Goal: Task Accomplishment & Management: Use online tool/utility

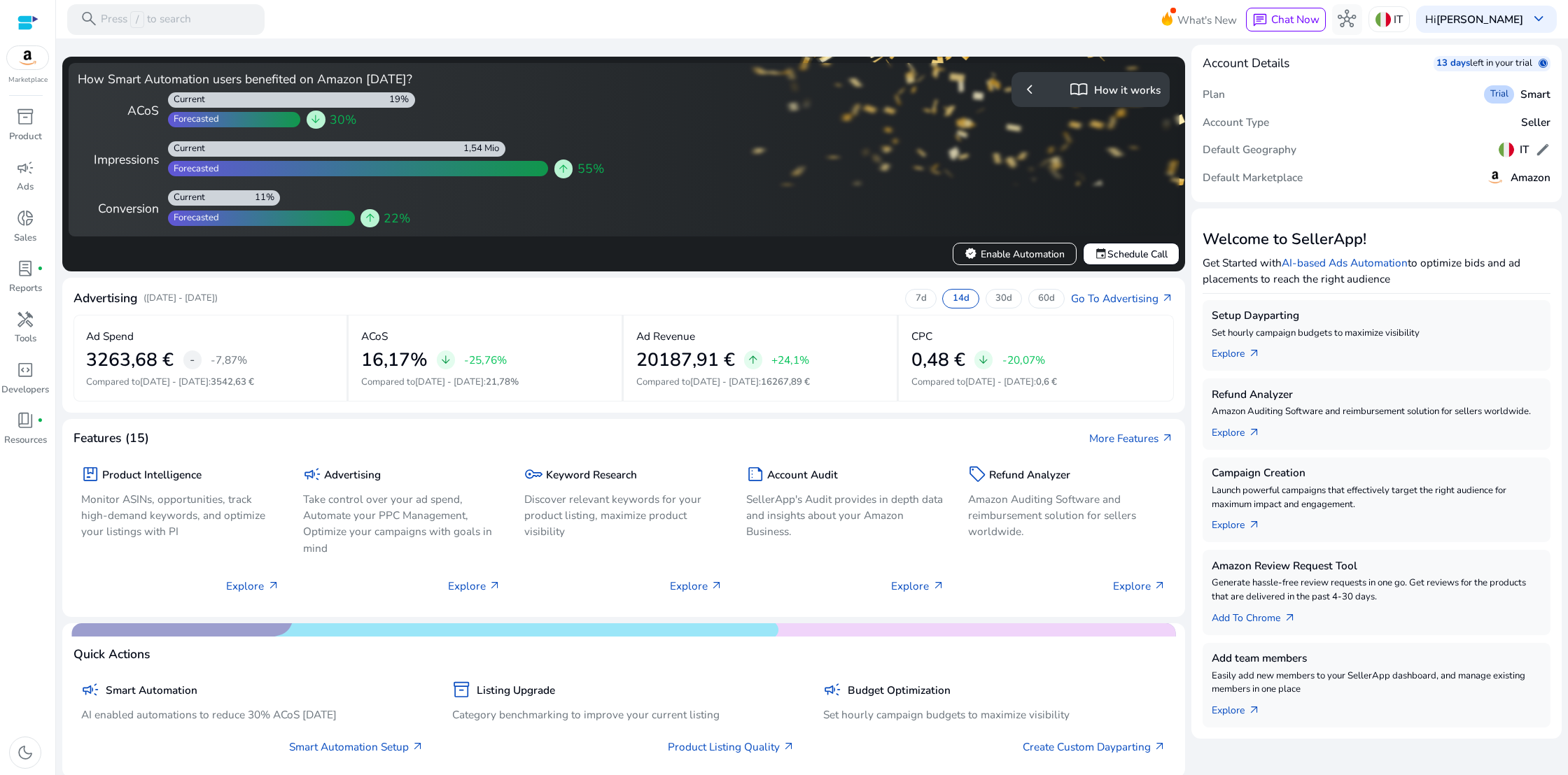
click at [1026, 89] on span "chevron_left" at bounding box center [1030, 90] width 18 height 18
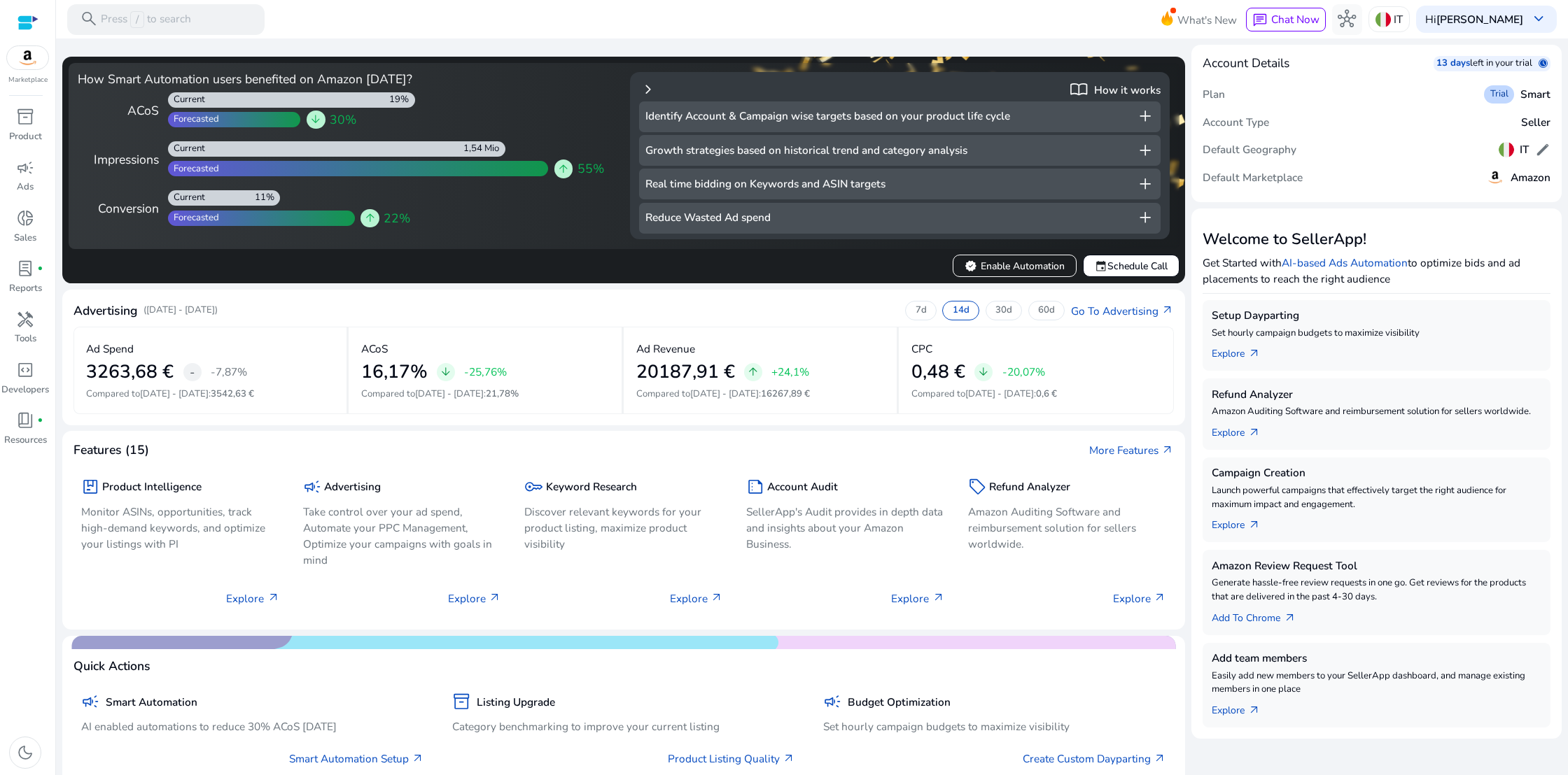
click at [1139, 117] on span "add" at bounding box center [1145, 116] width 18 height 18
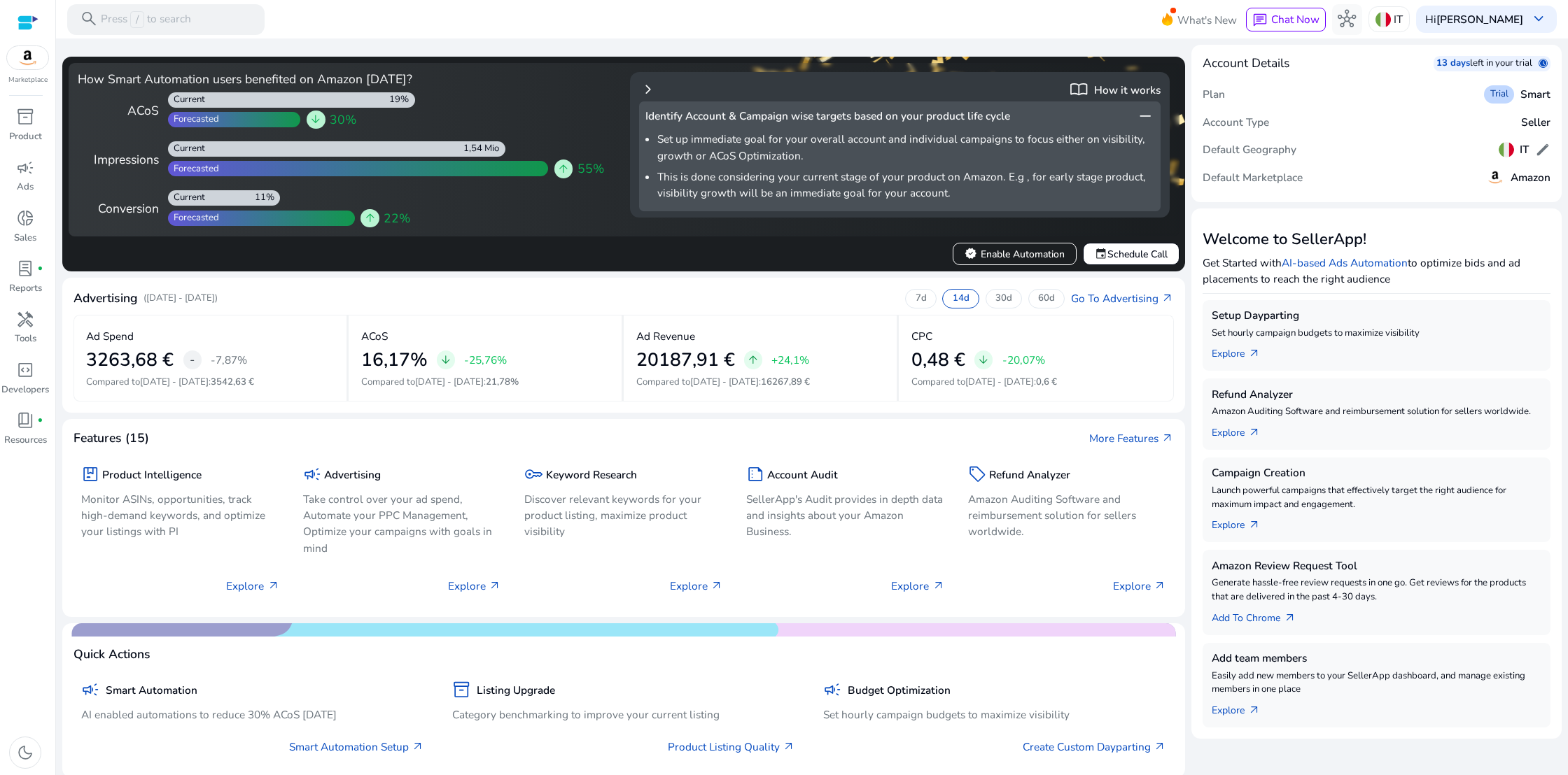
click at [644, 86] on span "chevron_right" at bounding box center [648, 90] width 18 height 18
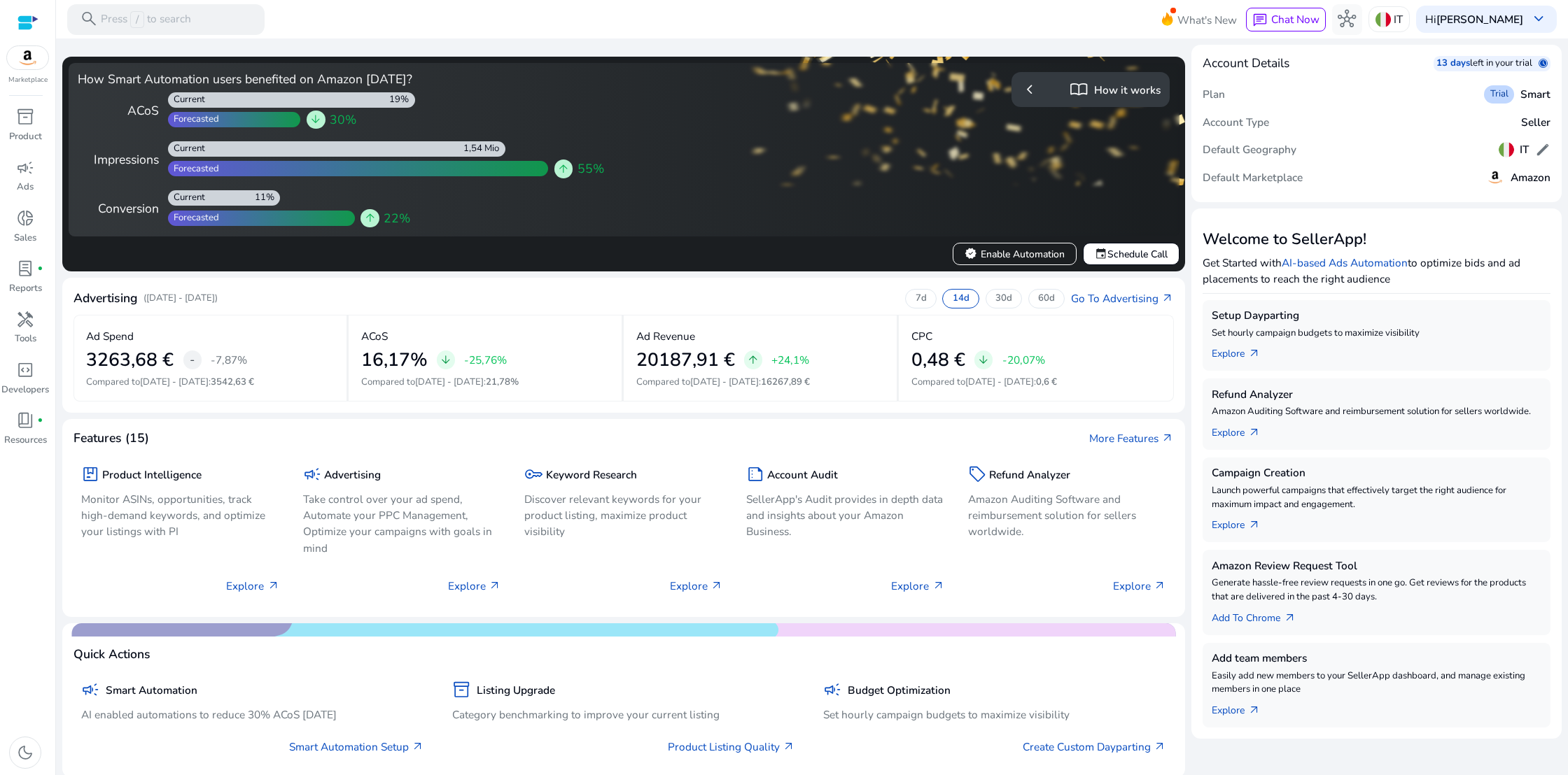
click at [1033, 91] on span "chevron_left" at bounding box center [1030, 90] width 18 height 18
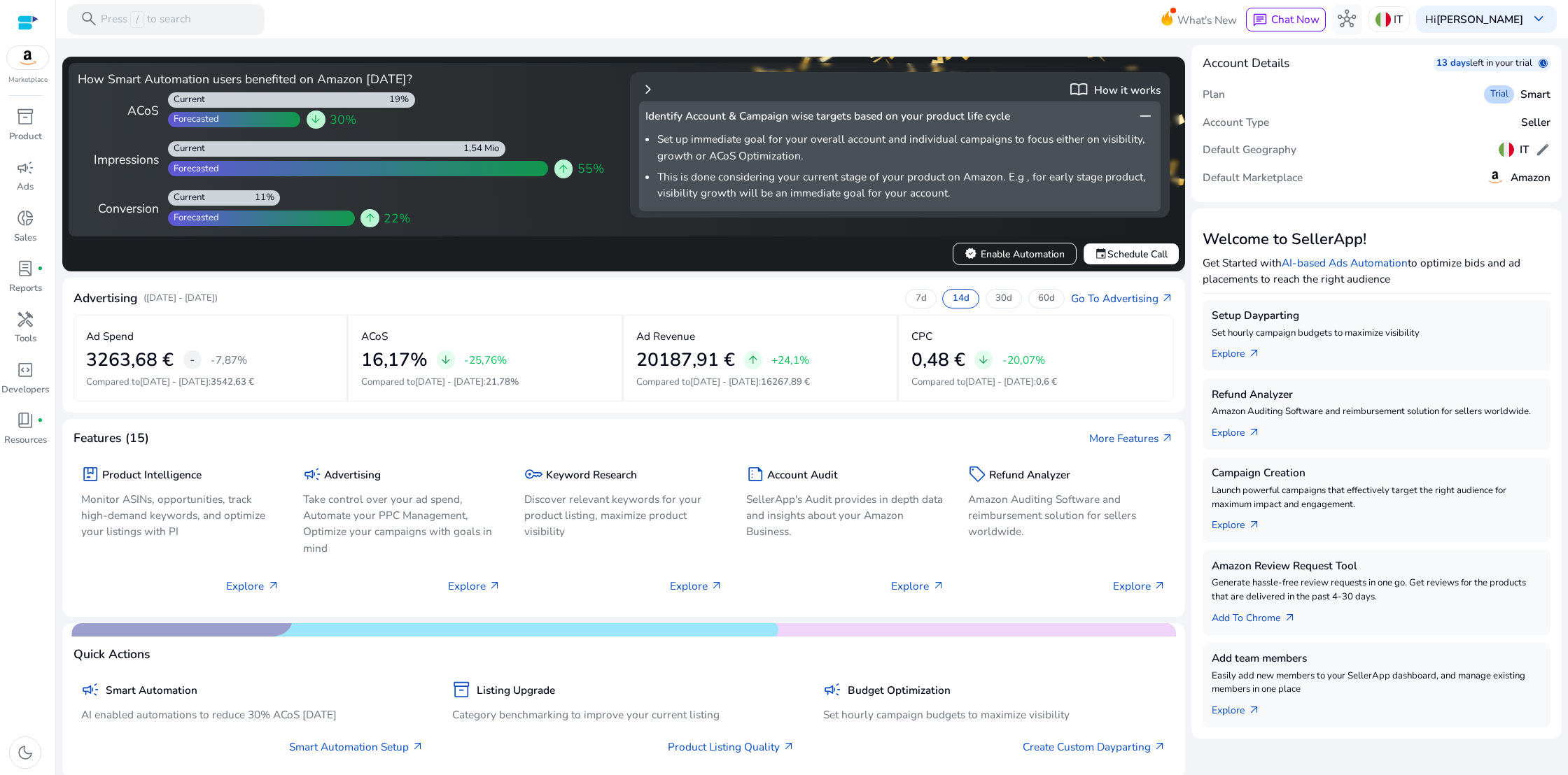
click at [1141, 117] on span "remove" at bounding box center [1145, 116] width 18 height 18
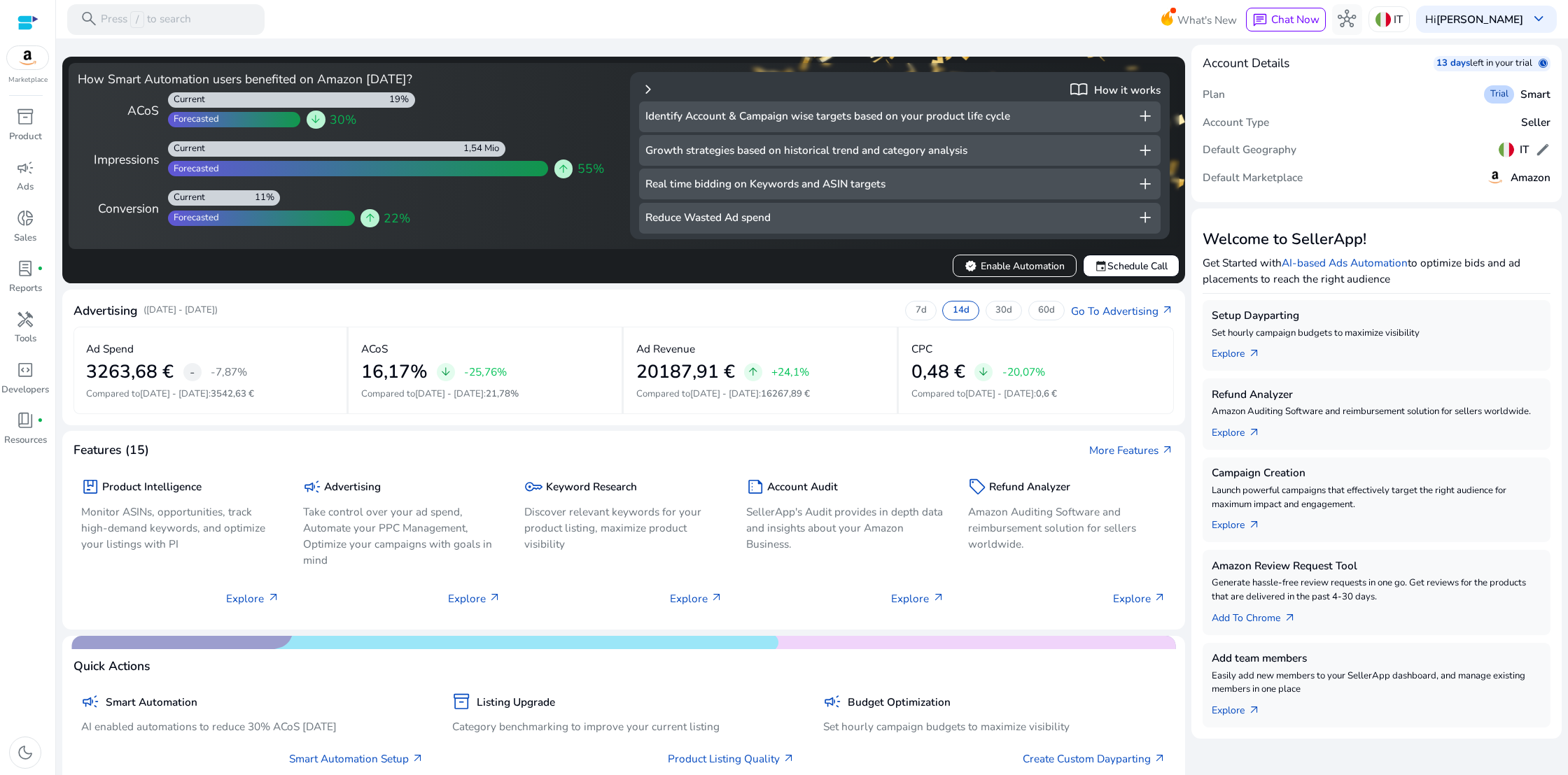
click at [1130, 150] on div "Growth strategies based on historical trend and category analysis add" at bounding box center [900, 150] width 521 height 31
click at [1140, 148] on span "add" at bounding box center [1145, 150] width 18 height 18
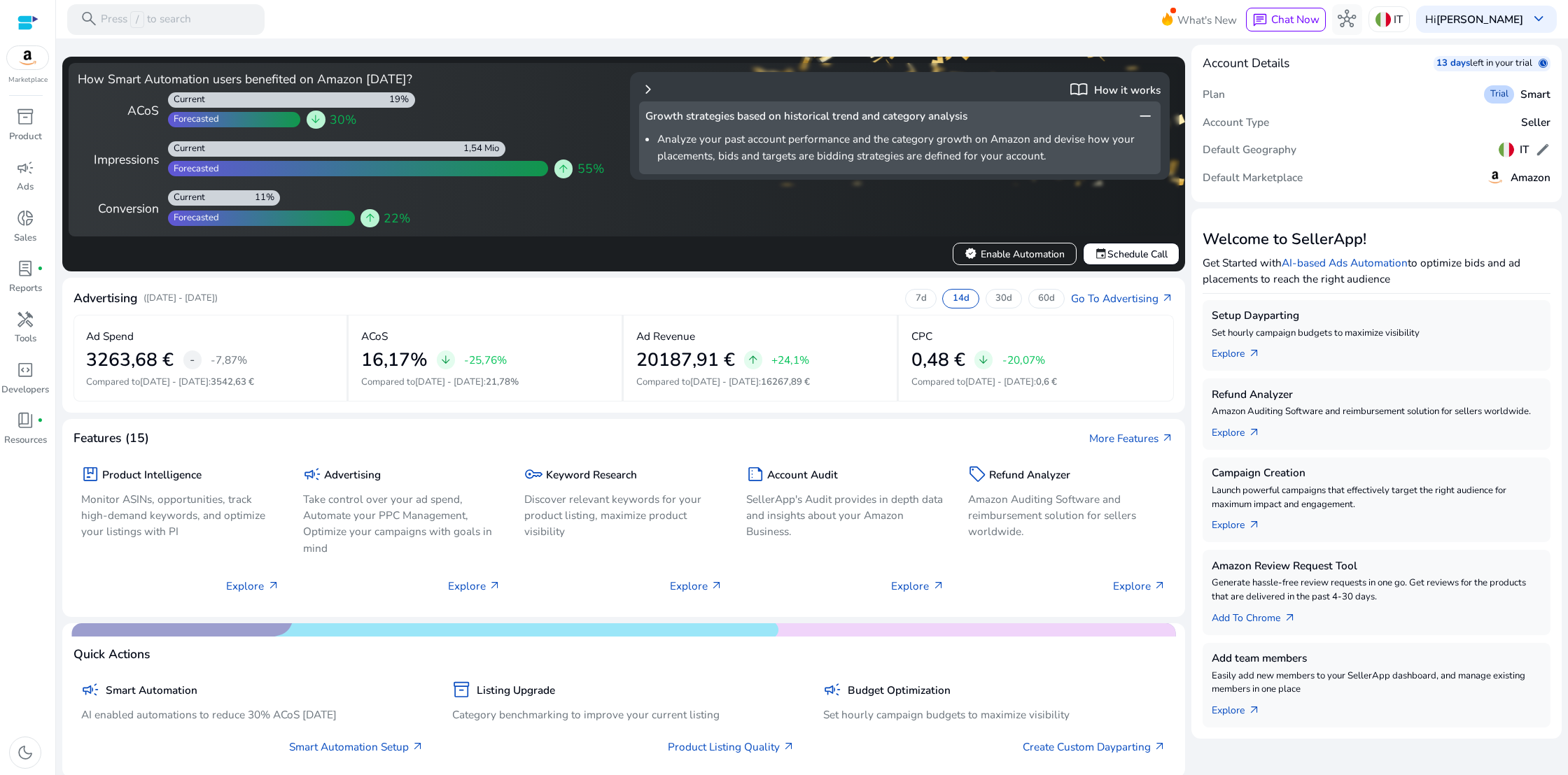
click at [644, 89] on span "chevron_right" at bounding box center [648, 90] width 18 height 18
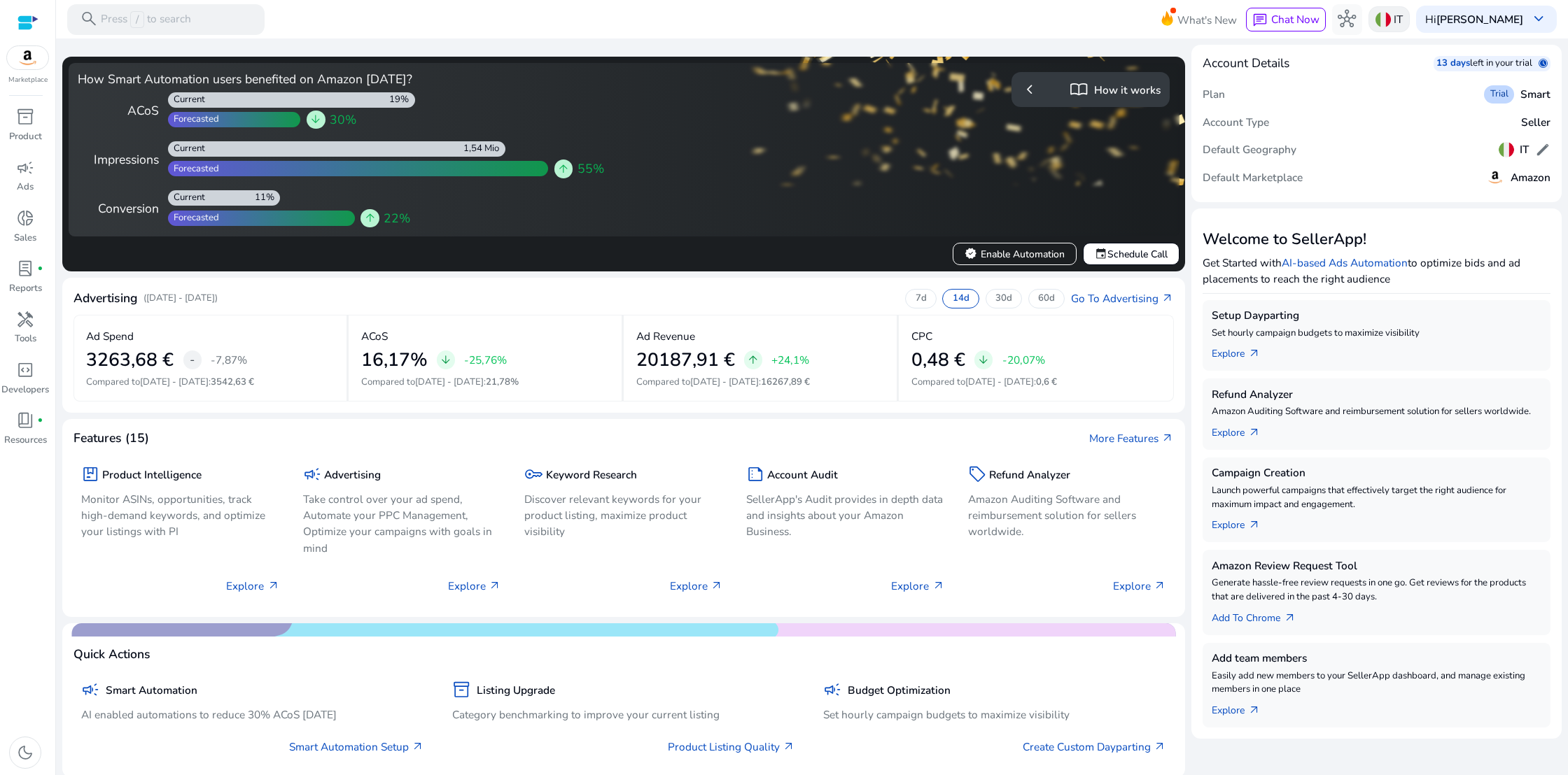
click at [1397, 19] on div "IT" at bounding box center [1389, 19] width 41 height 26
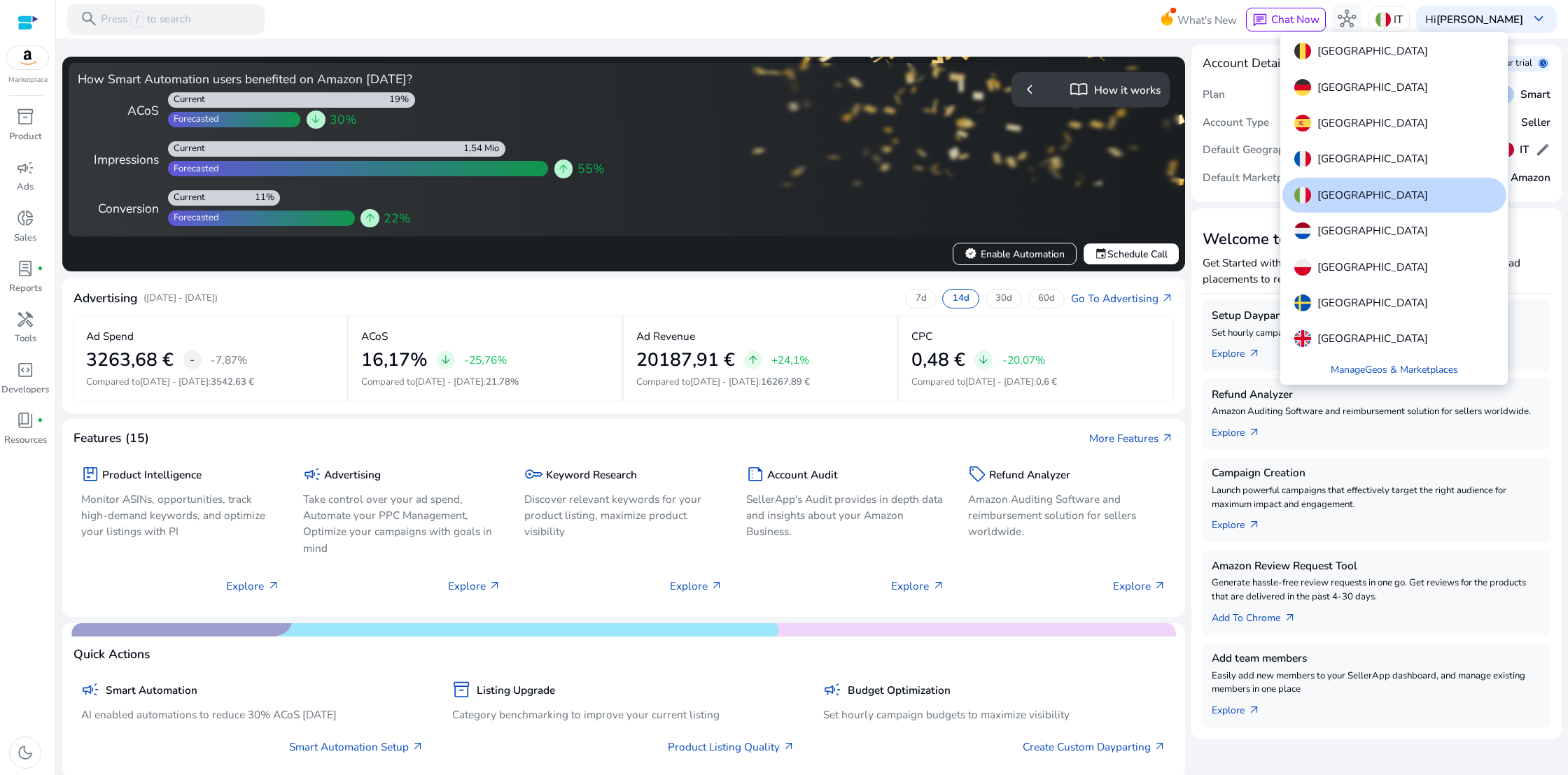
click at [1346, 117] on div "Spain" at bounding box center [1394, 123] width 224 height 35
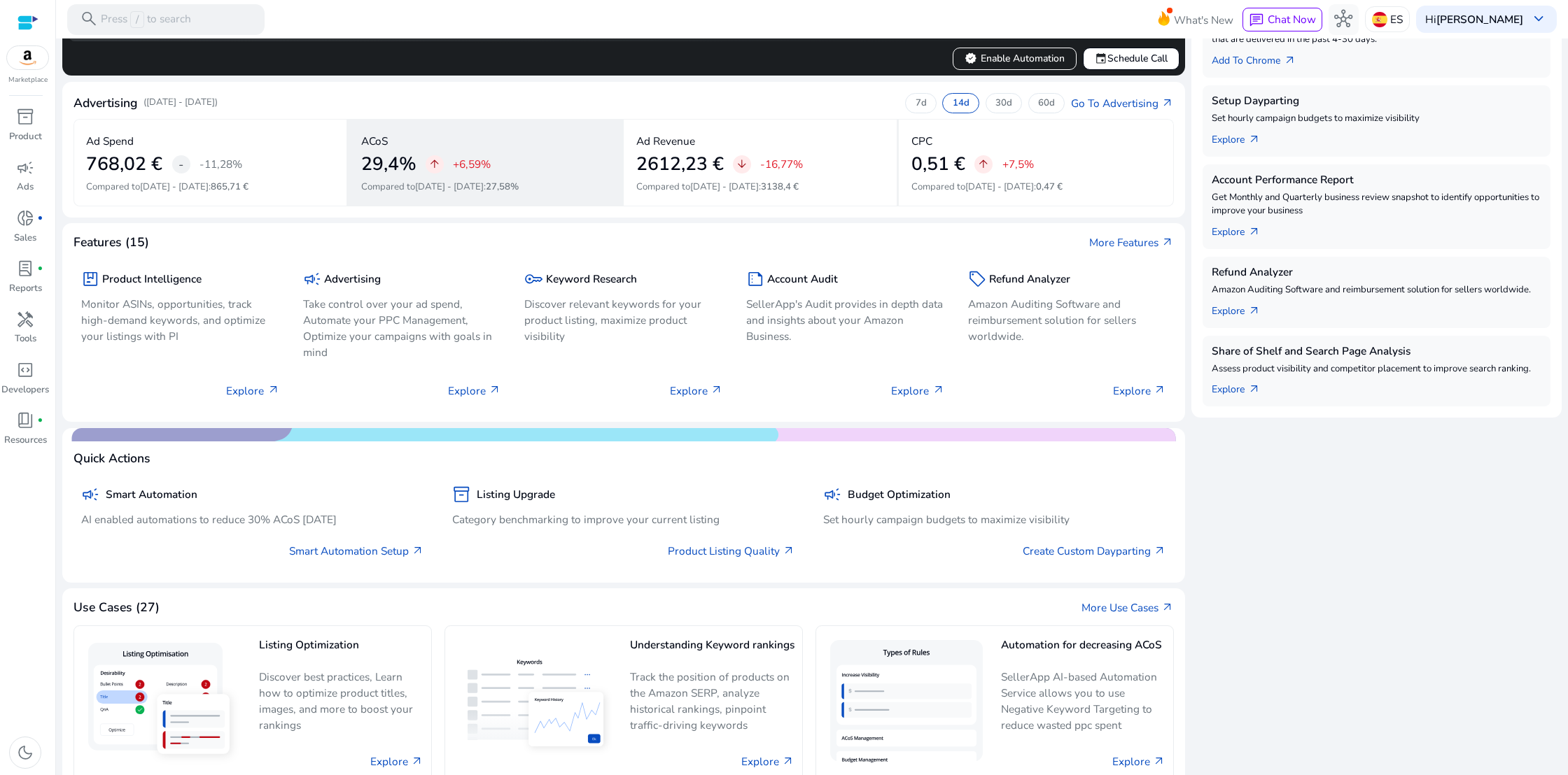
scroll to position [308, 0]
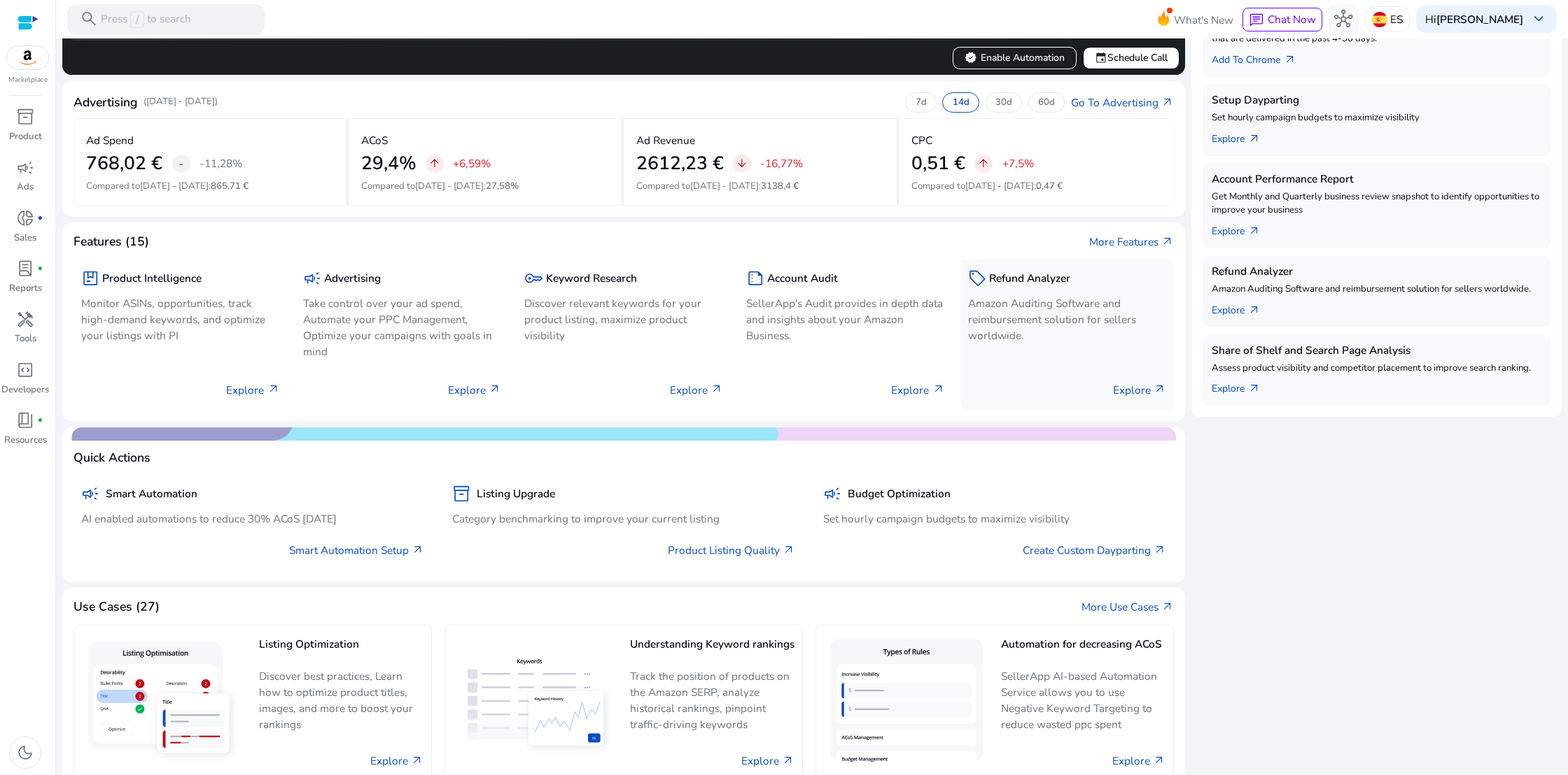
click at [994, 316] on p "Amazon Auditing Software and reimbursement solution for sellers worldwide." at bounding box center [1067, 319] width 199 height 48
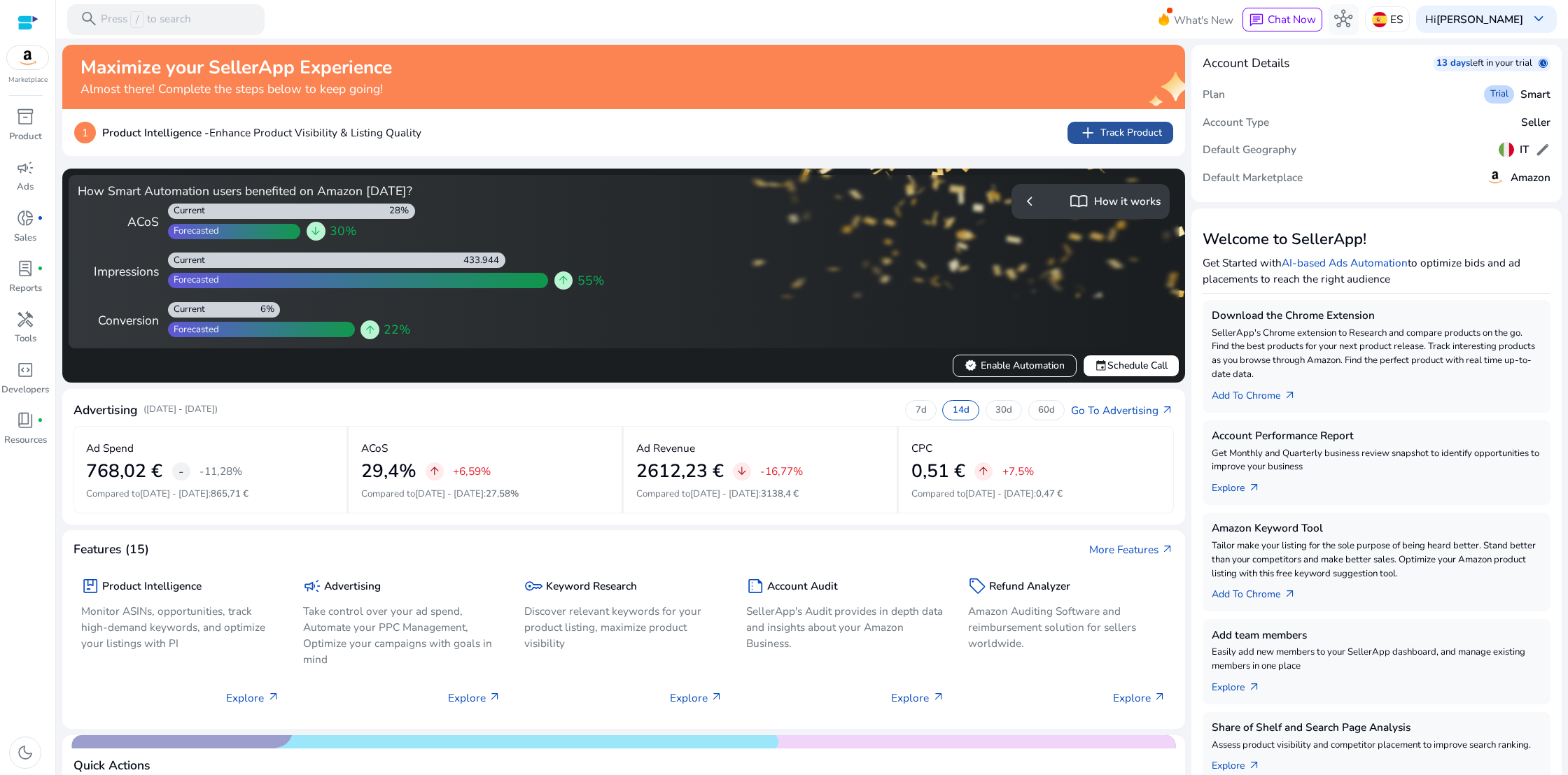
click at [1084, 131] on span "add" at bounding box center [1087, 133] width 18 height 18
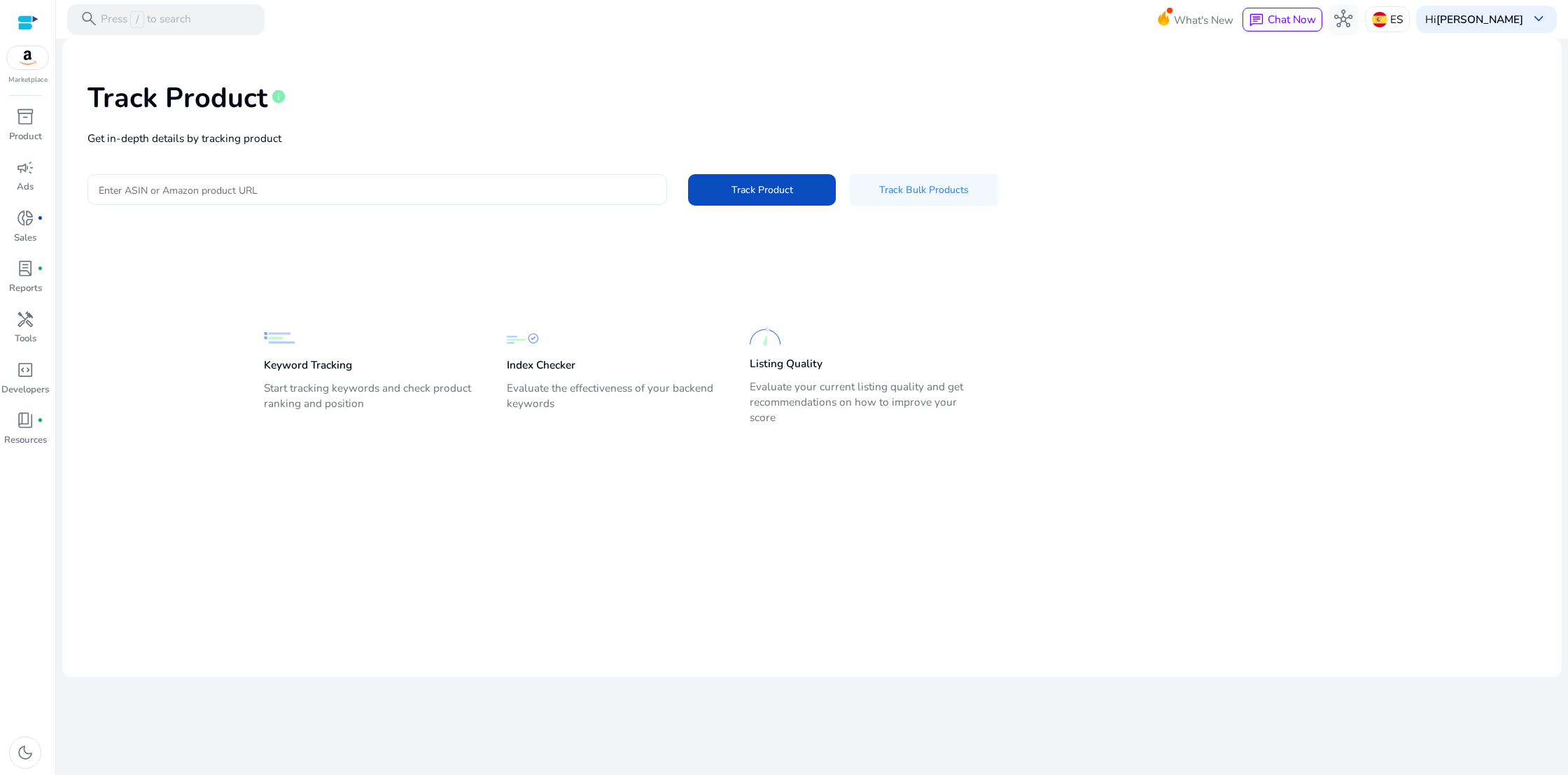
click at [229, 180] on div at bounding box center [377, 190] width 557 height 31
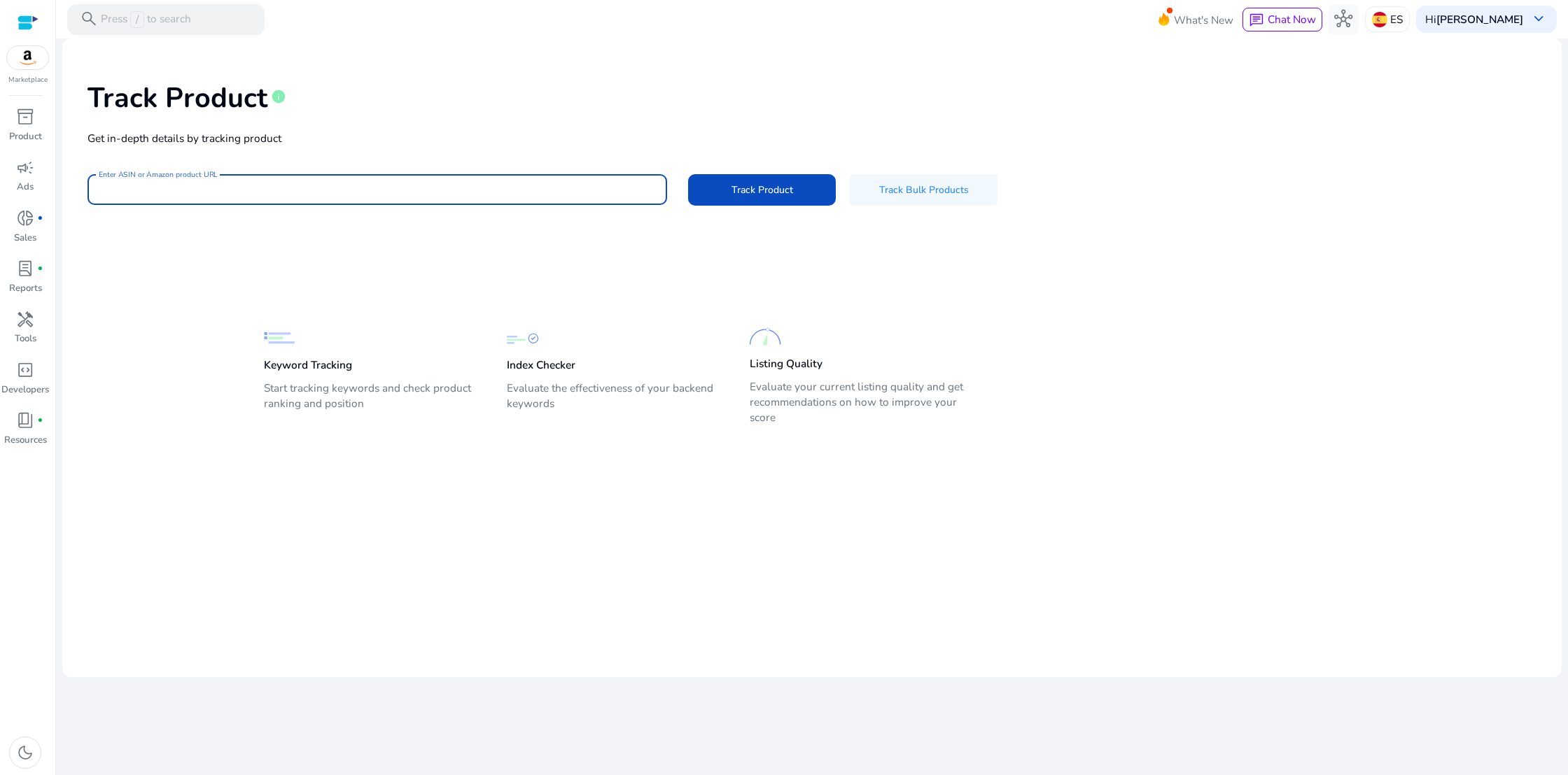
paste input "**********"
type input "**********"
click at [747, 195] on span "Track Product" at bounding box center [763, 190] width 62 height 15
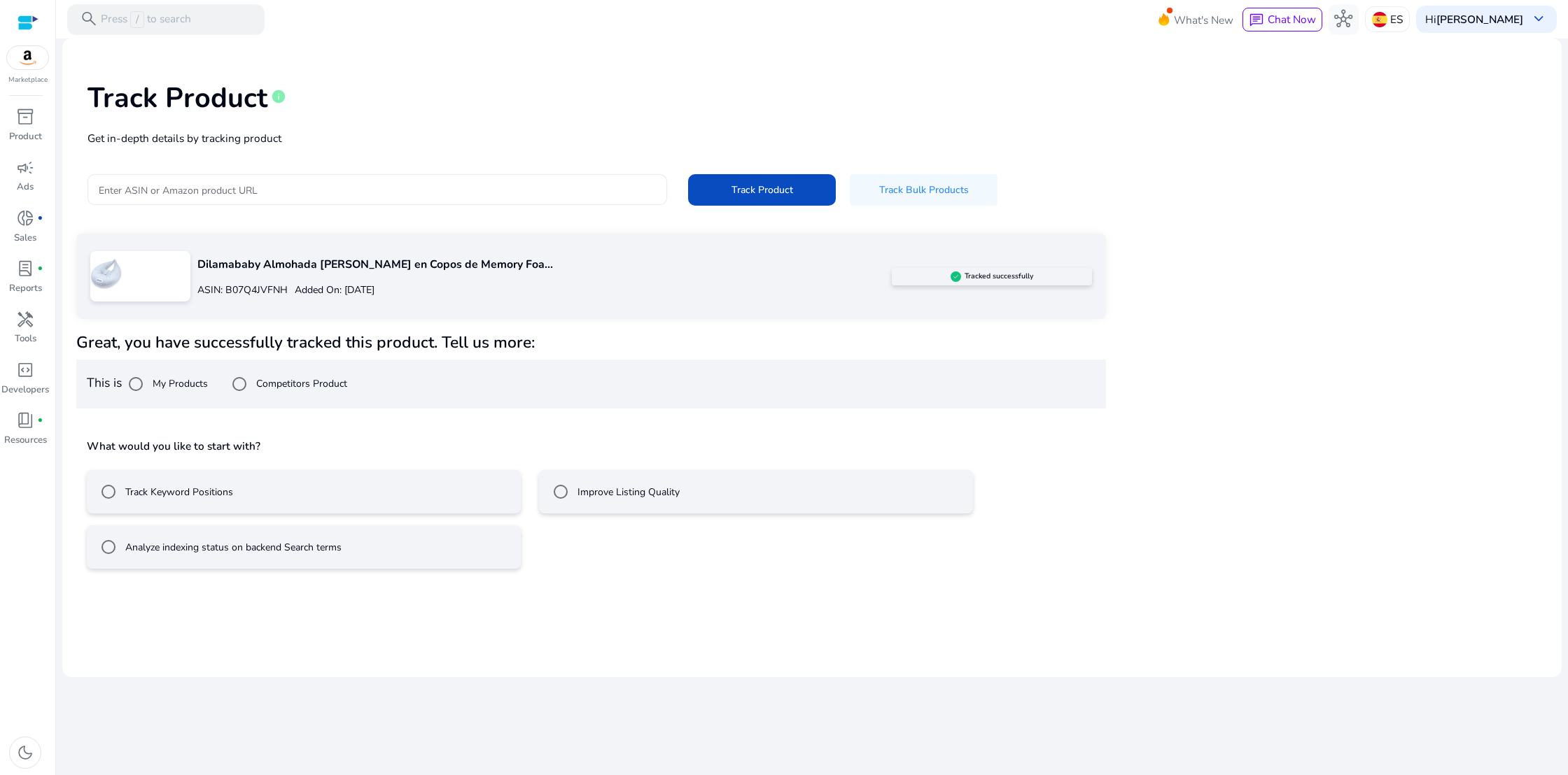
click at [155, 195] on input "Enter ASIN or Amazon product URL" at bounding box center [377, 190] width 557 height 15
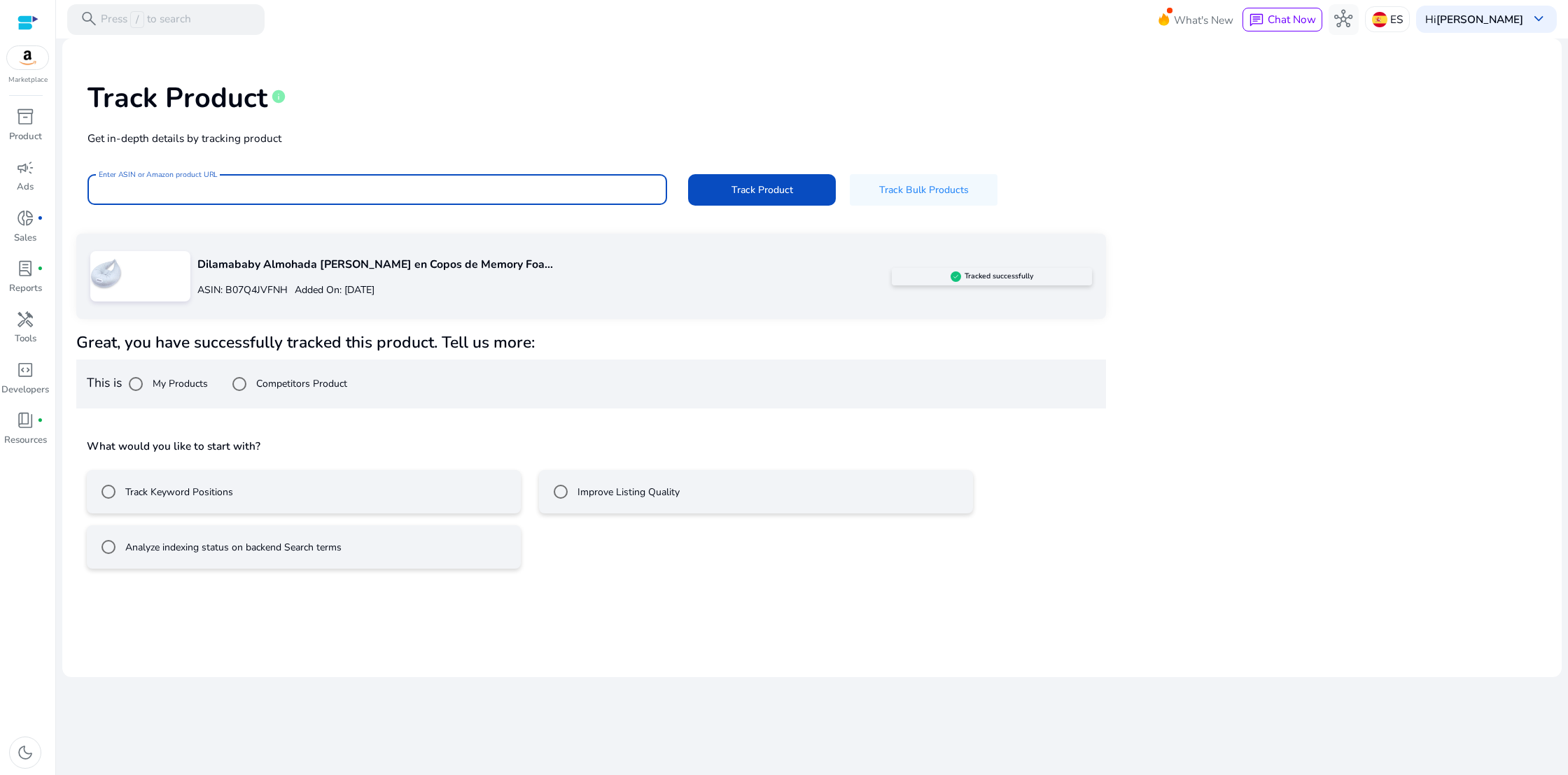
paste input "**********"
type input "**********"
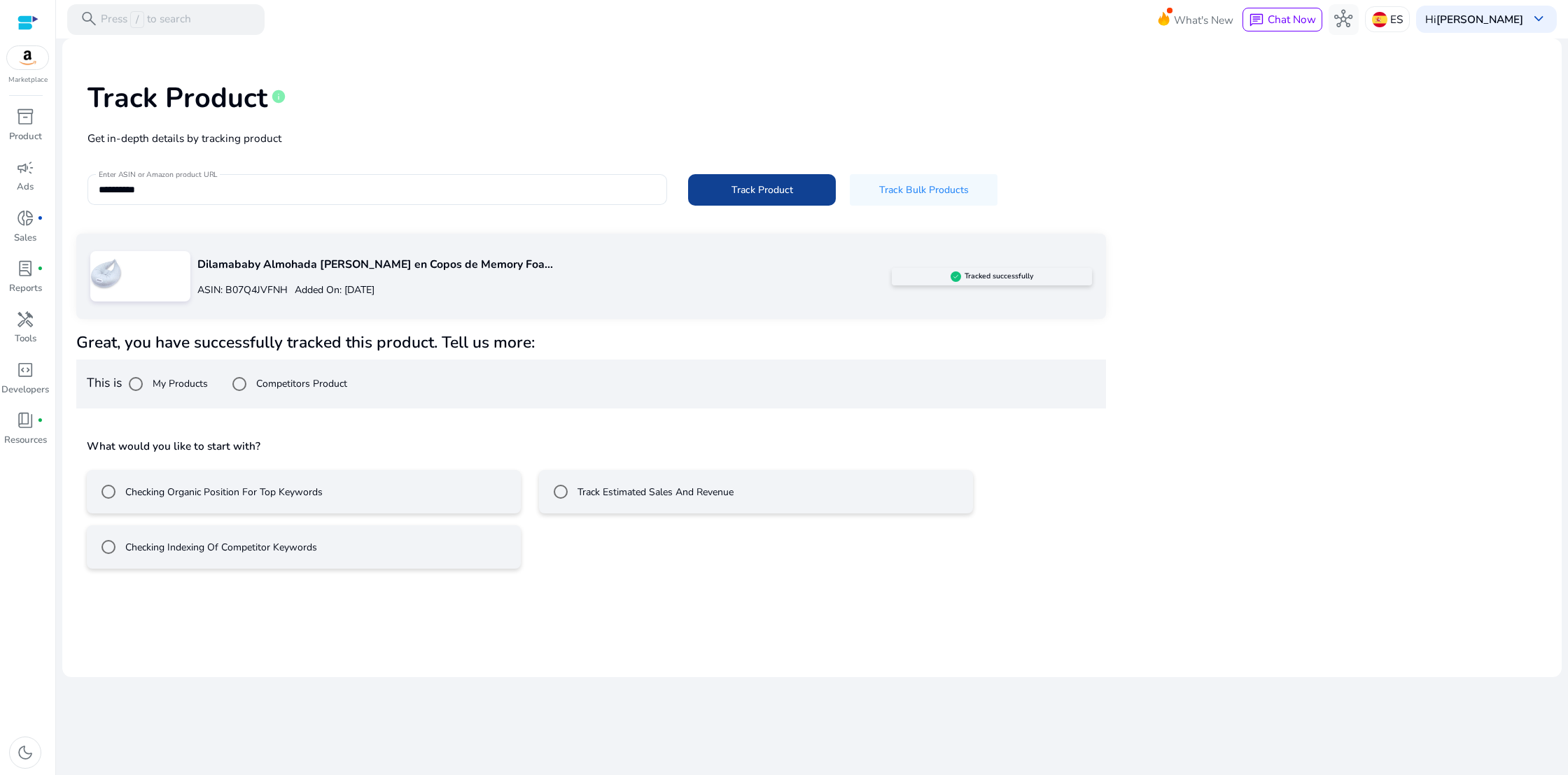
click at [731, 185] on span at bounding box center [762, 190] width 148 height 34
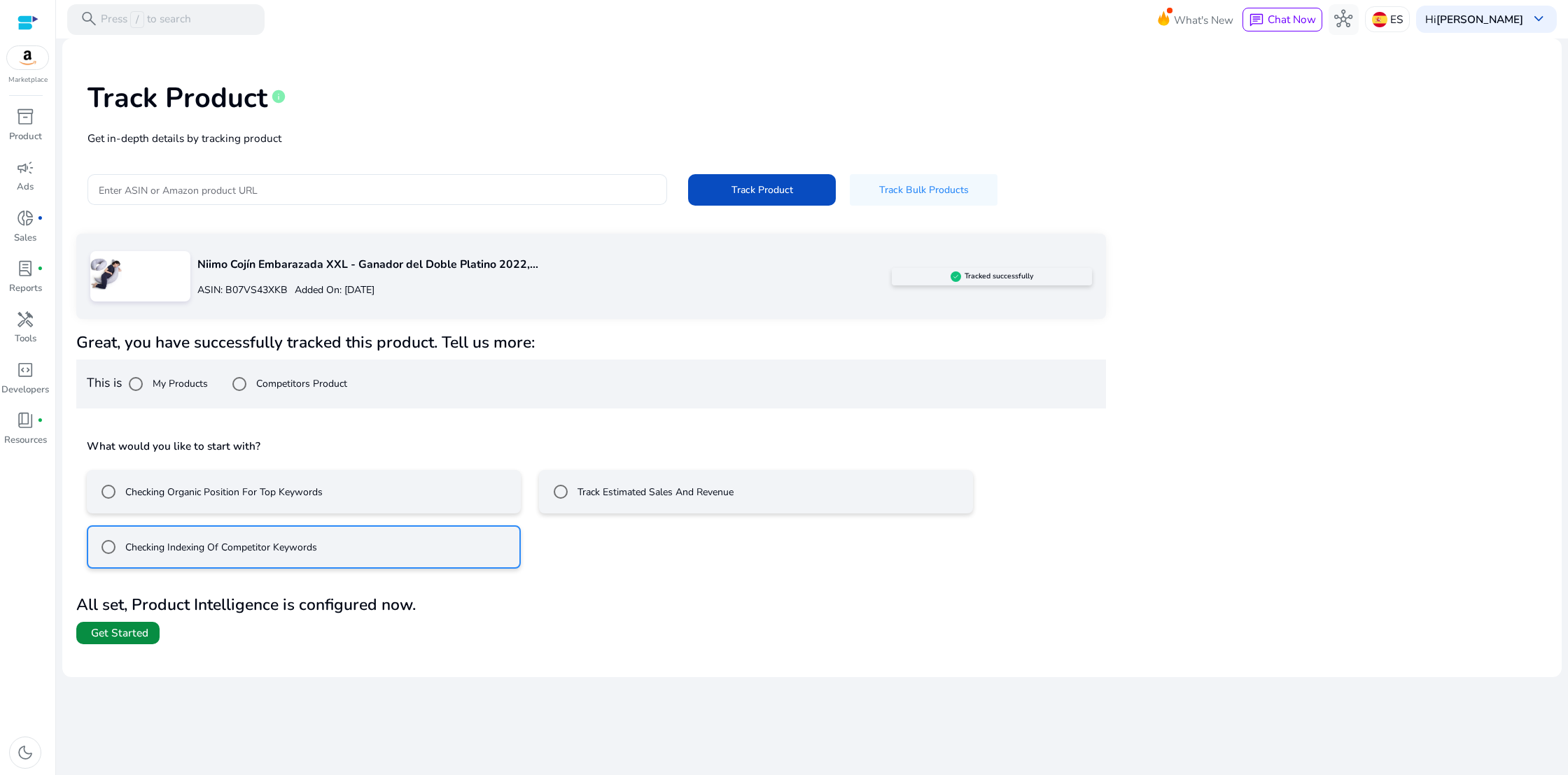
click at [124, 637] on span "Get Started" at bounding box center [119, 633] width 58 height 15
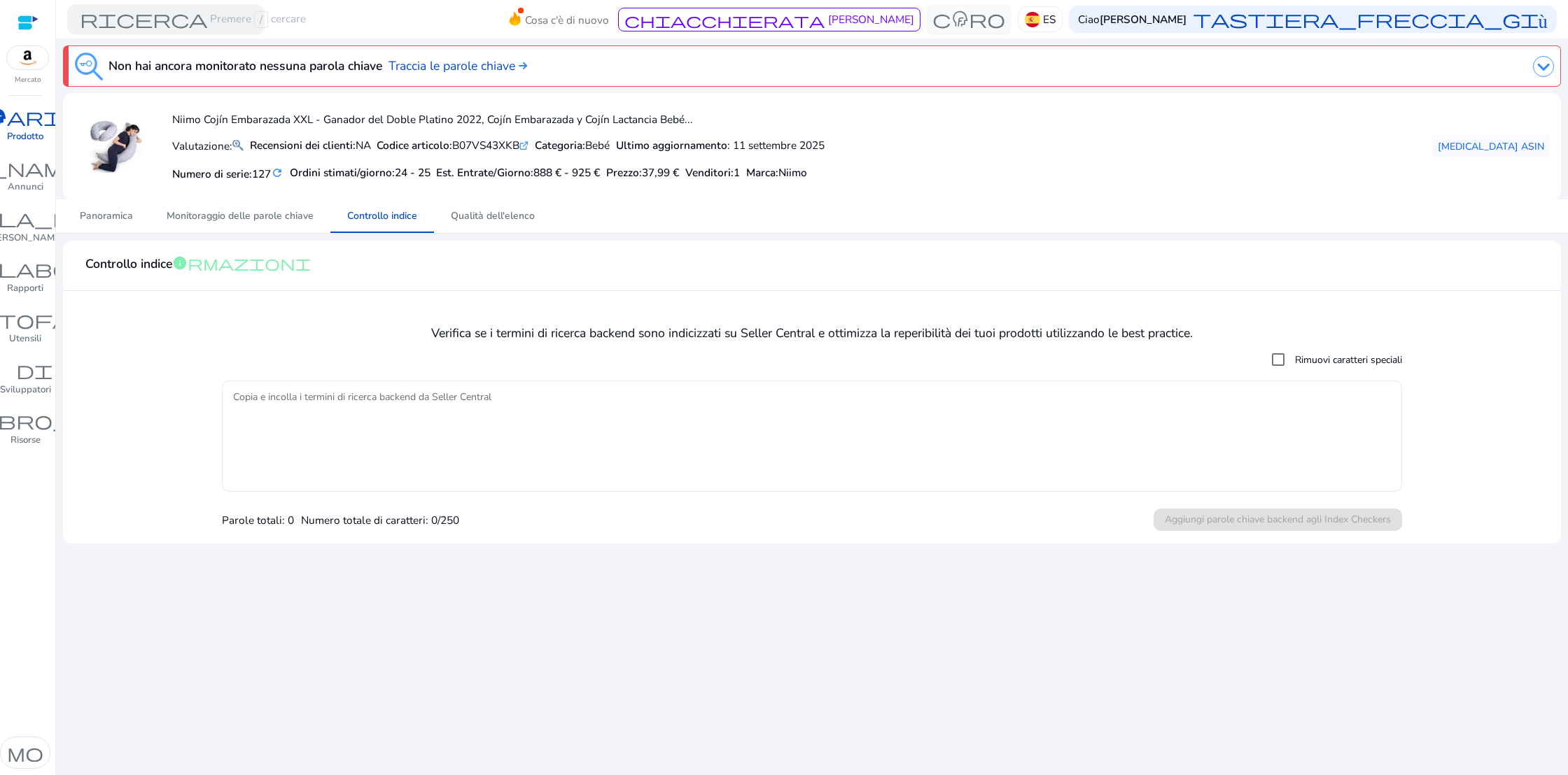
click at [325, 418] on textarea "Copia e incolla i termini di ricerca backend da Seller Central" at bounding box center [812, 436] width 1158 height 97
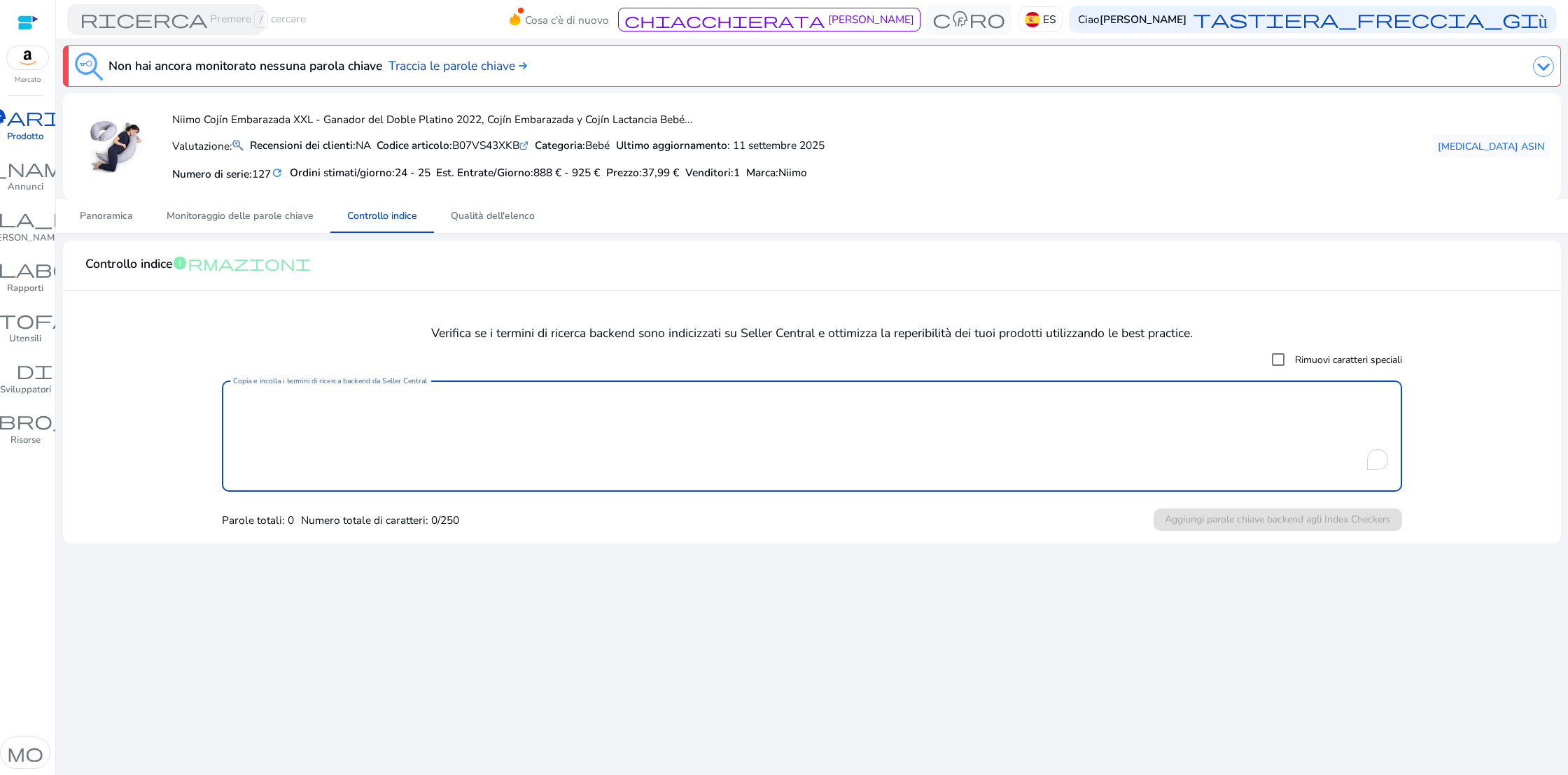
paste textarea "**********"
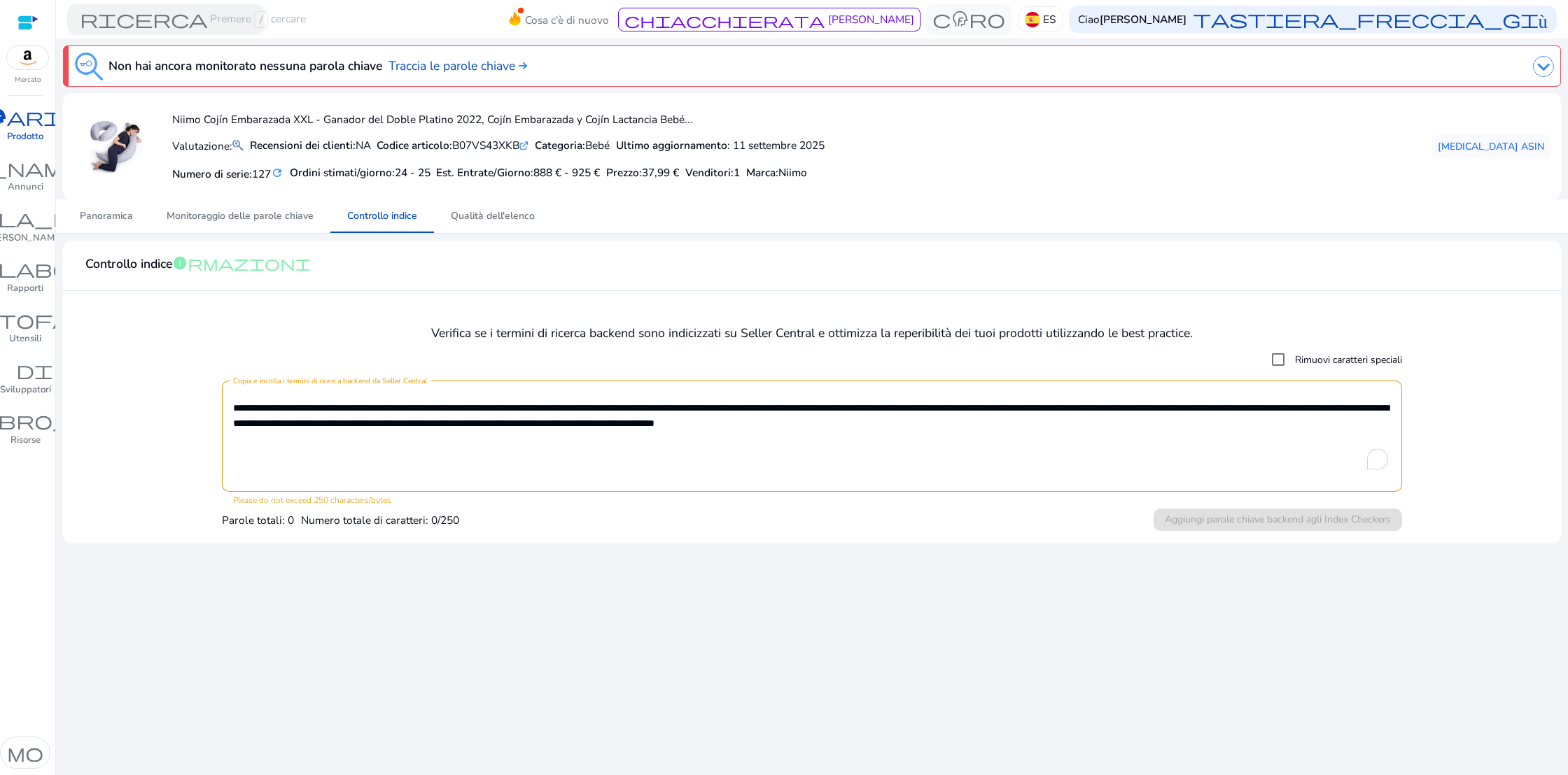
click at [487, 525] on div "Parole totali: 0 Numero totale di caratteri: 0/250 Aggiungi parole chiave backe…" at bounding box center [812, 519] width 1181 height 26
click at [699, 419] on textarea "**********" at bounding box center [812, 436] width 1158 height 97
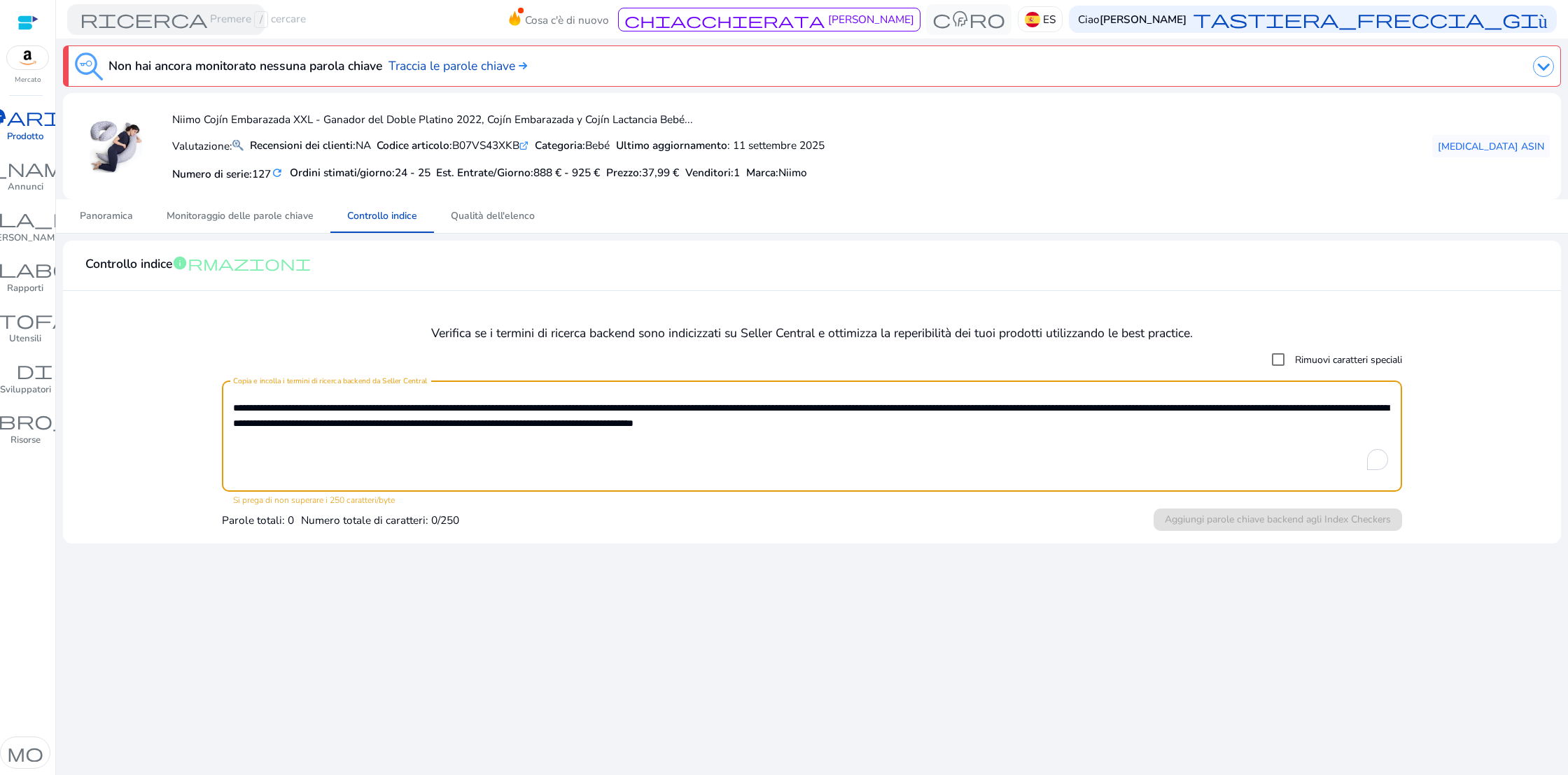
drag, startPoint x: 389, startPoint y: 424, endPoint x: 394, endPoint y: 444, distance: 20.6
click at [389, 425] on textarea "**********" at bounding box center [812, 436] width 1158 height 97
drag, startPoint x: 1101, startPoint y: 405, endPoint x: 1097, endPoint y: 413, distance: 8.9
click at [1101, 405] on textarea "**********" at bounding box center [812, 436] width 1158 height 97
drag, startPoint x: 669, startPoint y: 419, endPoint x: 677, endPoint y: 441, distance: 23.4
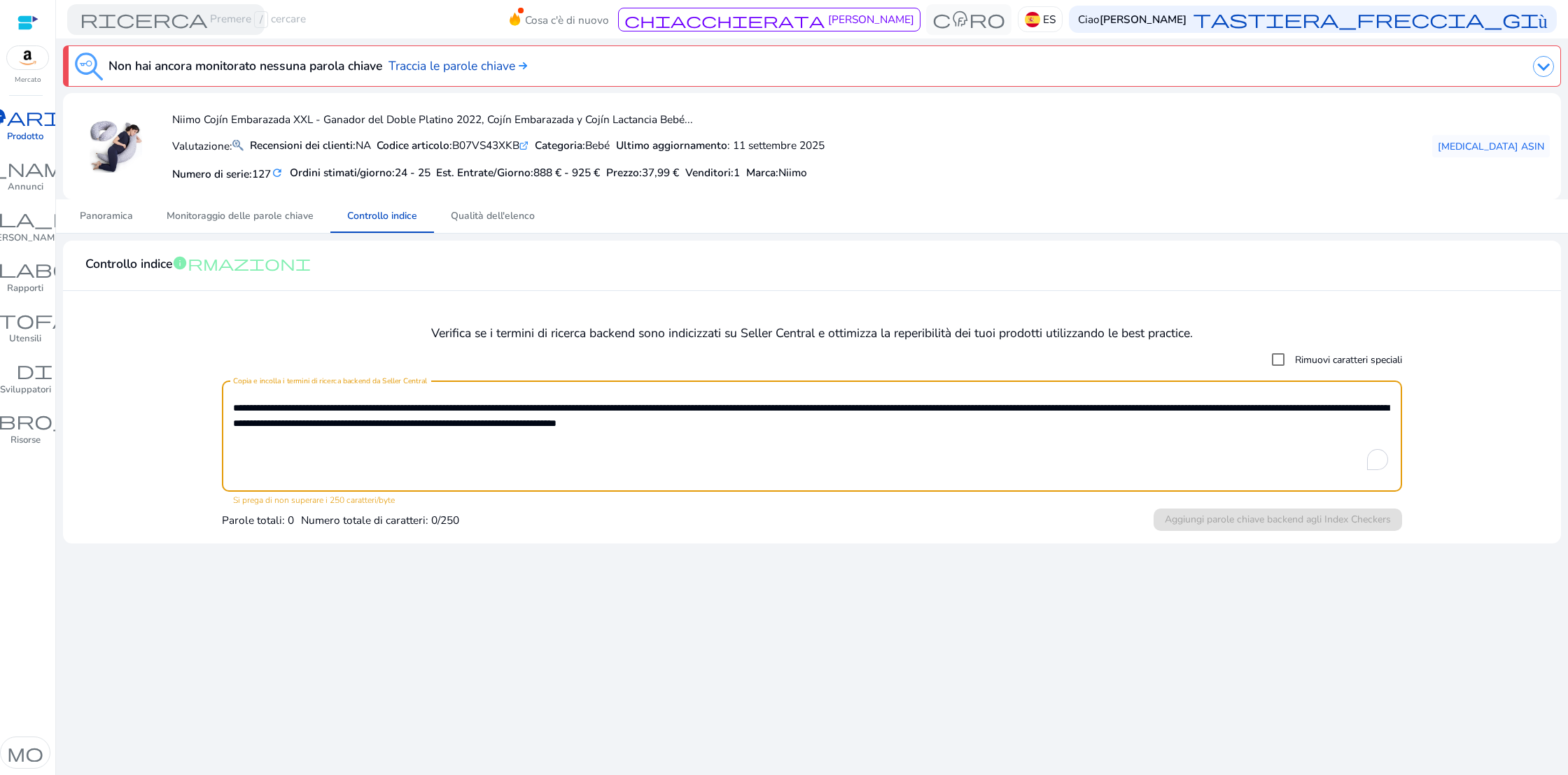
click at [668, 419] on textarea "**********" at bounding box center [812, 436] width 1158 height 97
click at [733, 424] on textarea "**********" at bounding box center [812, 436] width 1158 height 97
type textarea "**********"
click at [320, 422] on textarea "**********" at bounding box center [812, 436] width 1158 height 97
click at [1385, 408] on textarea "**********" at bounding box center [812, 436] width 1158 height 97
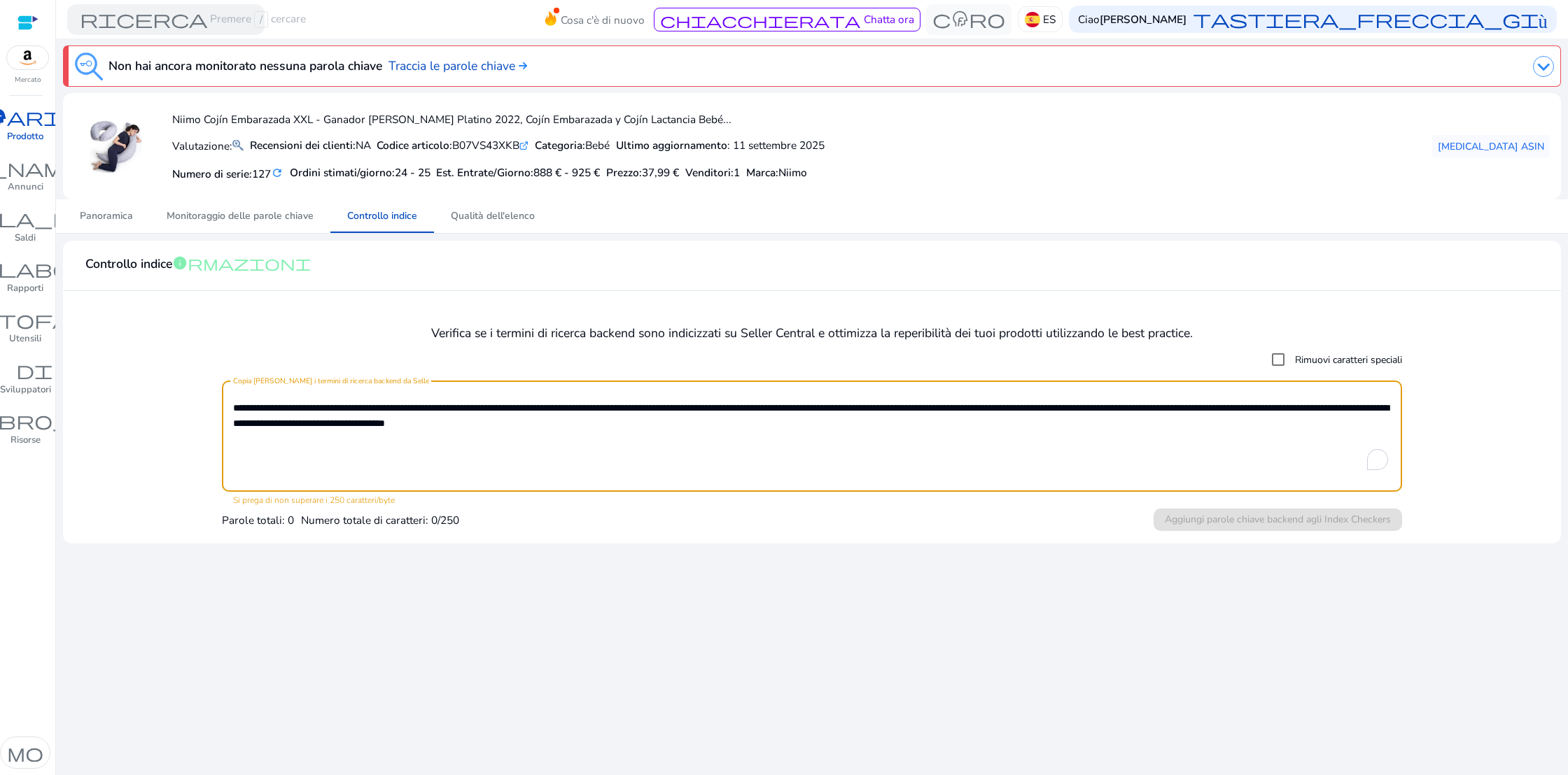
click at [1389, 405] on textarea "**********" at bounding box center [812, 436] width 1158 height 97
click at [844, 542] on div "Stiamo preparando tutto per voi... Non hai ancora monitorato nessuna parola chi…" at bounding box center [812, 407] width 1499 height 737
drag, startPoint x: 234, startPoint y: 407, endPoint x: 864, endPoint y: 420, distance: 630.1
click at [864, 420] on textarea "**********" at bounding box center [812, 436] width 1158 height 97
paste textarea "Per arricchire le interazioni con lo screen reader, attiva l'accessibilità nell…"
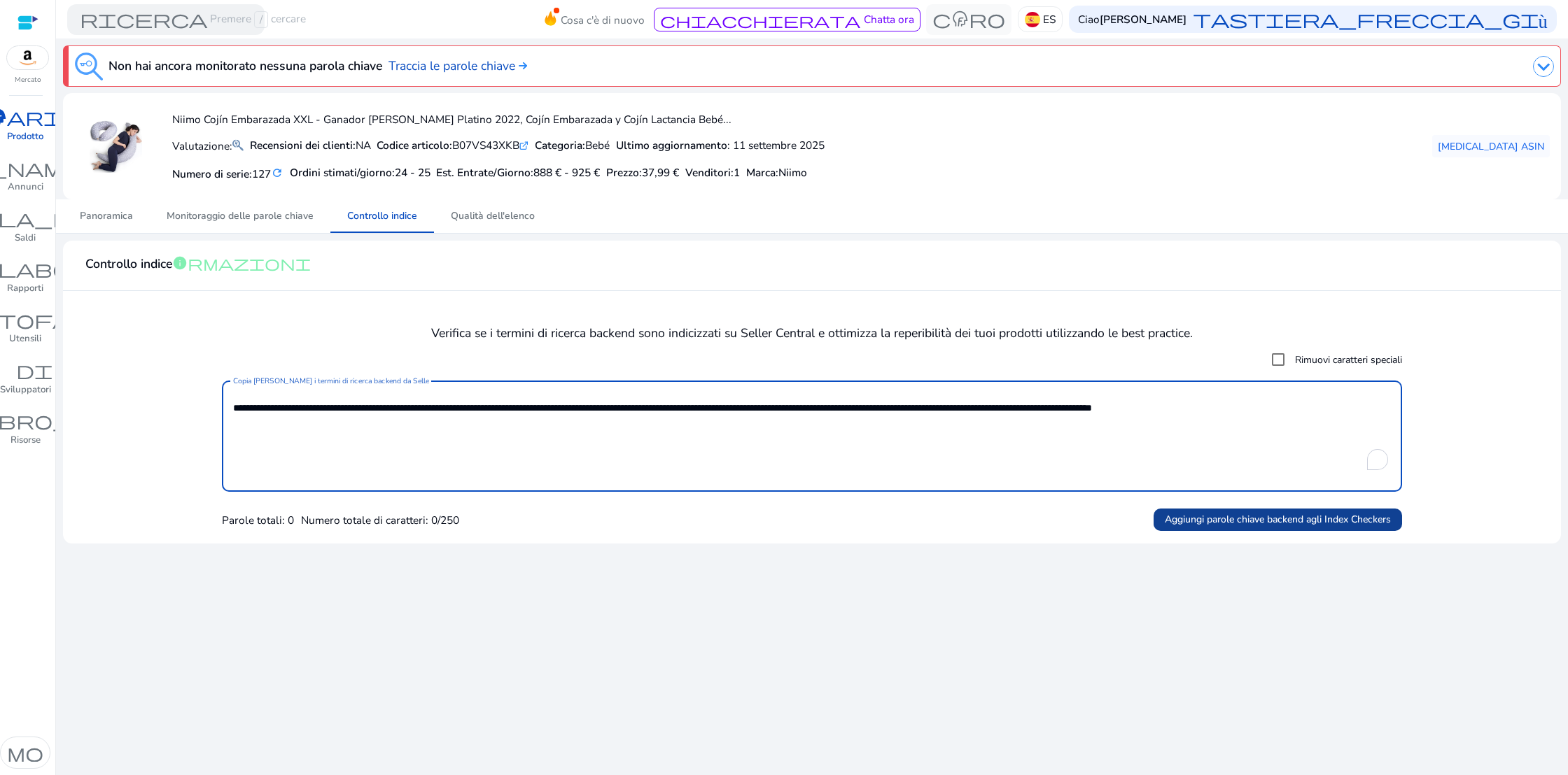
type textarea "**********"
click at [1344, 523] on font "Aggiungi parole chiave backend agli Index Checkers" at bounding box center [1278, 519] width 226 height 13
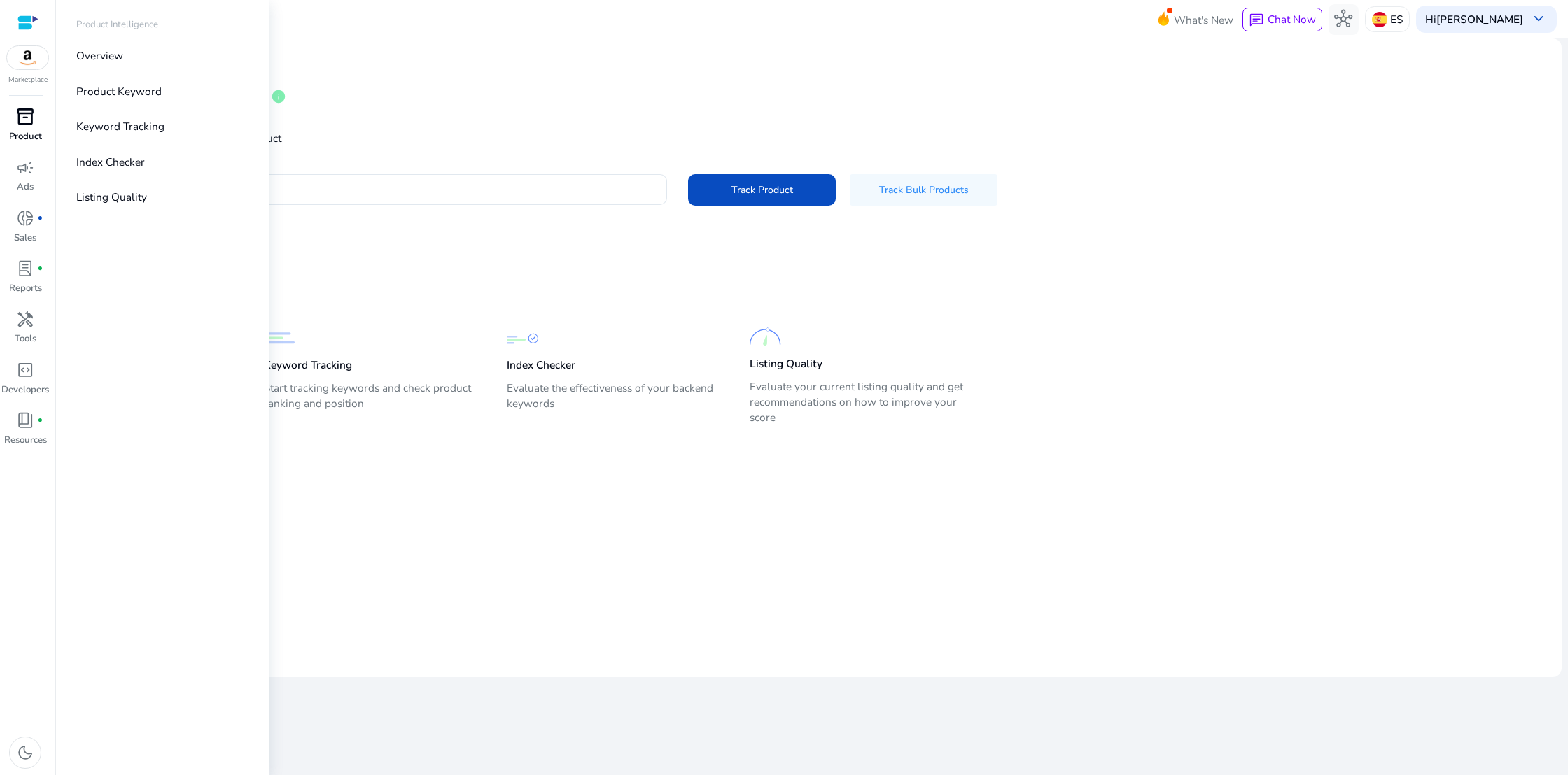
click at [30, 120] on span "inventory_2" at bounding box center [25, 117] width 18 height 18
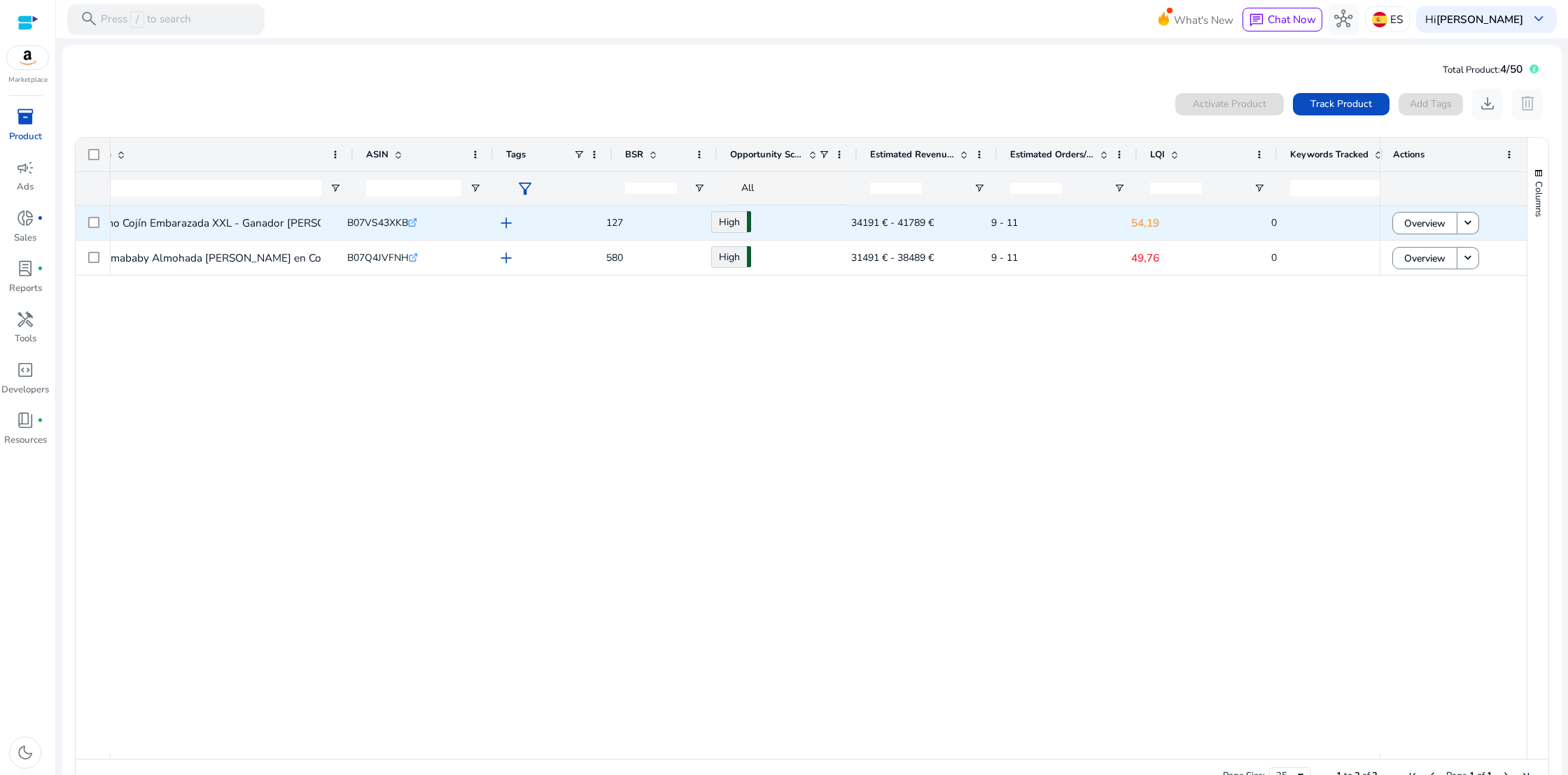
scroll to position [0, 91]
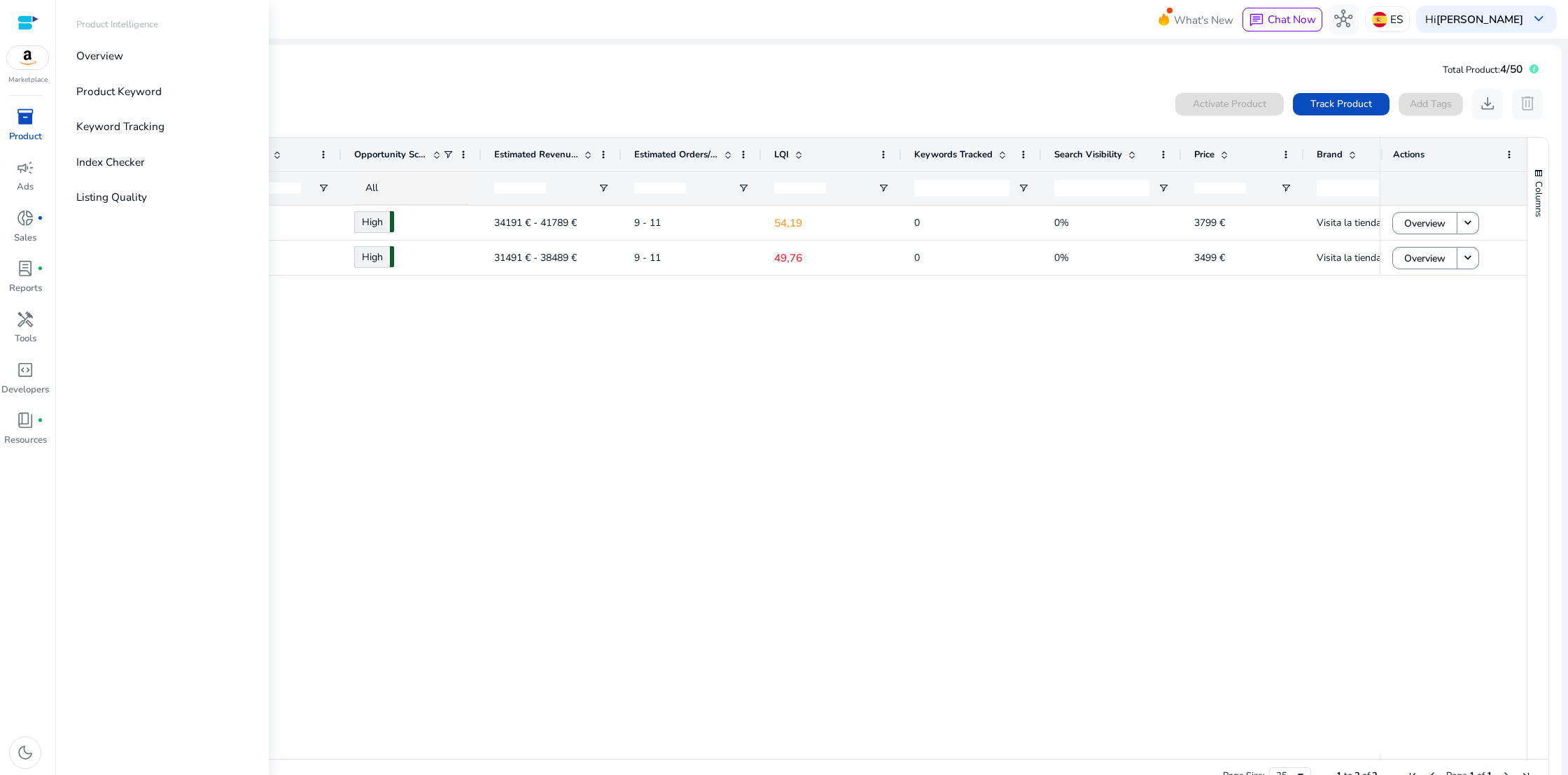
click at [27, 108] on span "inventory_2" at bounding box center [25, 117] width 18 height 18
click at [105, 54] on p "Overview" at bounding box center [100, 56] width 47 height 16
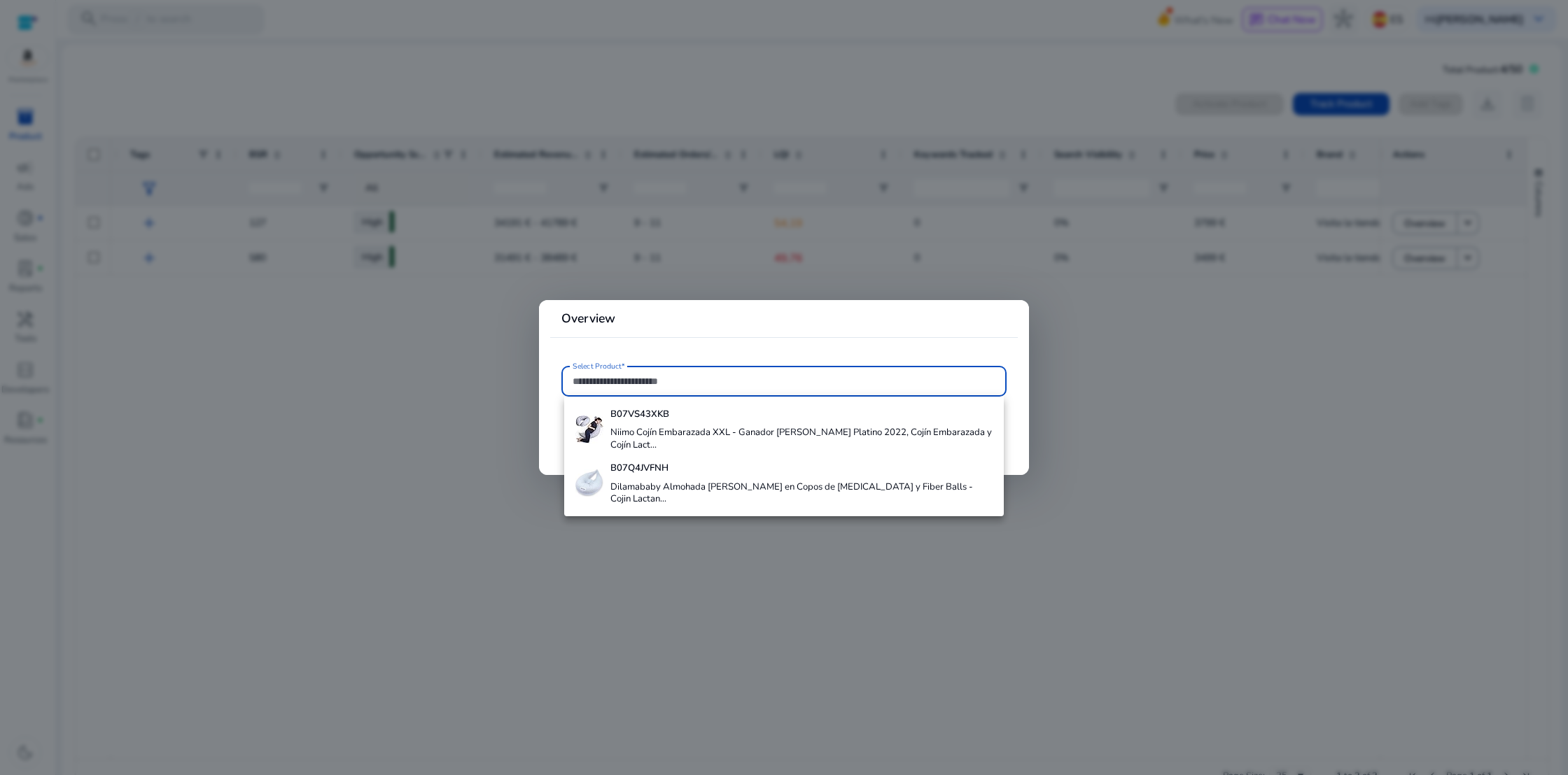
click at [432, 352] on div at bounding box center [784, 387] width 1568 height 775
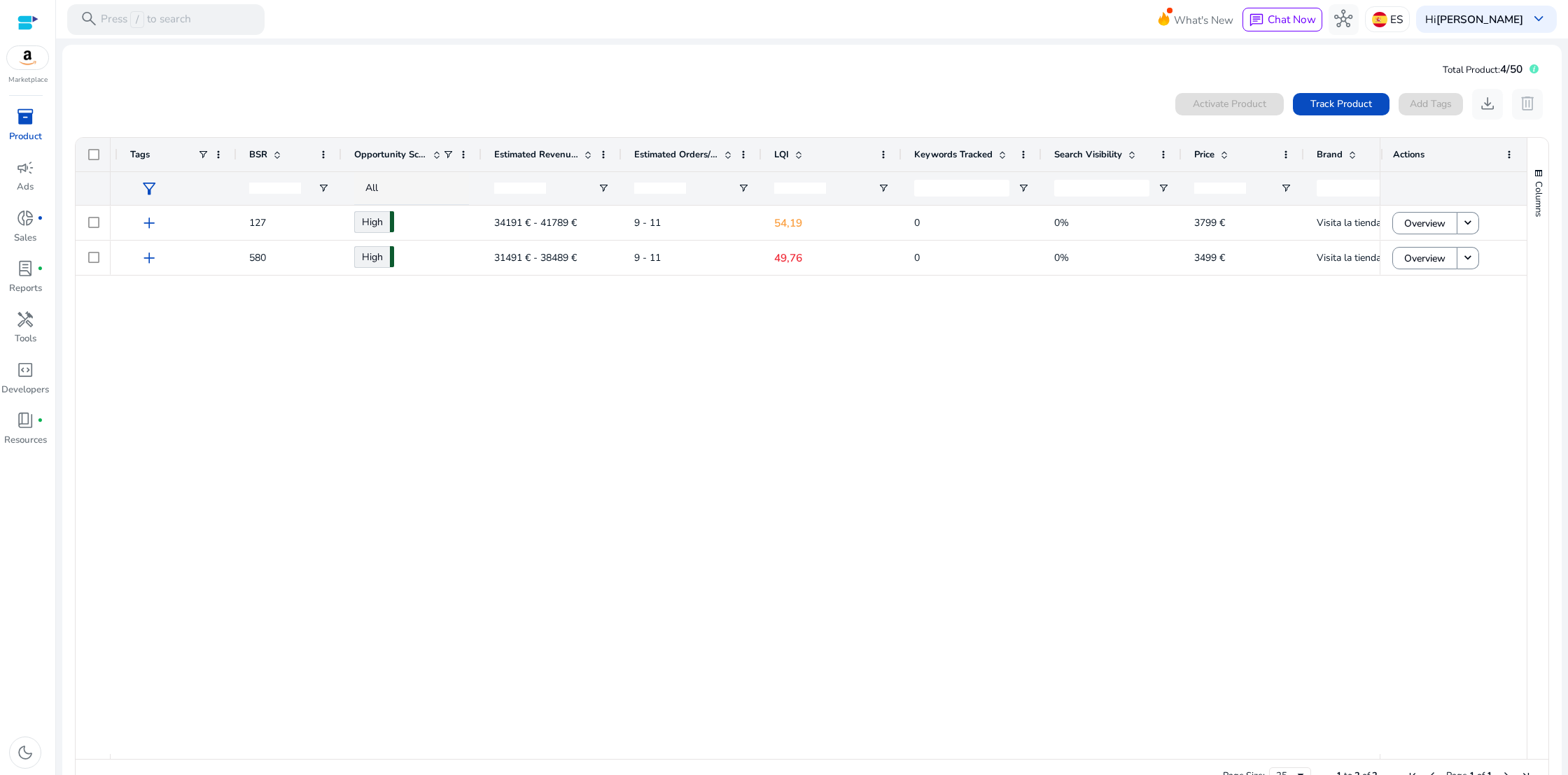
click at [37, 120] on div "inventory_2" at bounding box center [25, 117] width 43 height 25
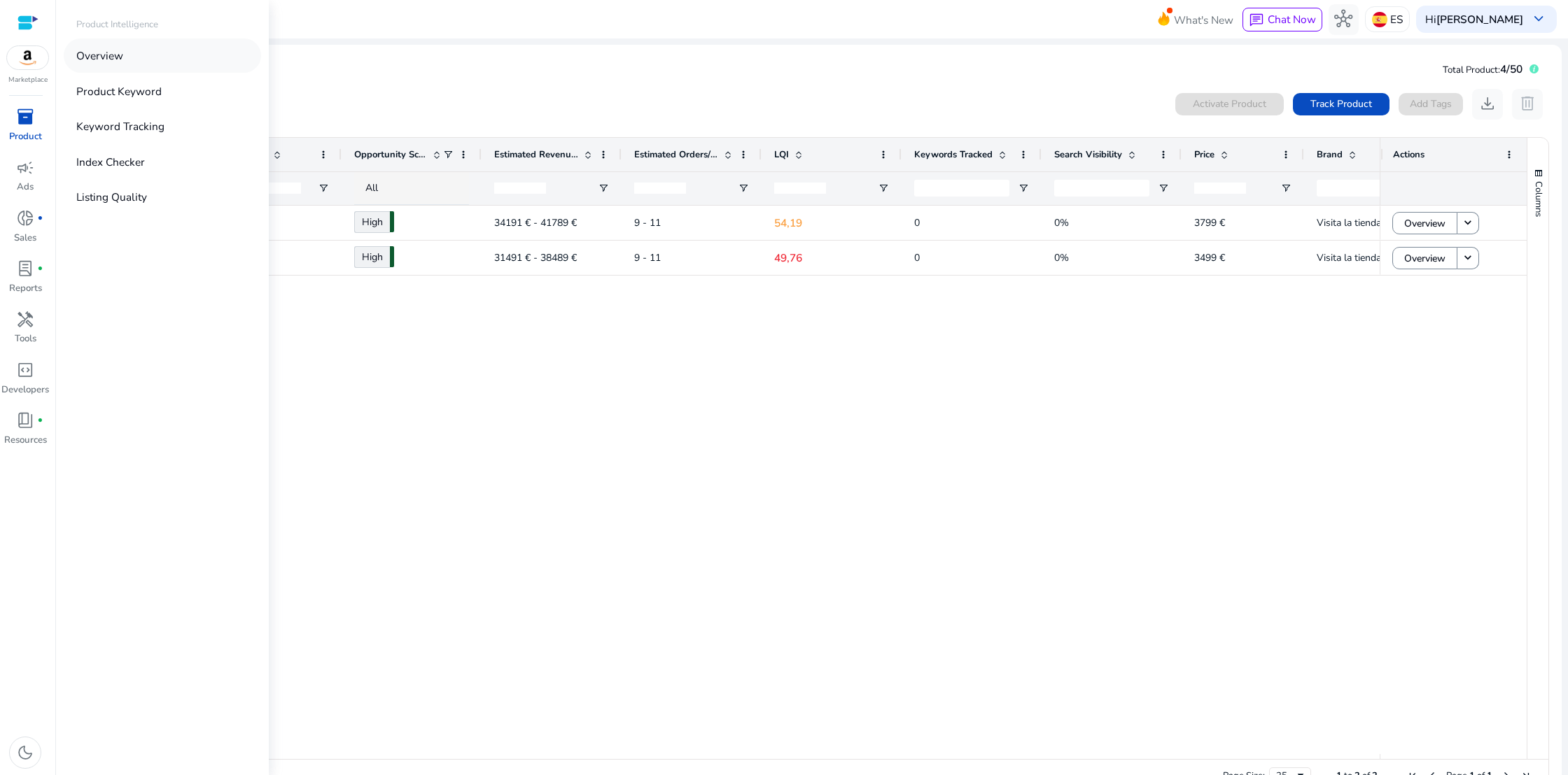
click at [117, 58] on p "Overview" at bounding box center [100, 56] width 47 height 16
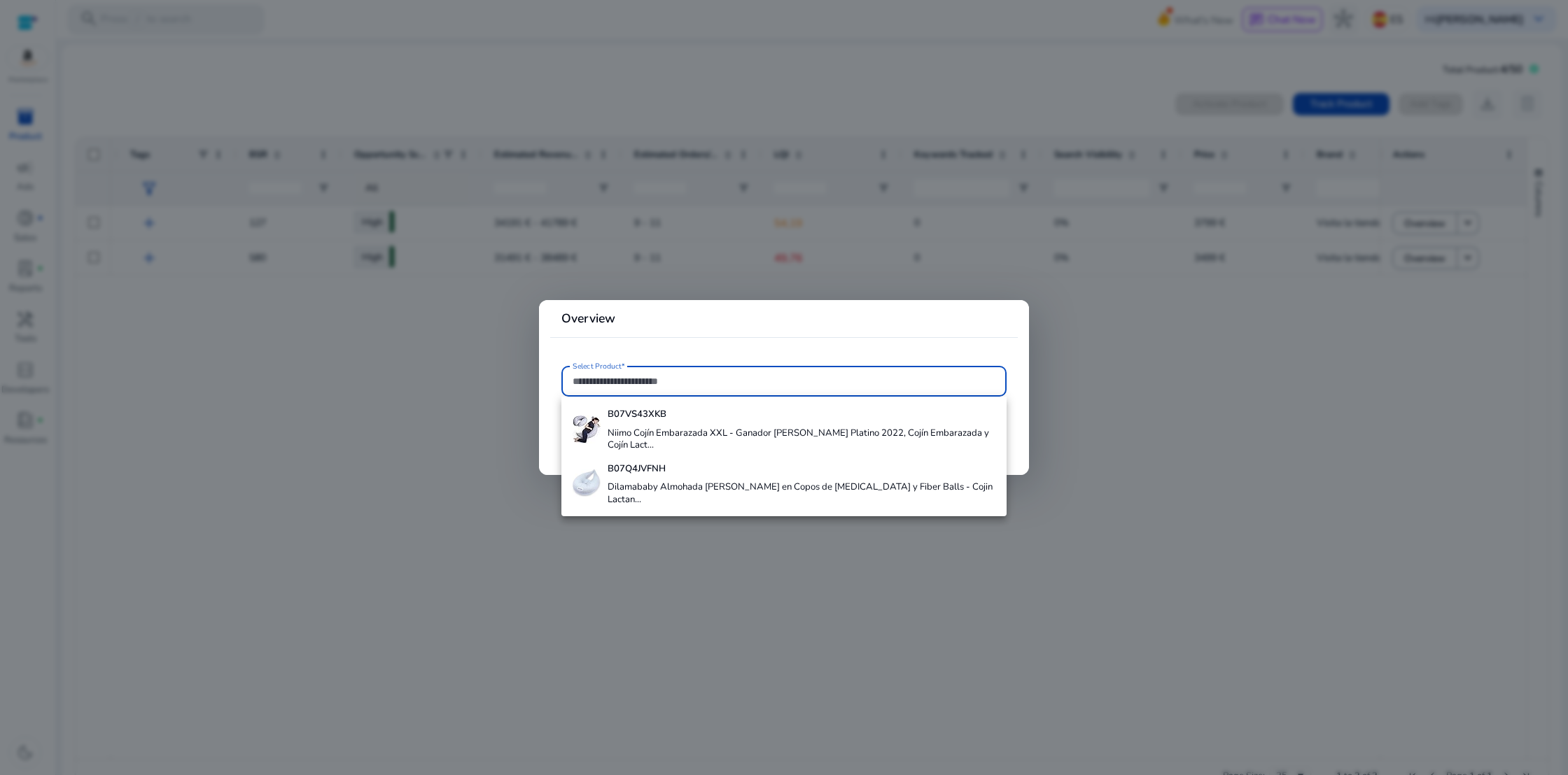
click at [605, 476] on div "B07Q4JVFNH Dilamababy Almohada Embarazada Dormir en Copos de Memory Foam y Fibe…" at bounding box center [784, 483] width 422 height 54
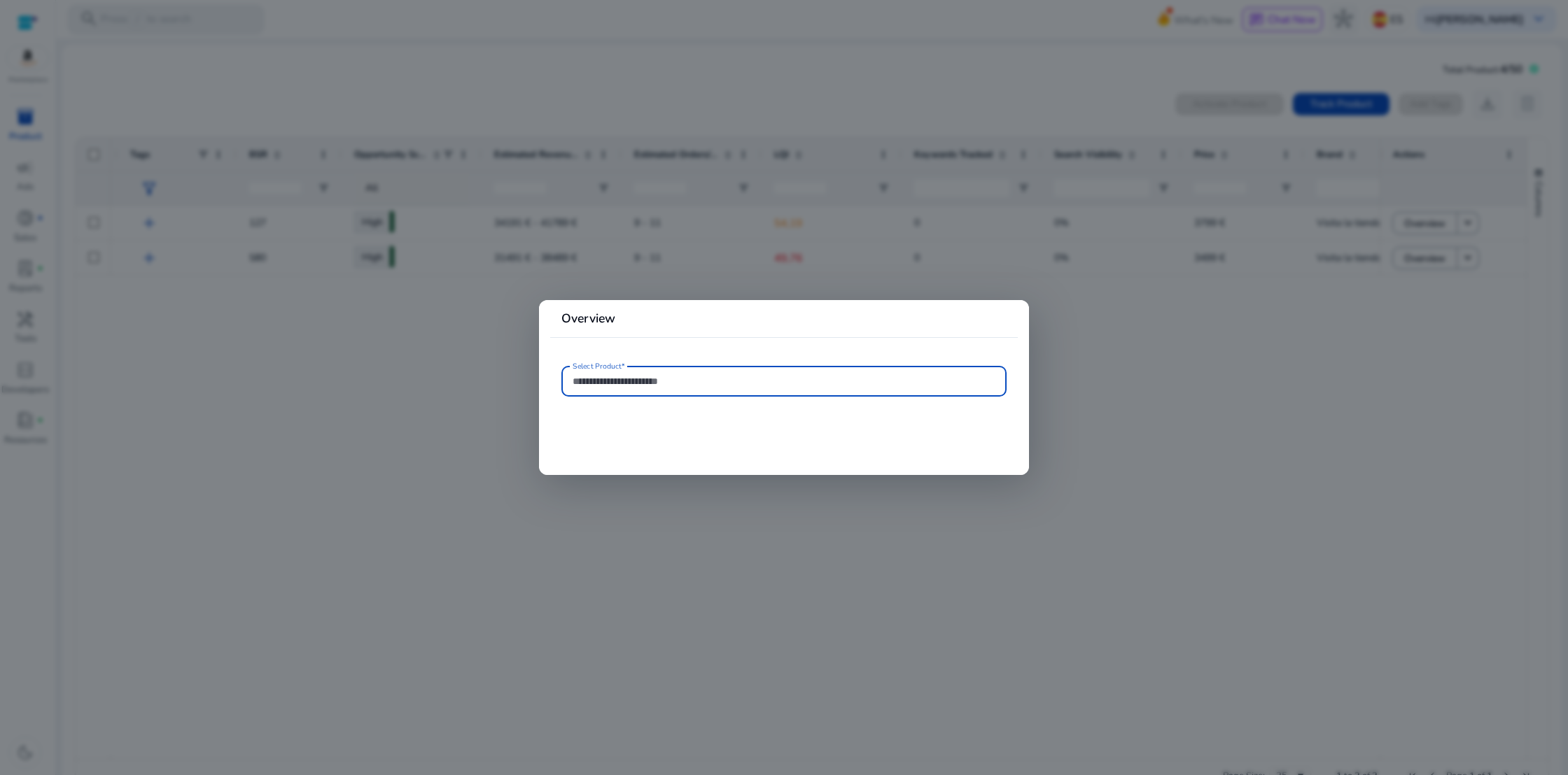
type input "**********"
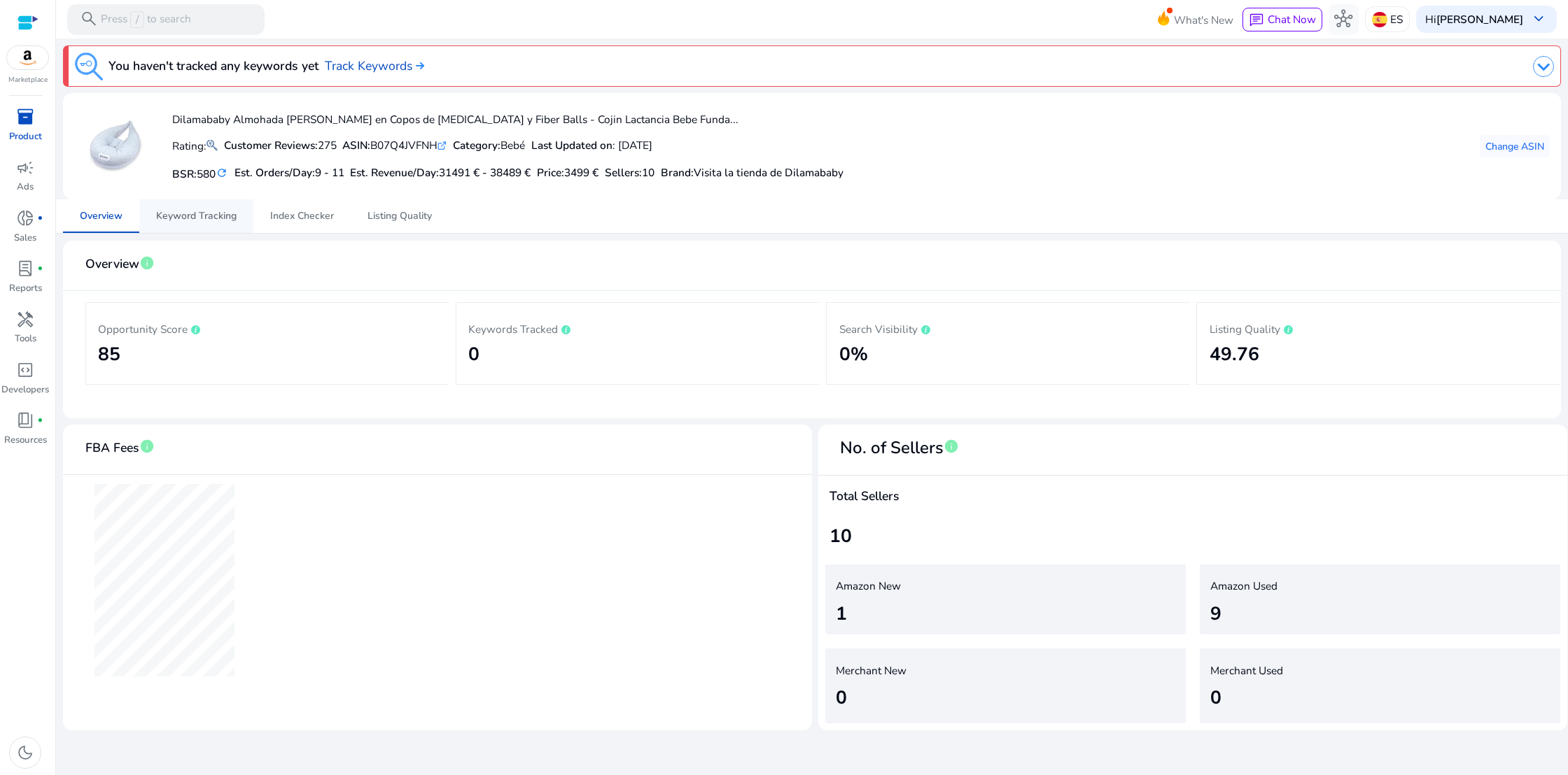
click at [207, 221] on span "Keyword Tracking" at bounding box center [196, 216] width 81 height 10
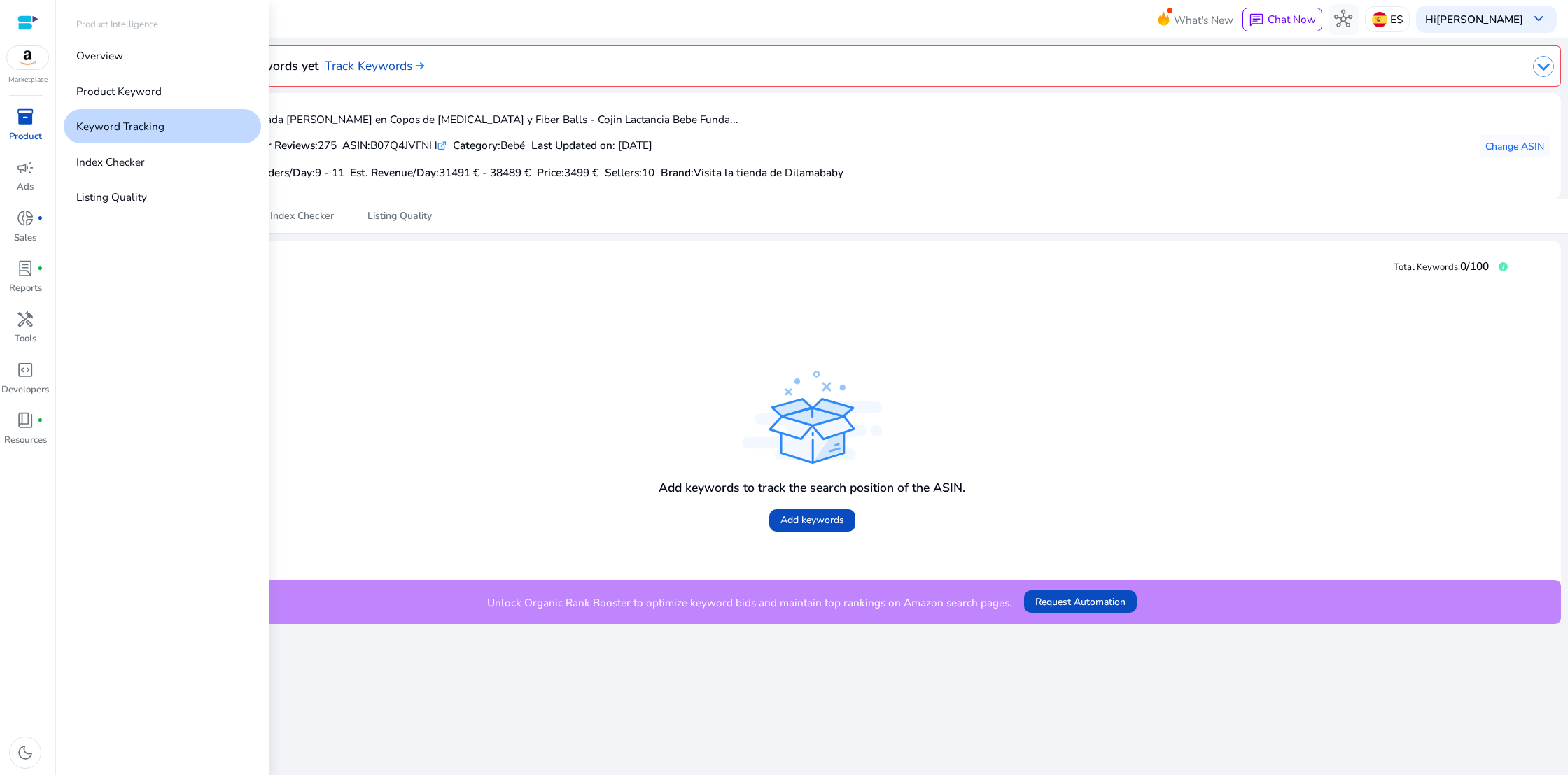
click at [15, 114] on div "inventory_2" at bounding box center [25, 117] width 43 height 25
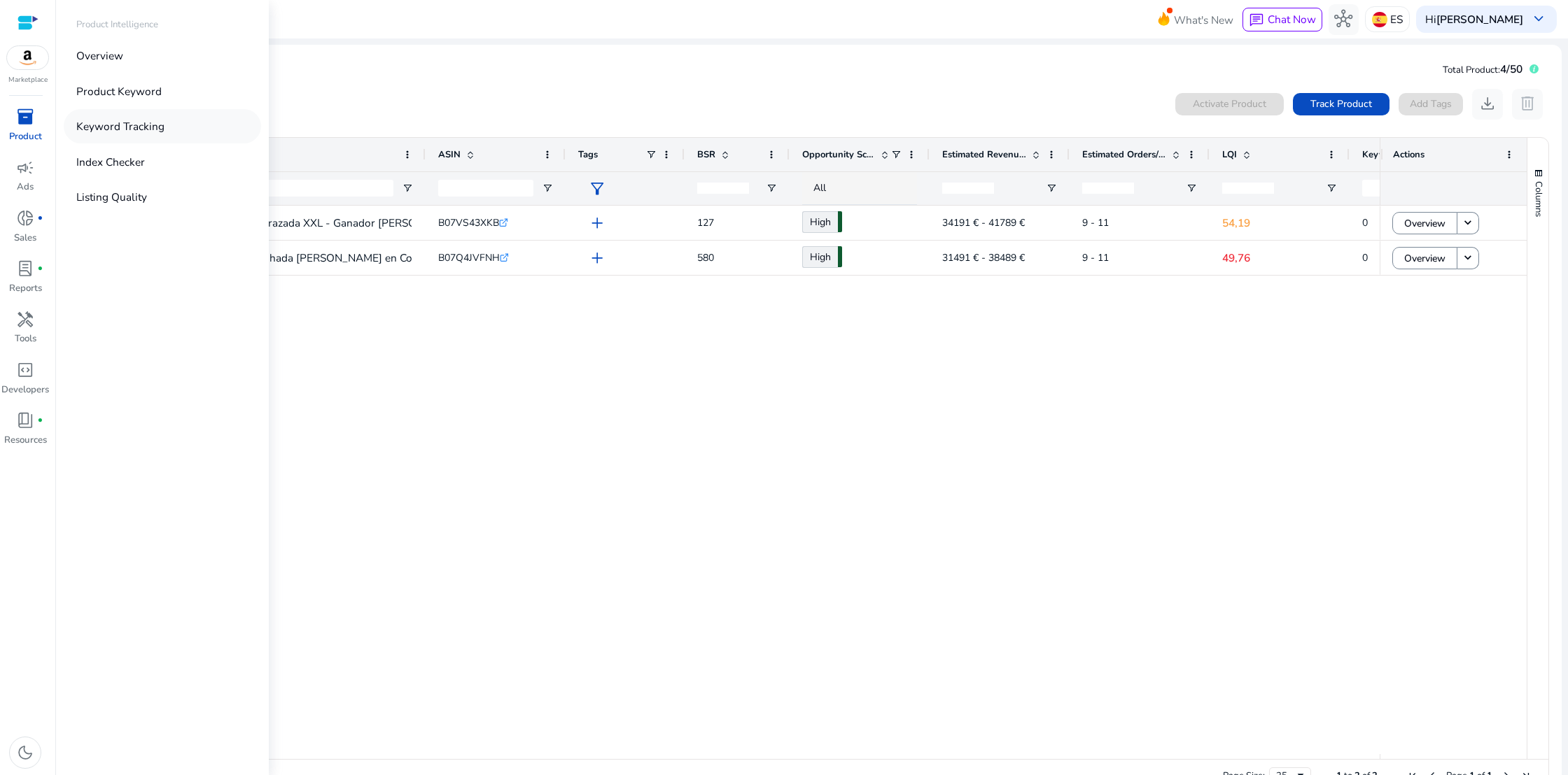
click at [106, 128] on p "Keyword Tracking" at bounding box center [120, 126] width 88 height 16
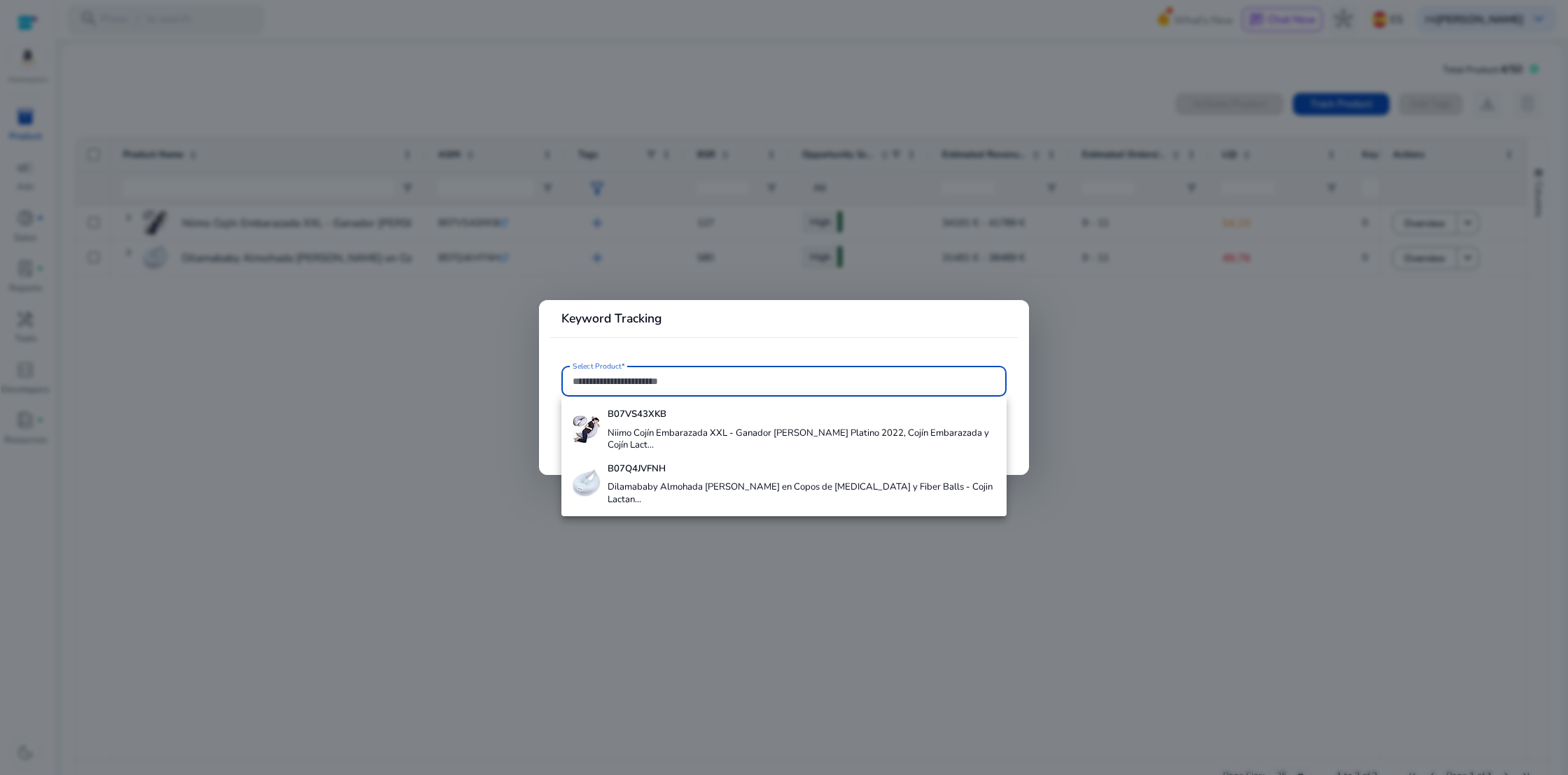
click at [18, 124] on div at bounding box center [784, 387] width 1568 height 775
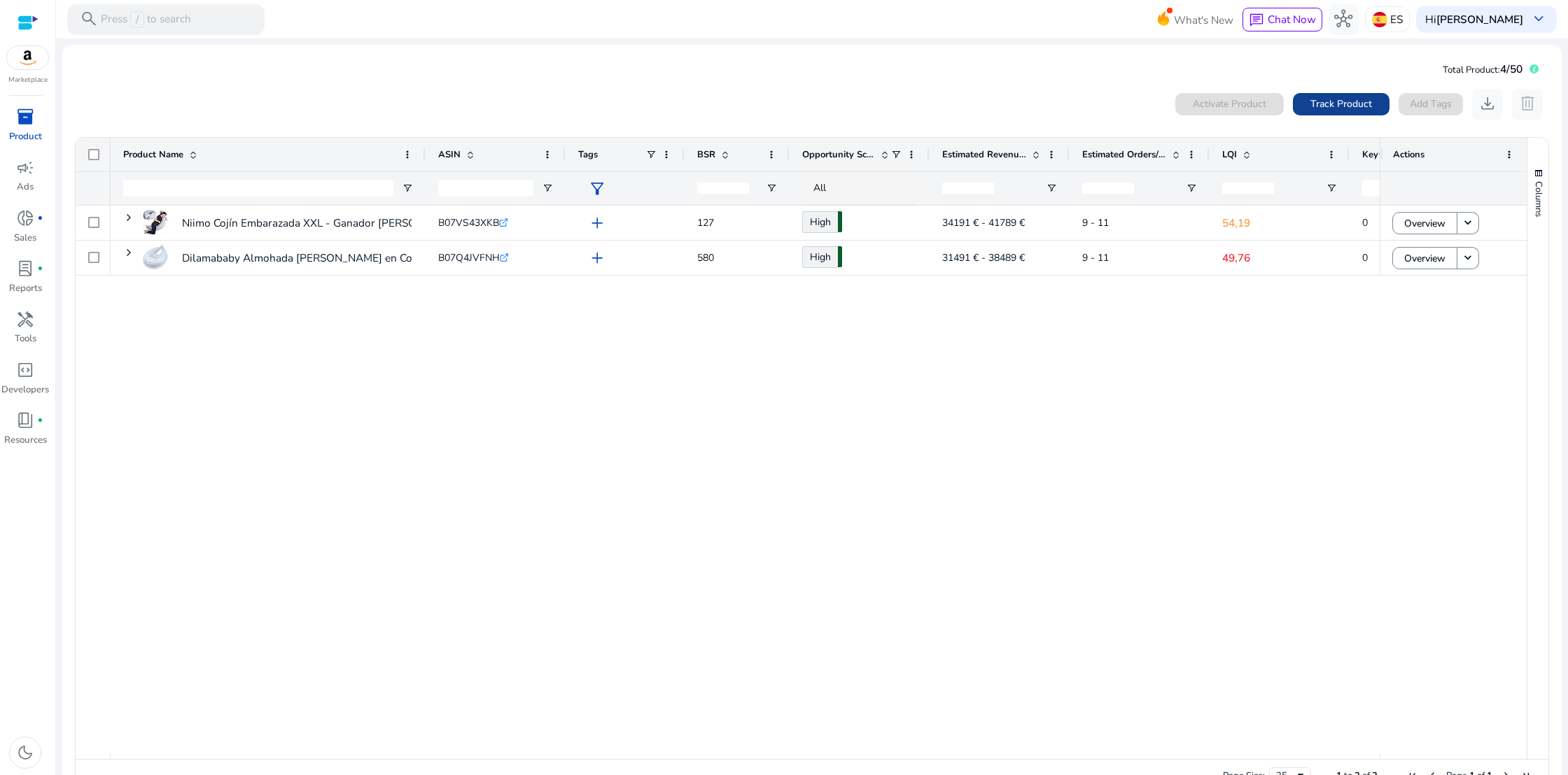
click at [1326, 108] on span "Track Product" at bounding box center [1341, 103] width 62 height 15
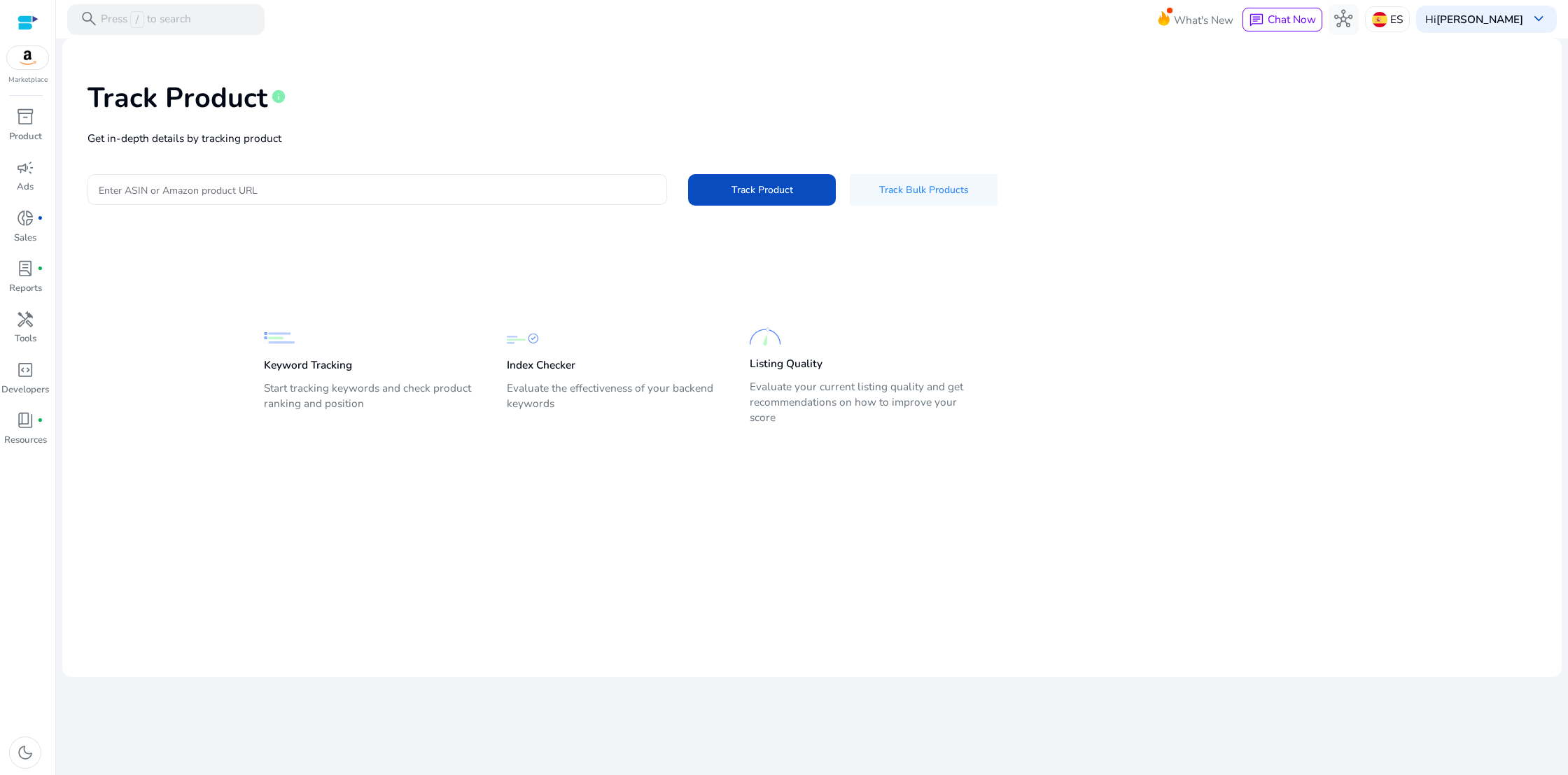
click at [190, 188] on input "Enter ASIN or Amazon product URL" at bounding box center [377, 190] width 557 height 15
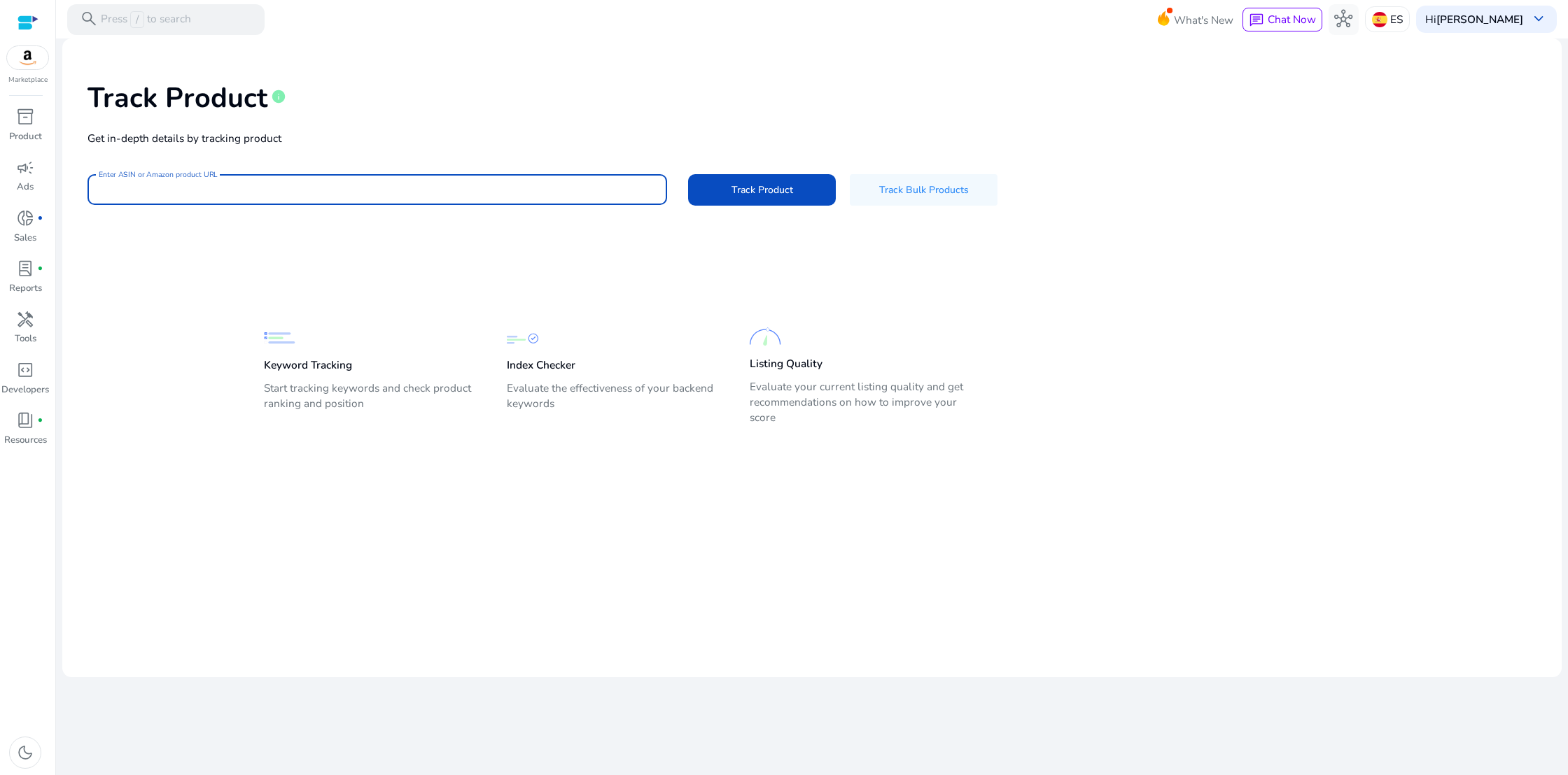
paste input "**********"
type input "**********"
click at [727, 199] on span at bounding box center [762, 190] width 148 height 34
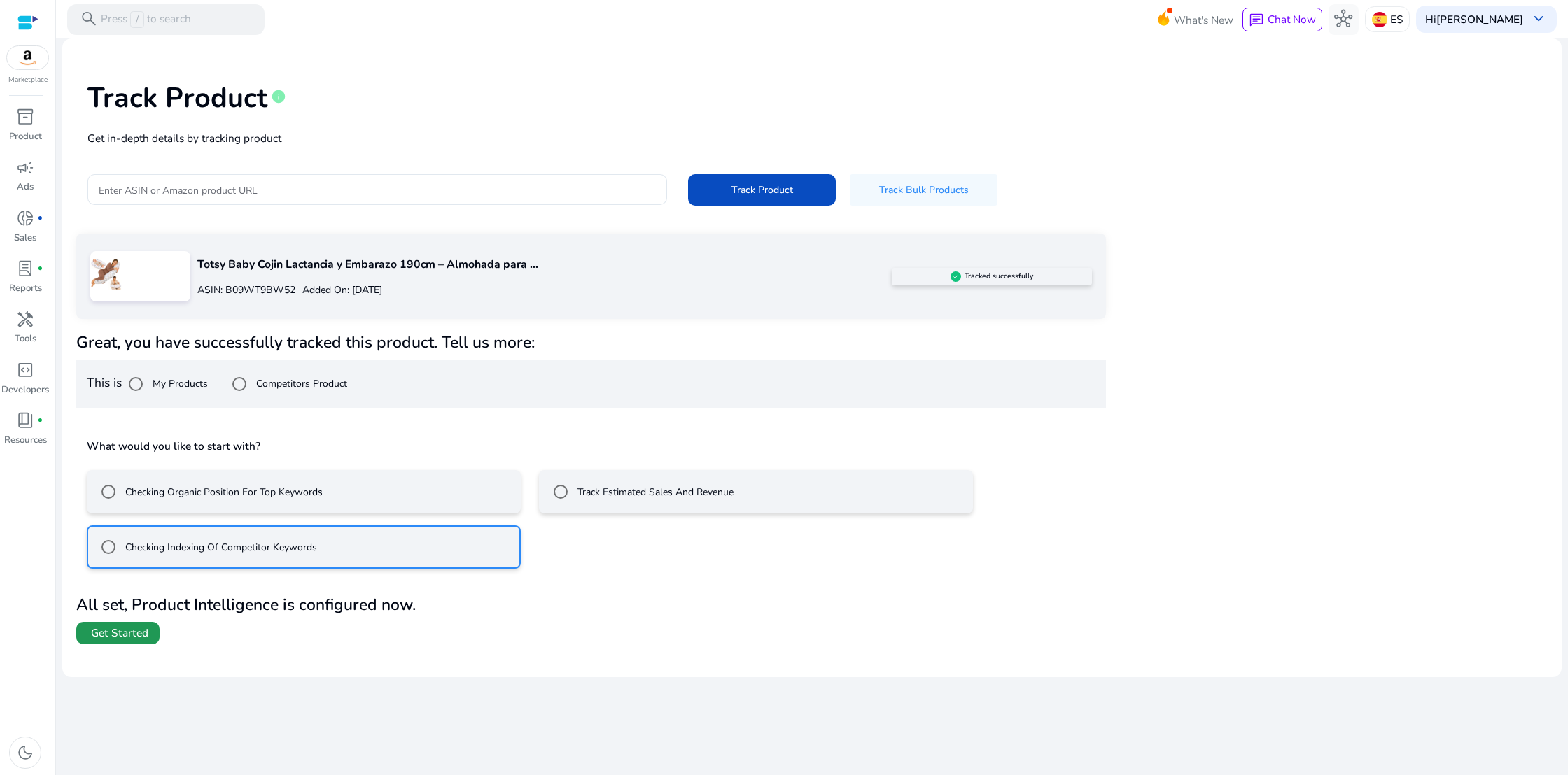
click at [98, 637] on span "Get Started" at bounding box center [119, 633] width 58 height 15
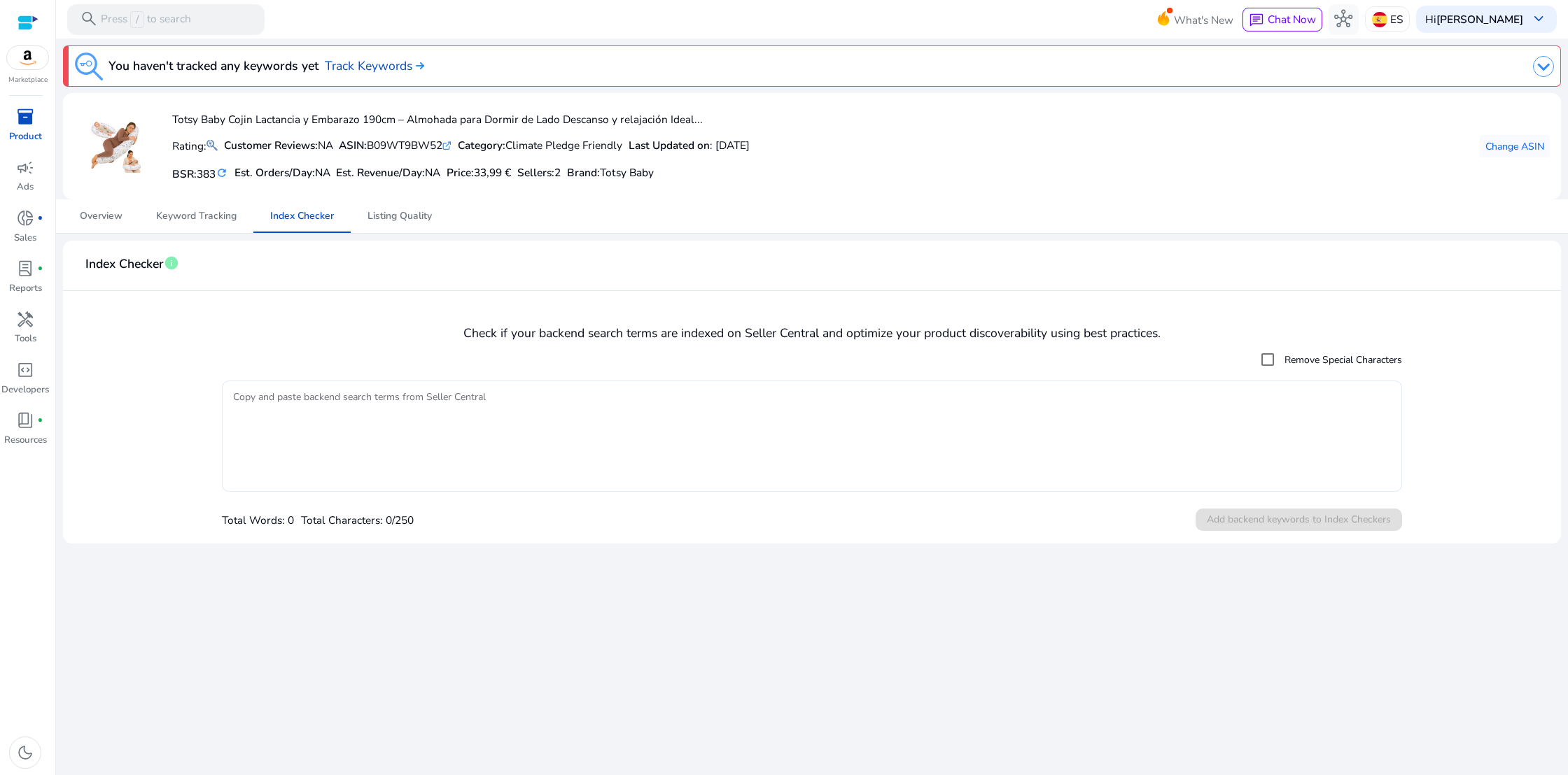
click at [245, 391] on textarea "Copy and paste backend search terms from Seller Central" at bounding box center [812, 436] width 1158 height 97
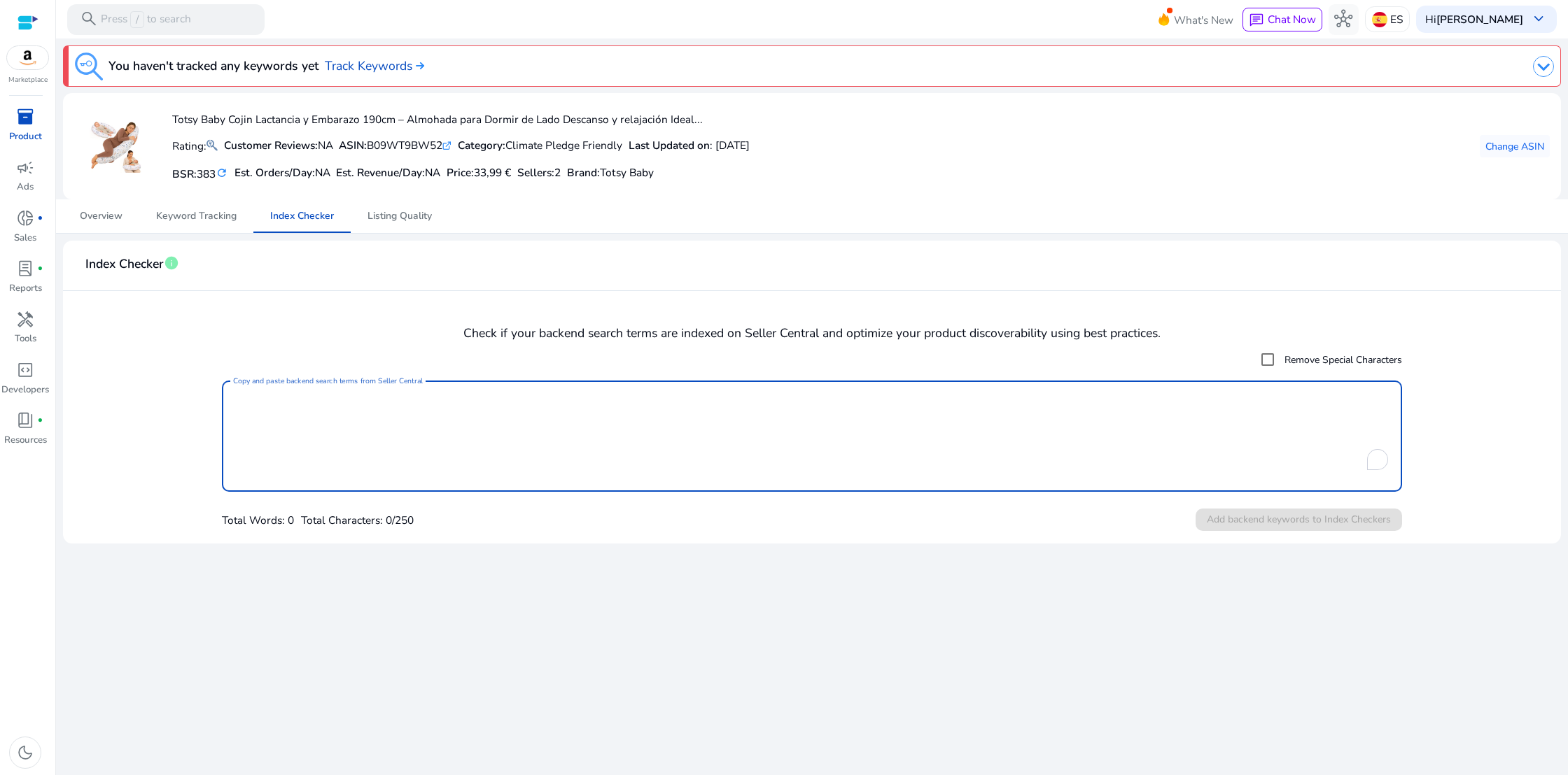
paste textarea "**********"
type textarea "**********"
click at [261, 405] on textarea "**********" at bounding box center [812, 436] width 1158 height 97
paste textarea "**********"
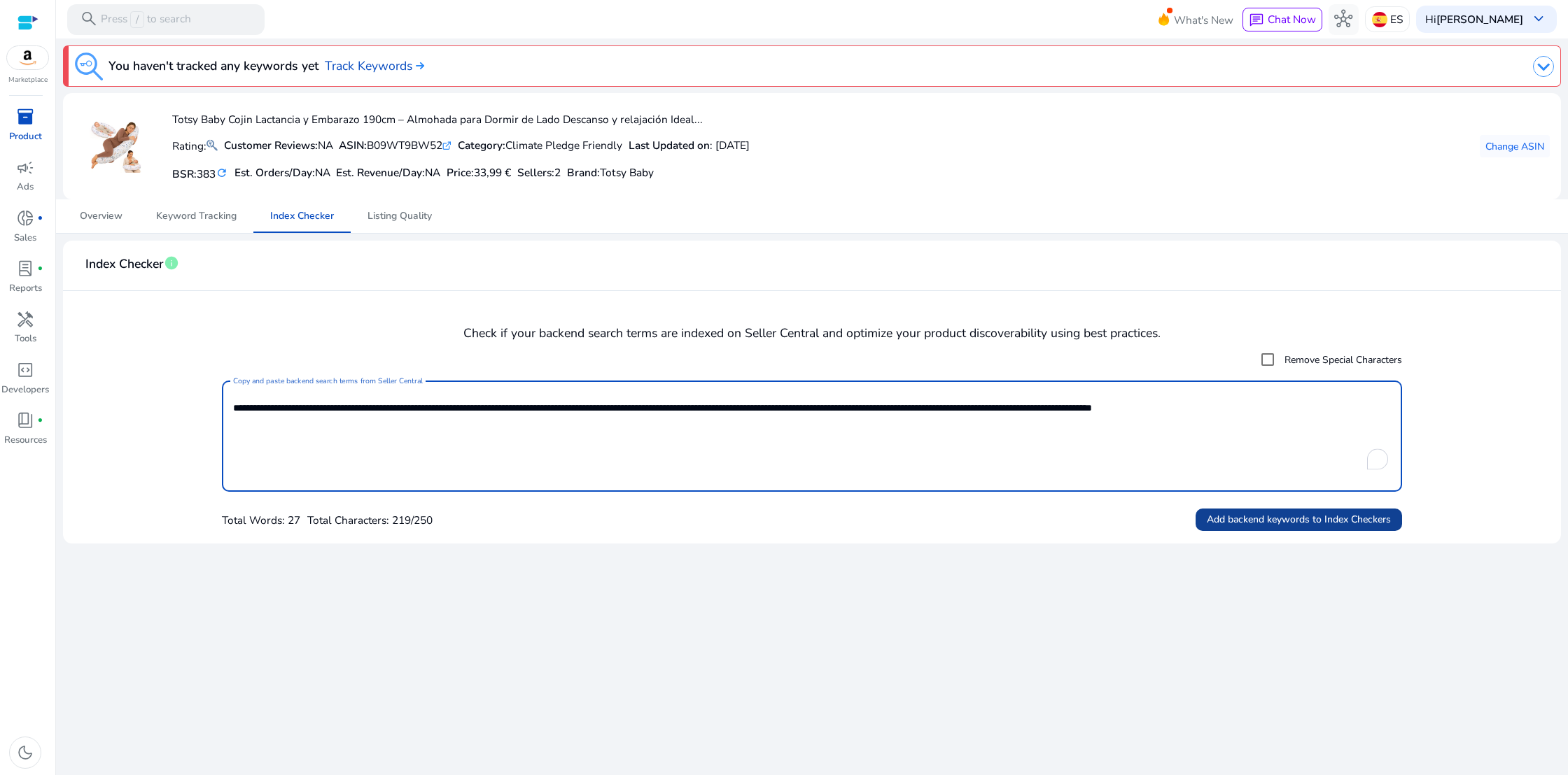
type textarea "**********"
click at [1314, 523] on span "Add backend keywords to Index Checkers" at bounding box center [1299, 519] width 184 height 15
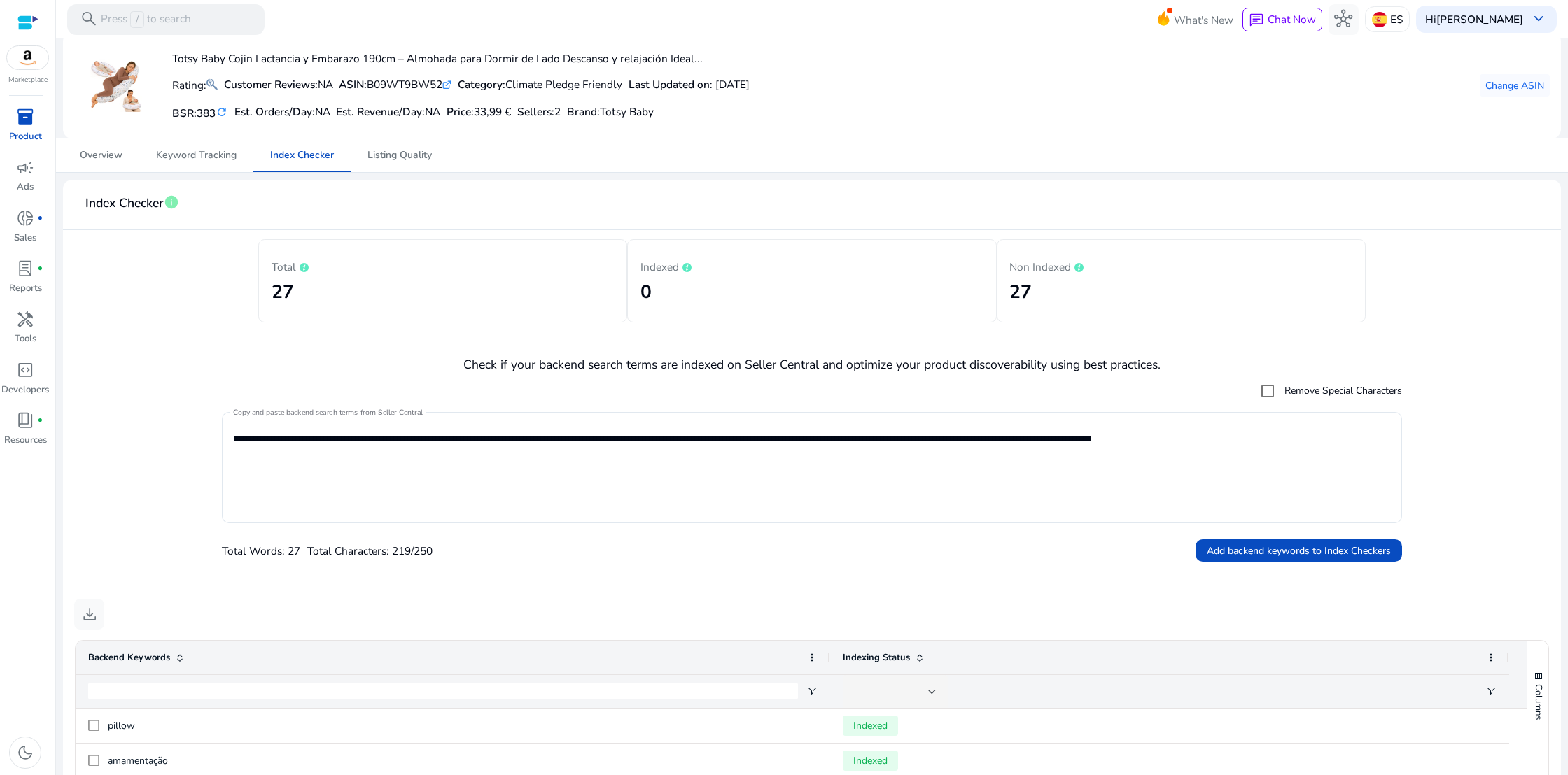
scroll to position [13, 0]
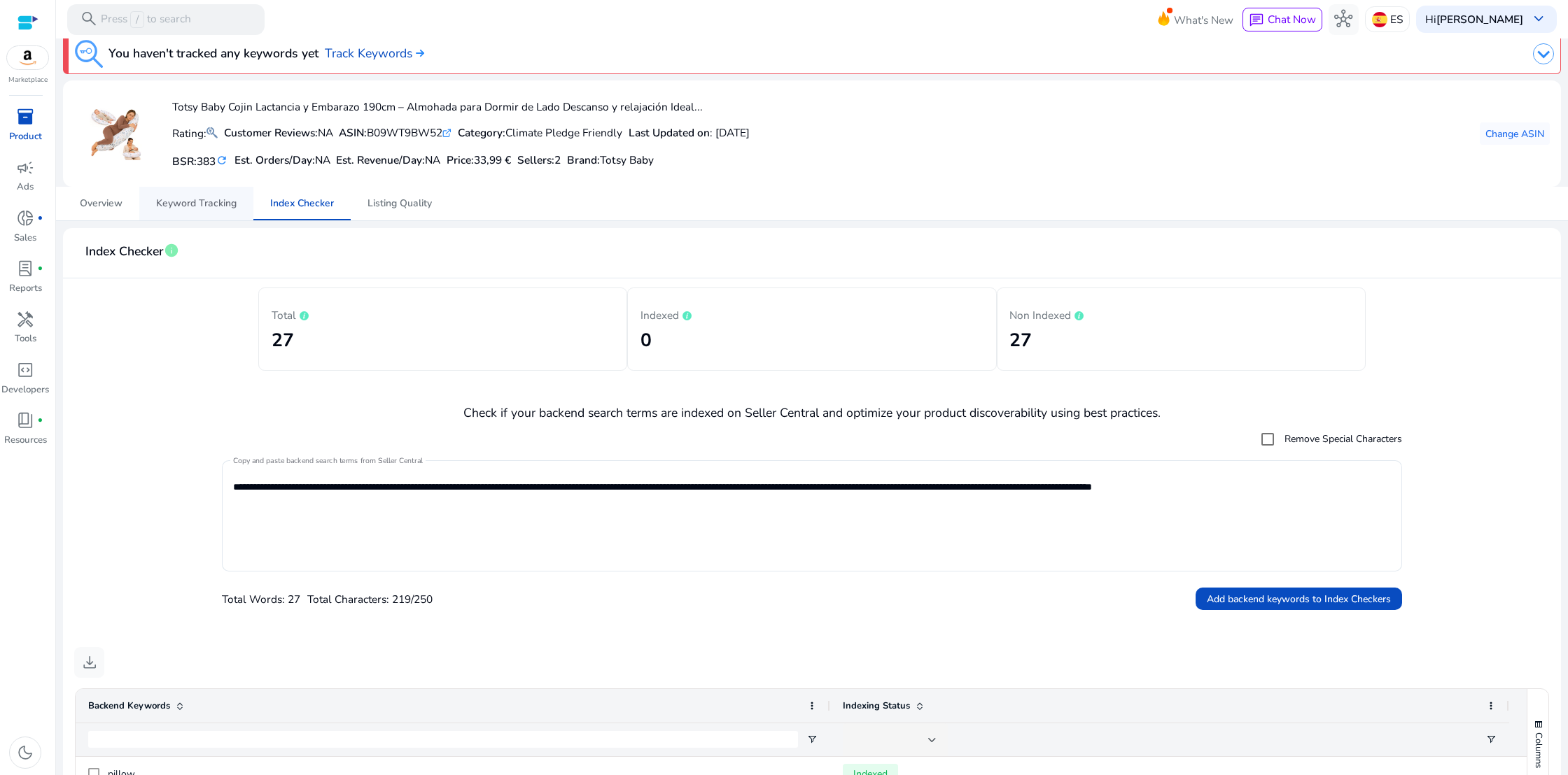
click at [196, 209] on span "Keyword Tracking" at bounding box center [196, 204] width 81 height 10
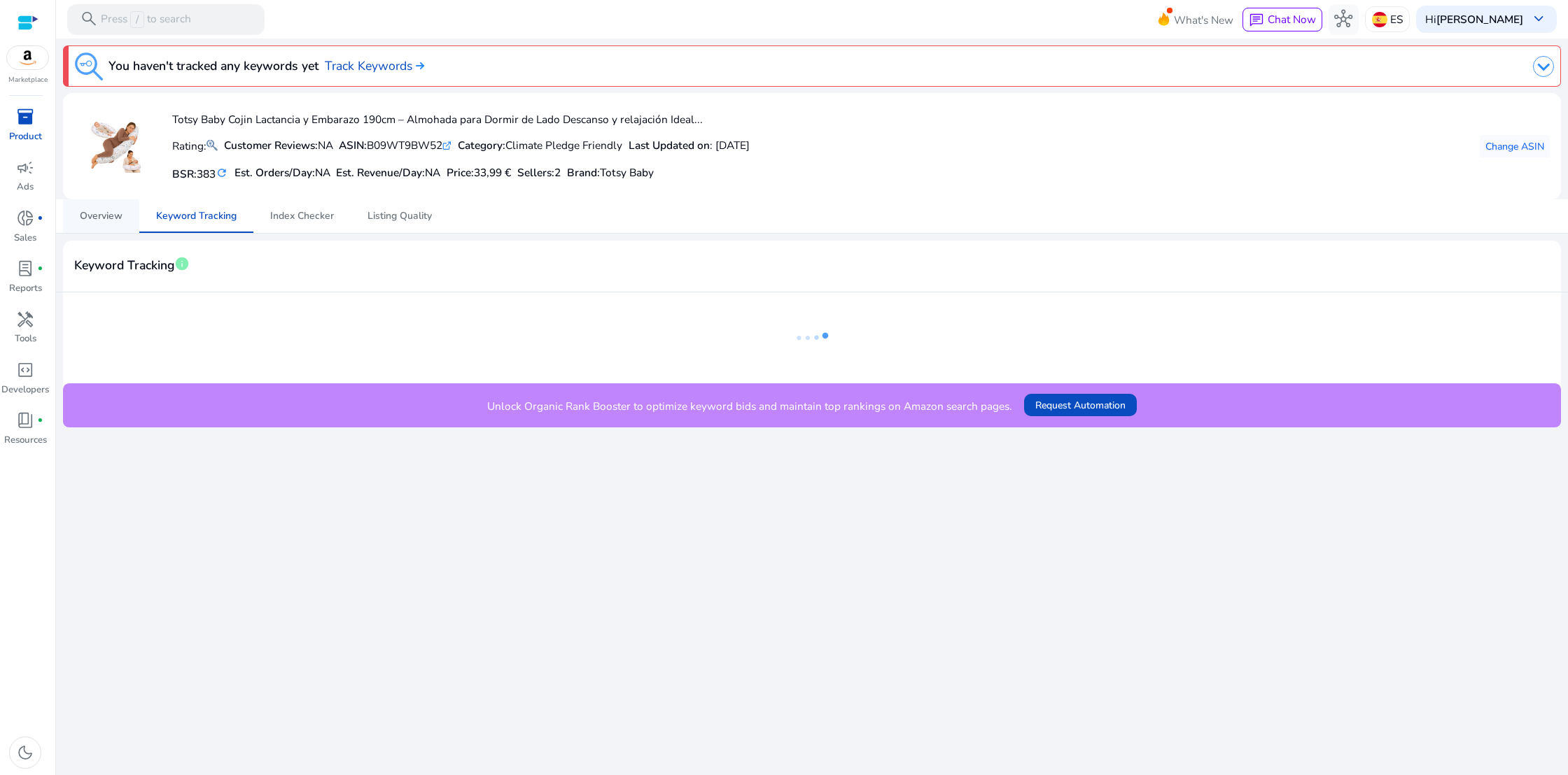
click at [110, 214] on span "Overview" at bounding box center [101, 216] width 43 height 10
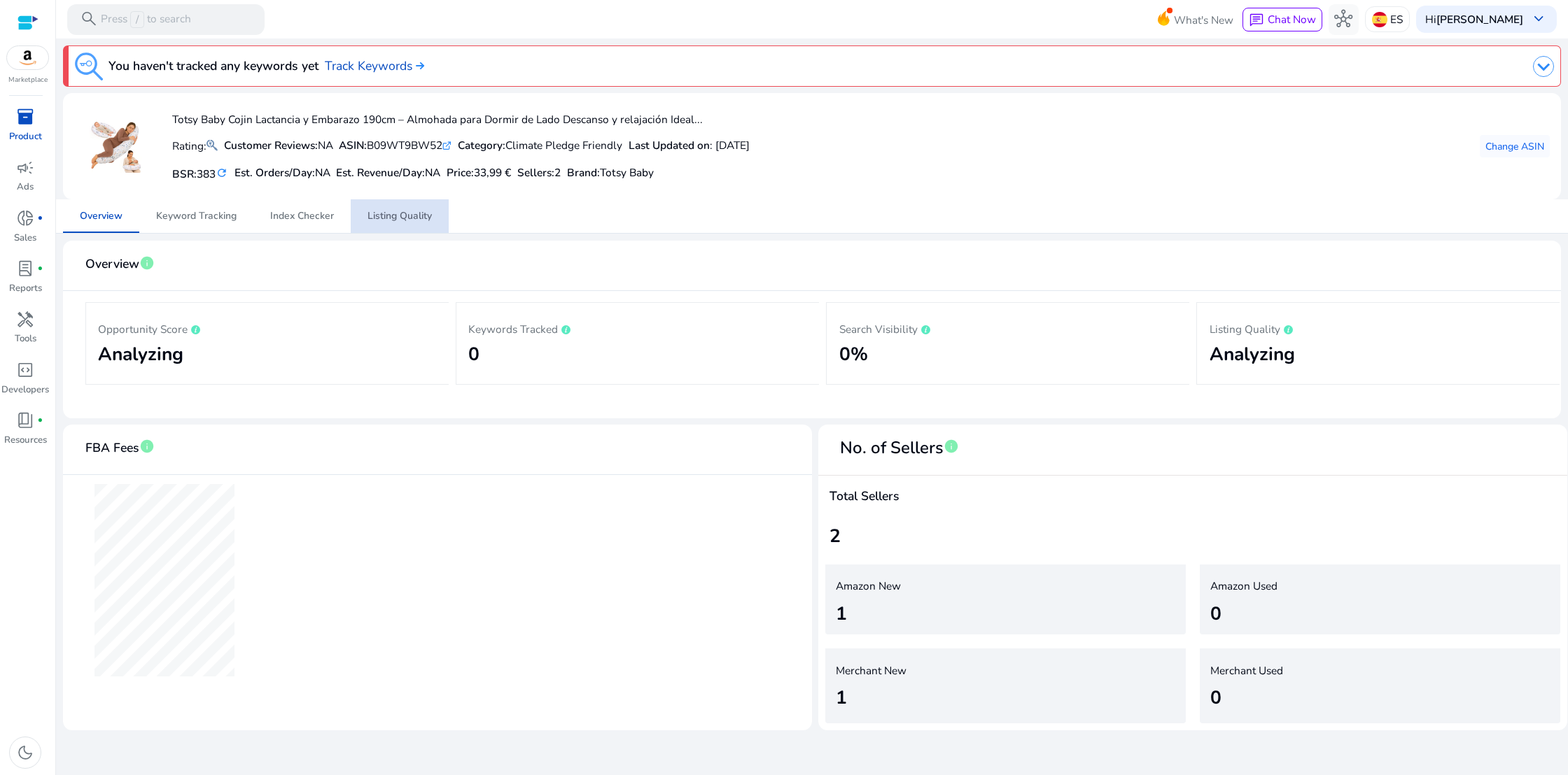
click at [372, 219] on span "Listing Quality" at bounding box center [400, 216] width 65 height 10
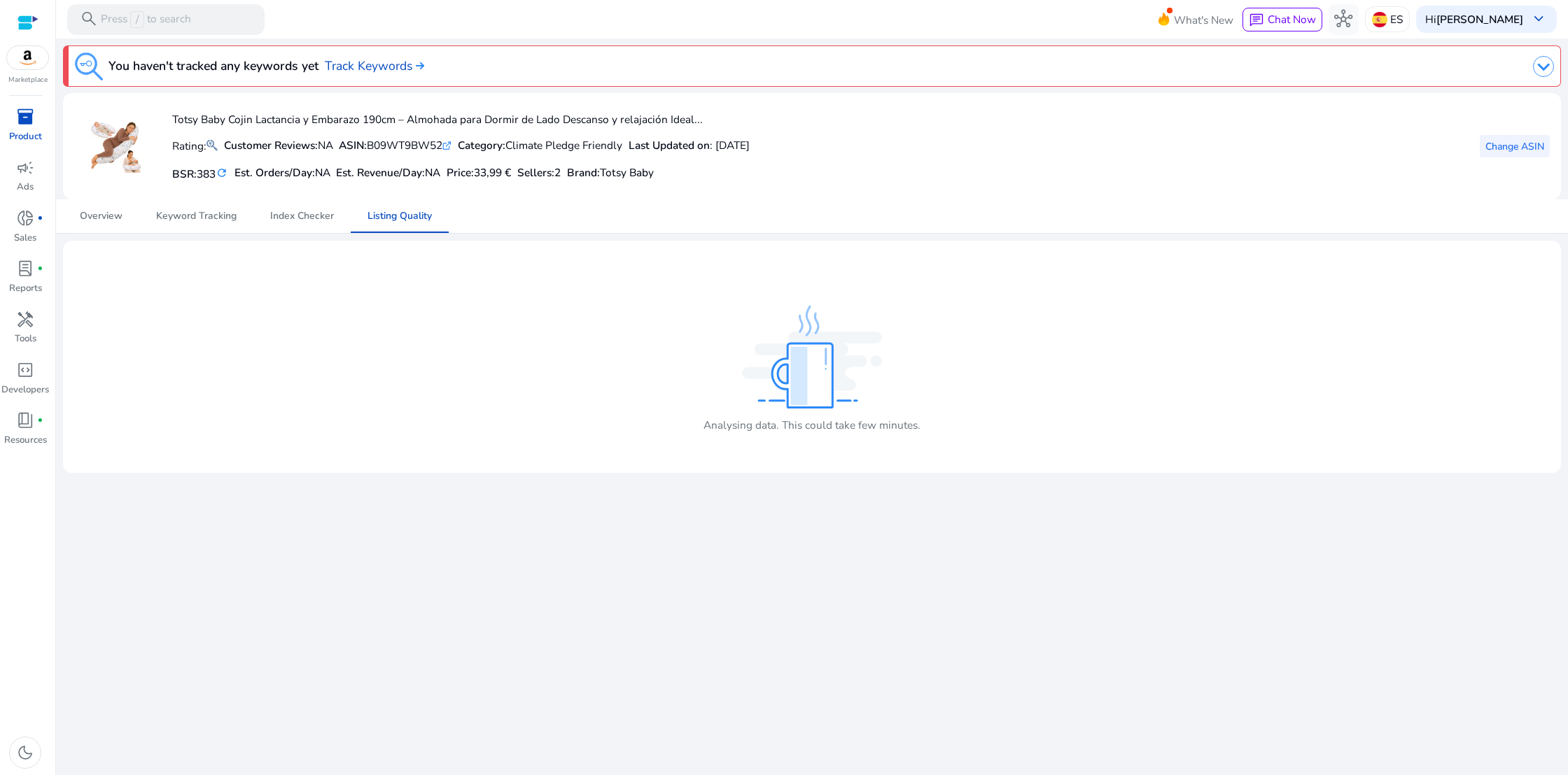
click at [1517, 148] on span "Change ASIN" at bounding box center [1515, 146] width 59 height 15
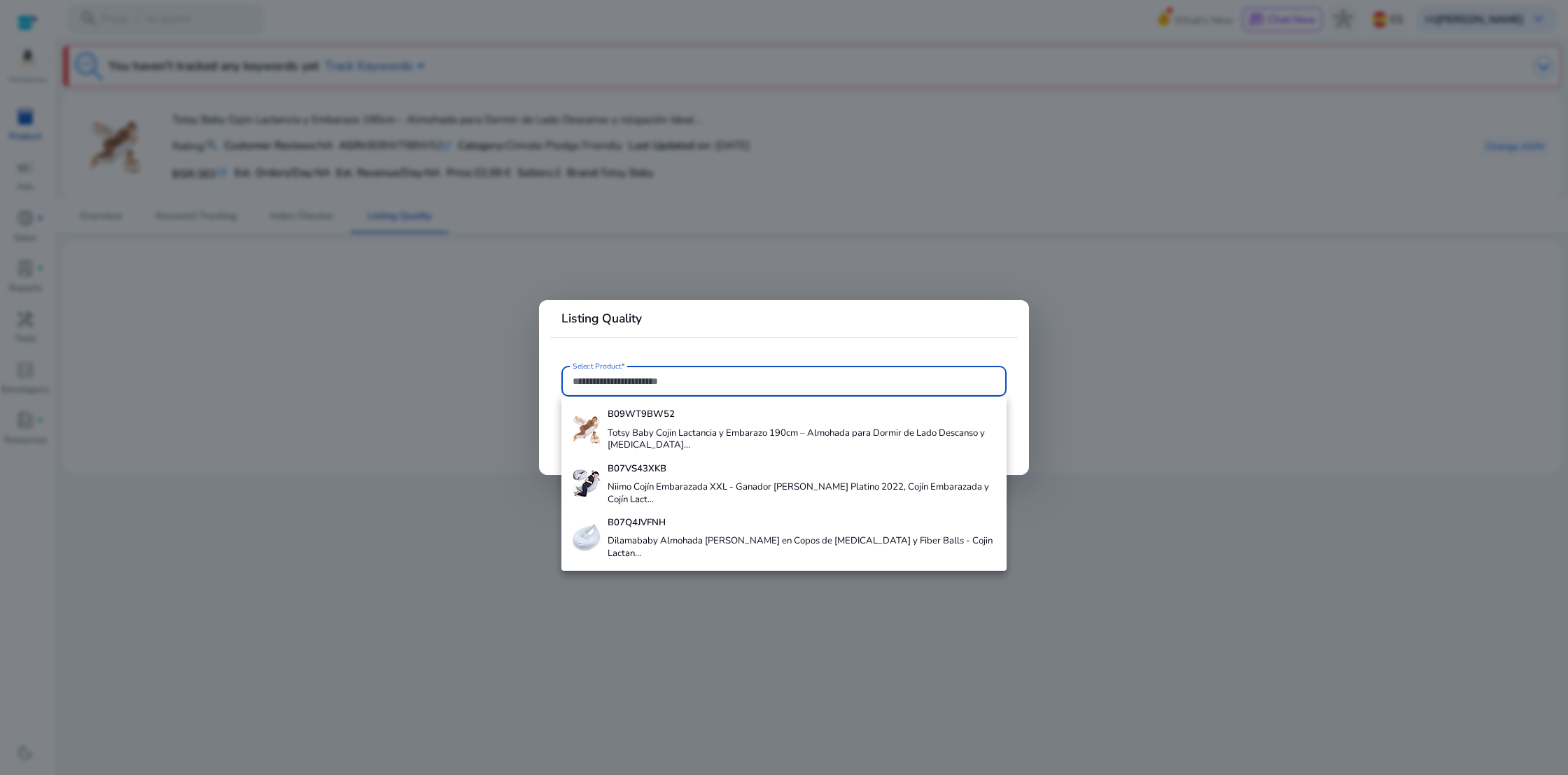
click at [1271, 198] on div at bounding box center [784, 387] width 1568 height 775
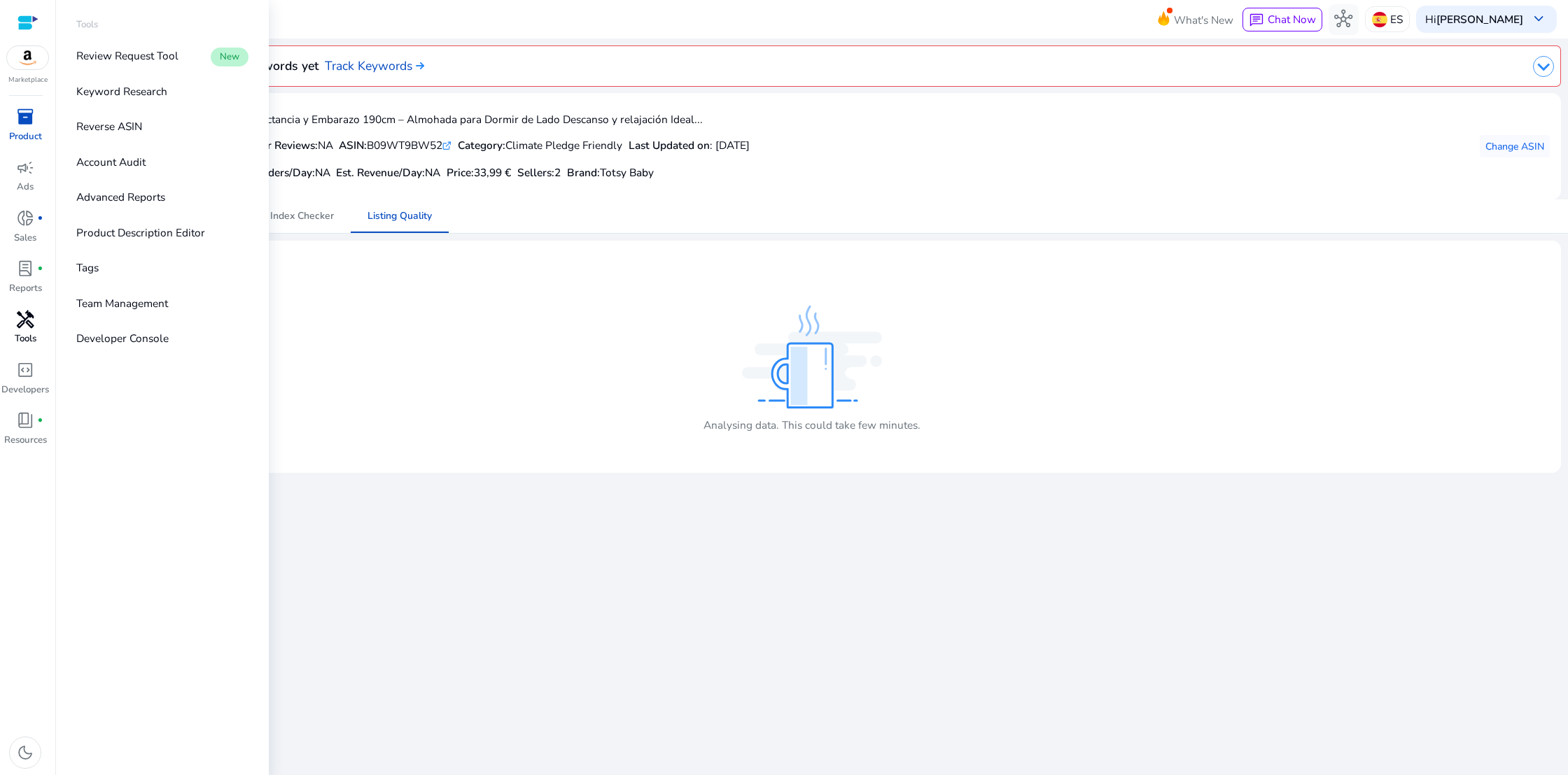
click at [25, 327] on span "handyman" at bounding box center [25, 320] width 18 height 18
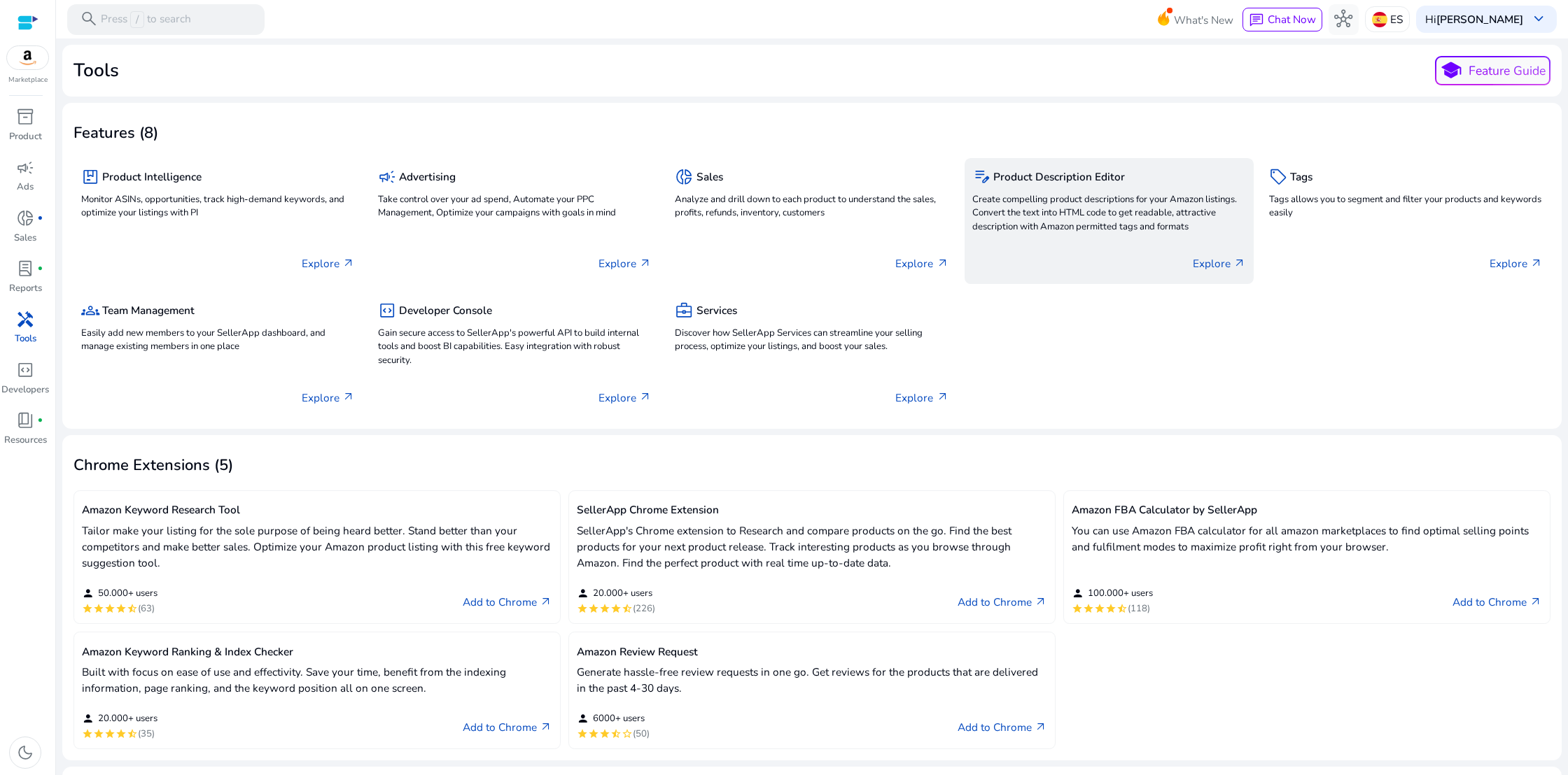
click at [1203, 260] on p "Explore arrow_outward" at bounding box center [1219, 263] width 53 height 16
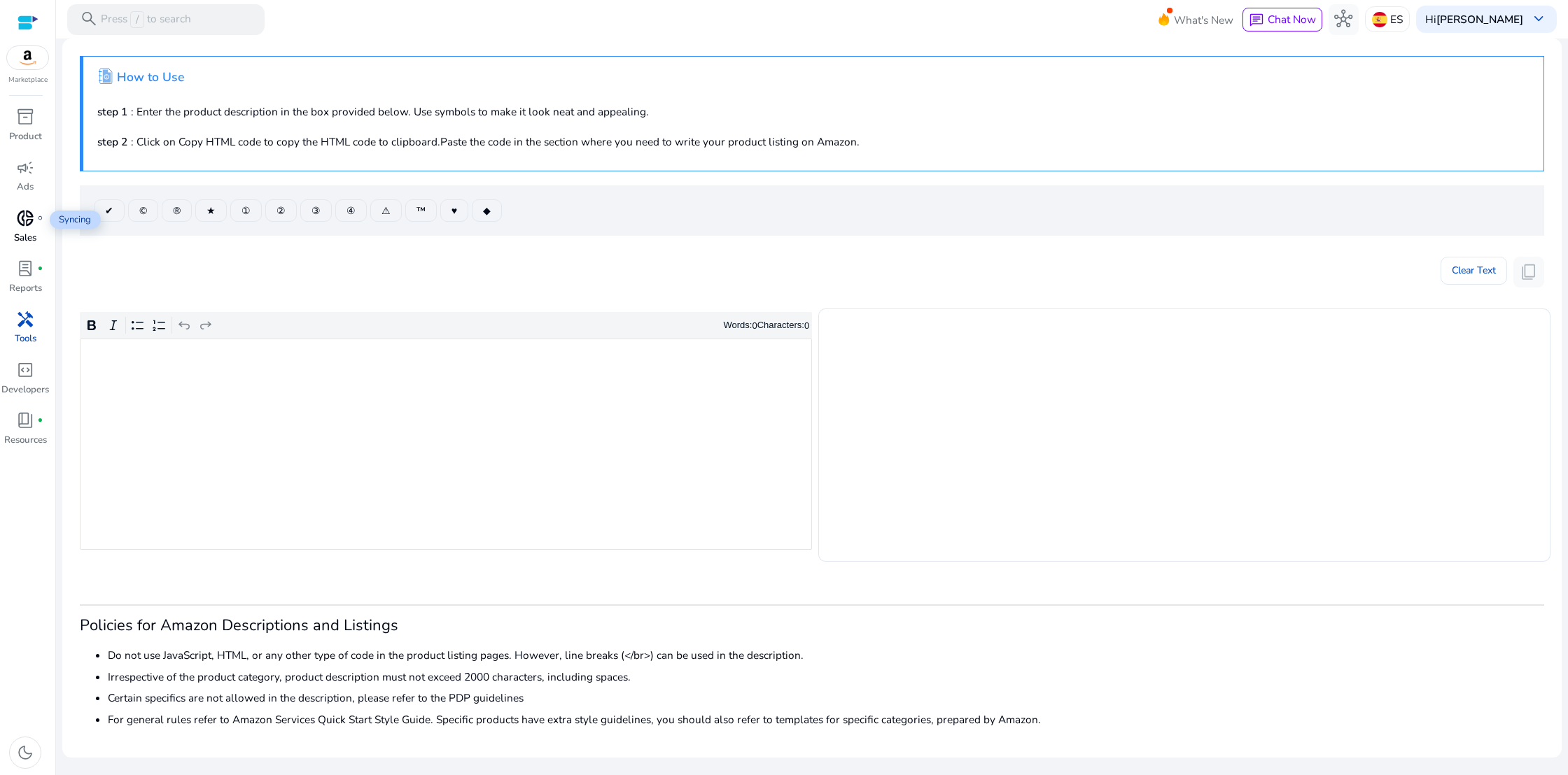
click at [29, 228] on span "donut_small" at bounding box center [25, 219] width 18 height 18
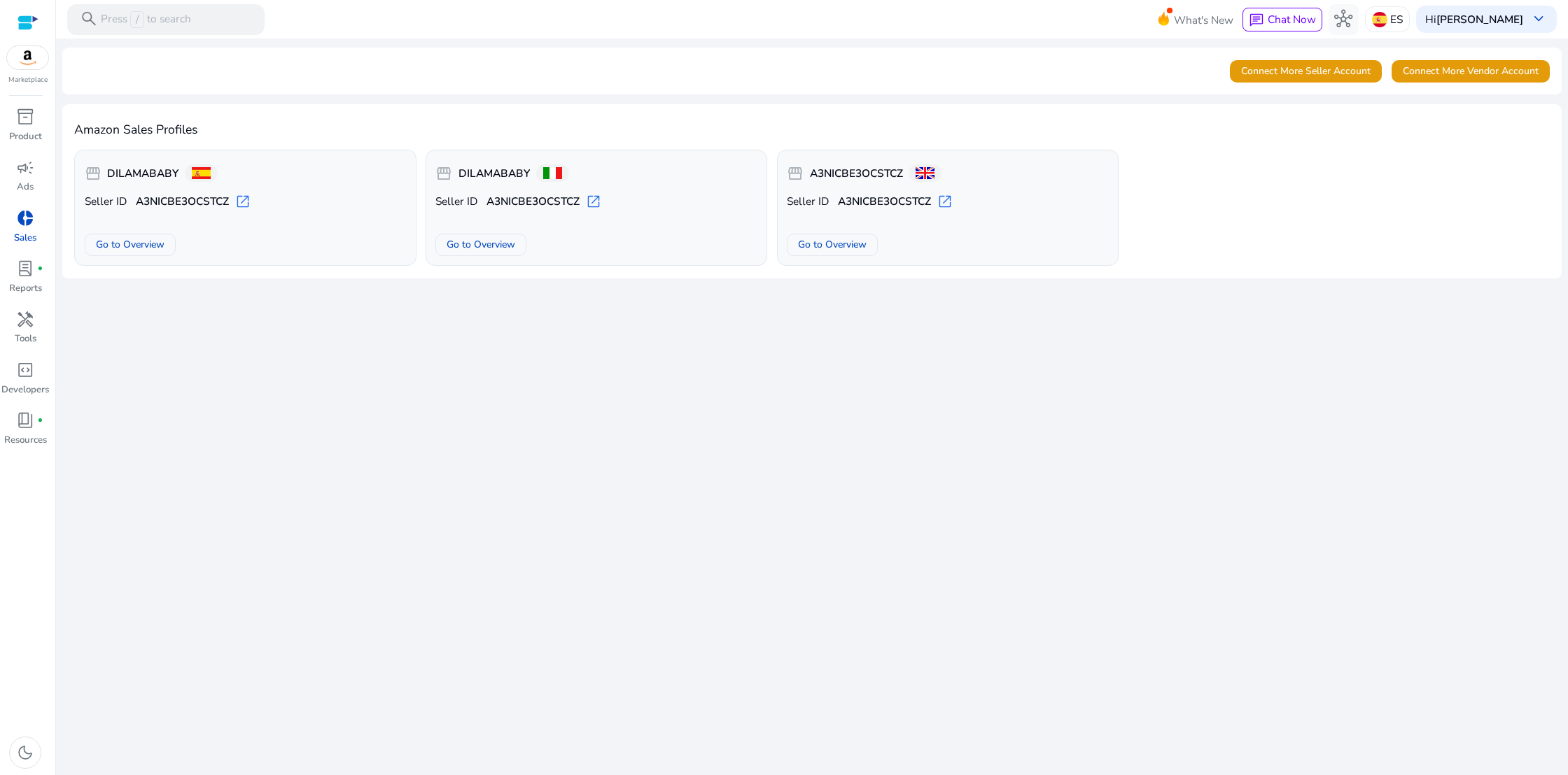
click at [221, 228] on div "Seller ID A3NICBE3OCSTCZ open_in_new Go to Overview" at bounding box center [245, 225] width 322 height 63
click at [148, 248] on span "Go to Overview" at bounding box center [130, 245] width 69 height 15
click at [1289, 76] on span "Connect More Seller Account" at bounding box center [1305, 71] width 129 height 15
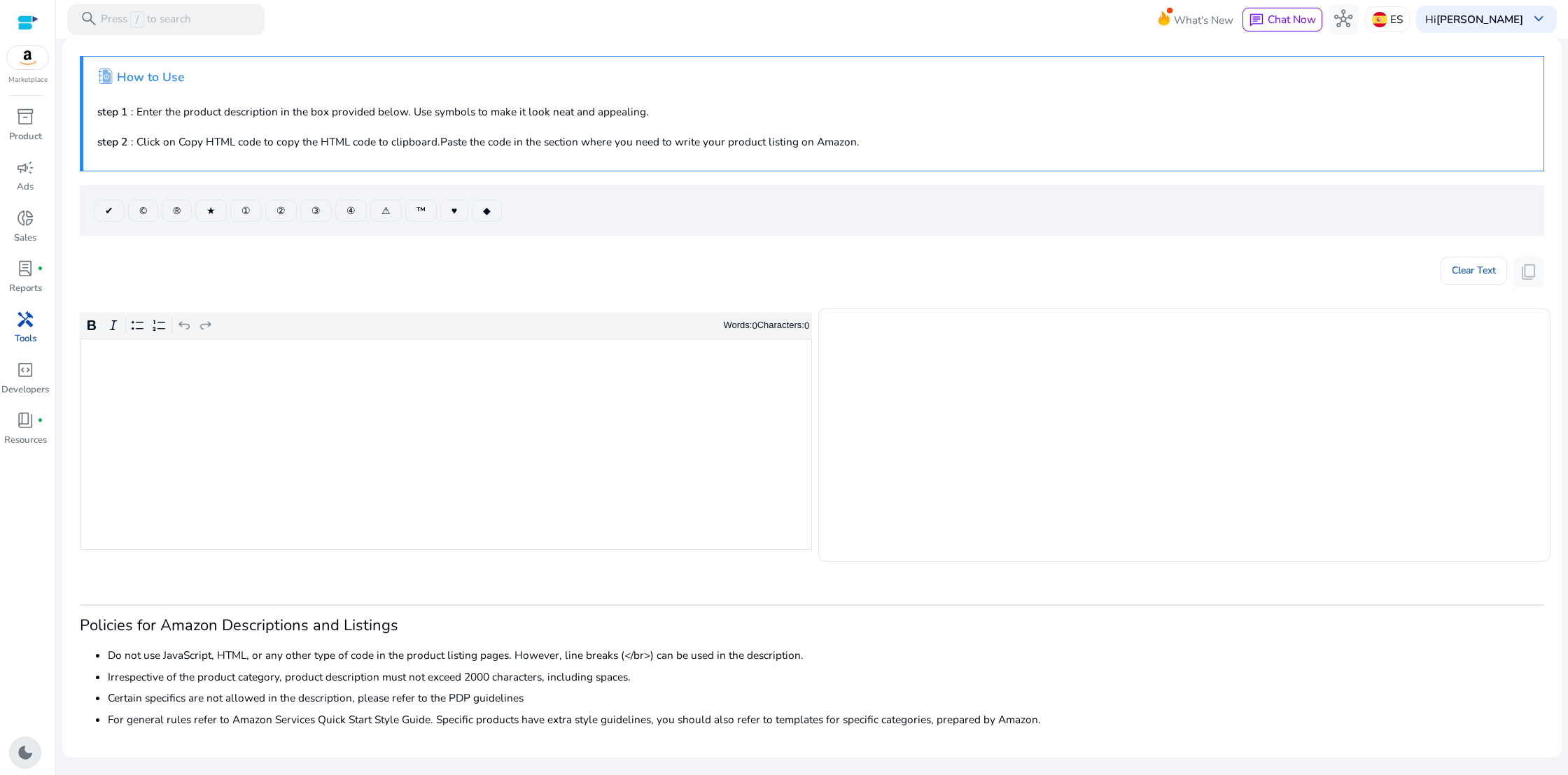
click at [26, 760] on span "dark_mode" at bounding box center [25, 753] width 18 height 18
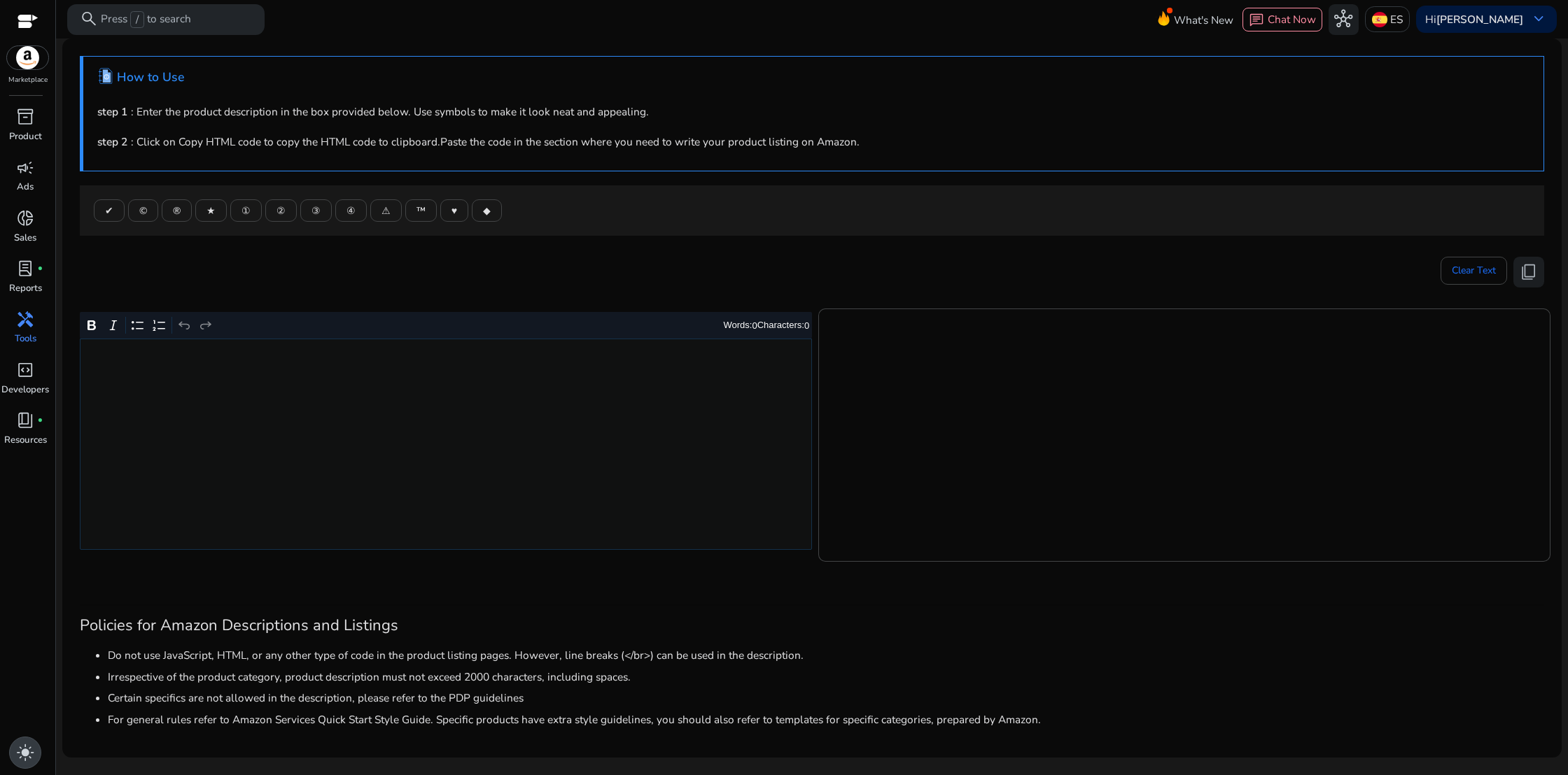
click at [26, 760] on span "light_mode" at bounding box center [25, 753] width 18 height 18
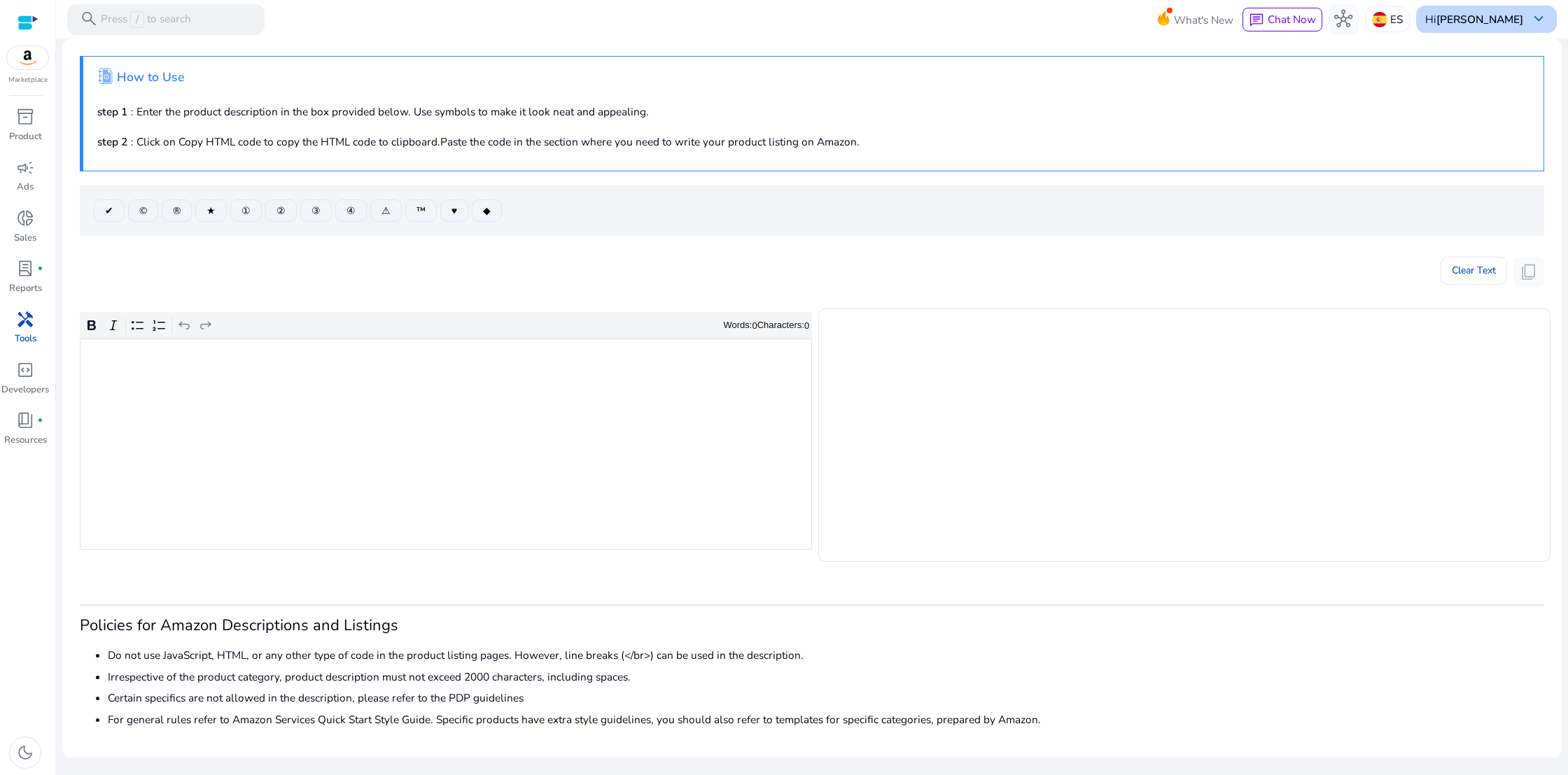
click at [1501, 13] on b "[PERSON_NAME]" at bounding box center [1479, 19] width 86 height 15
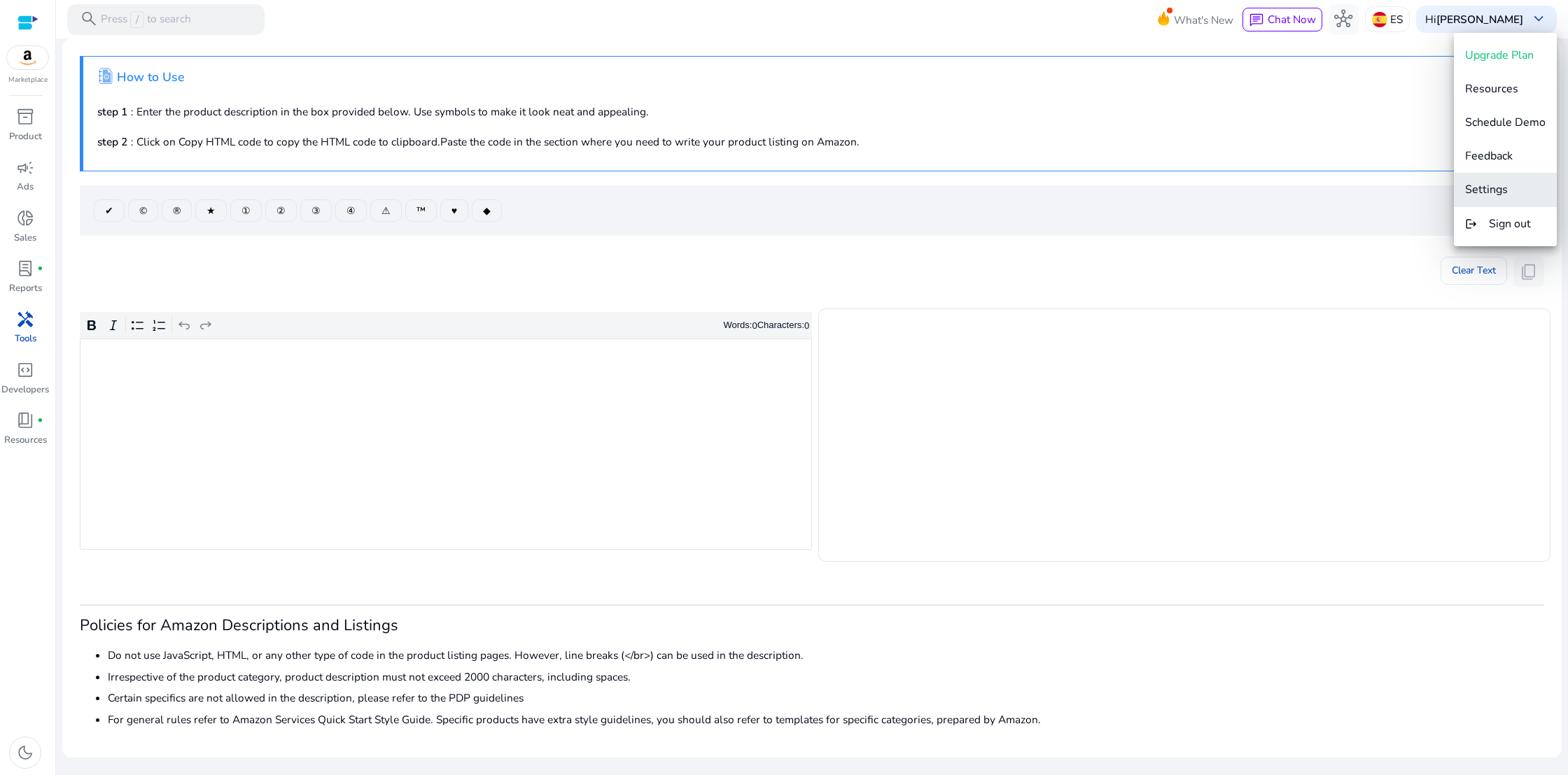
click at [1497, 183] on span "Settings" at bounding box center [1486, 190] width 43 height 15
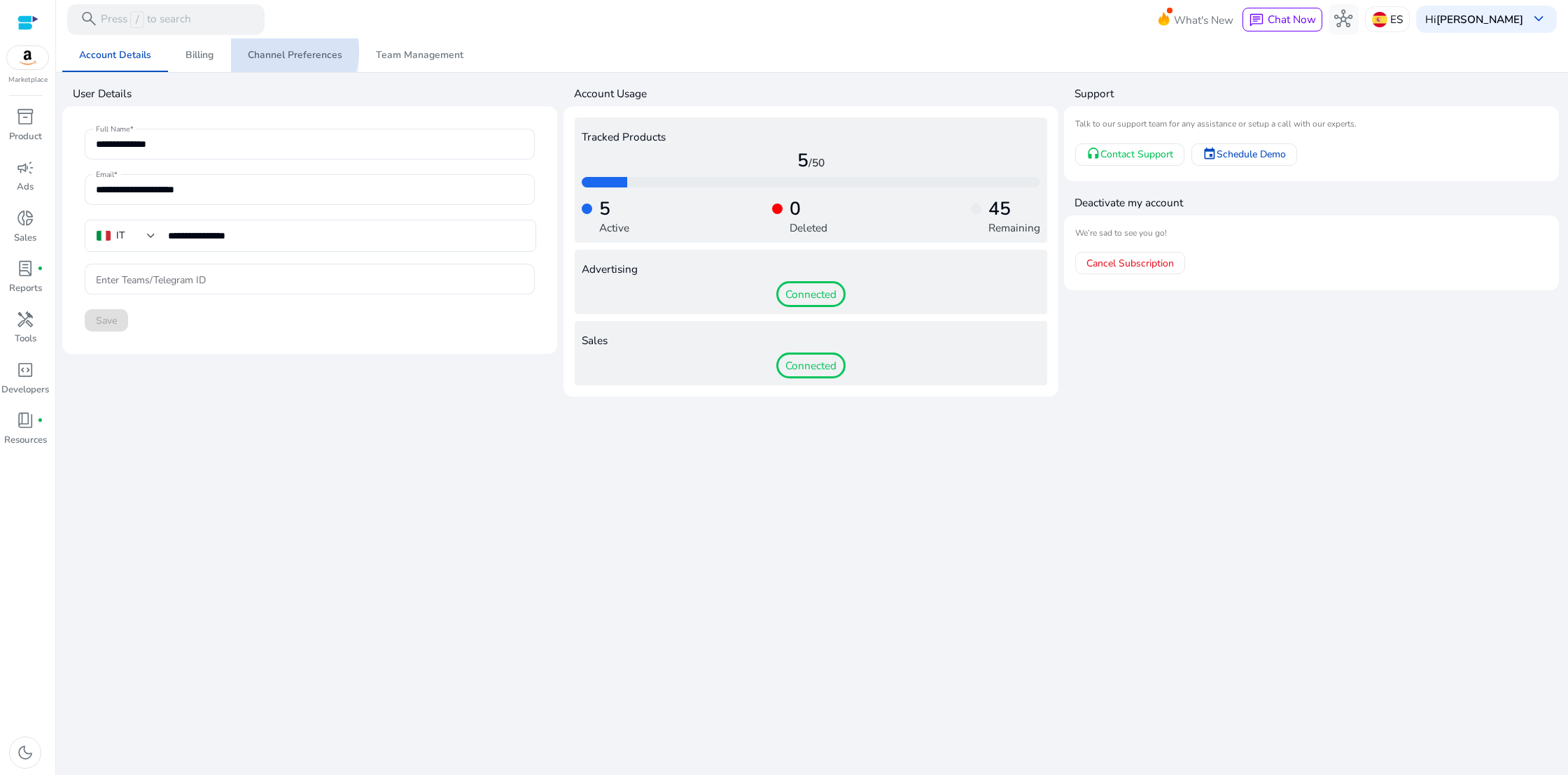
click at [276, 52] on span "Channel Preferences" at bounding box center [295, 56] width 94 height 10
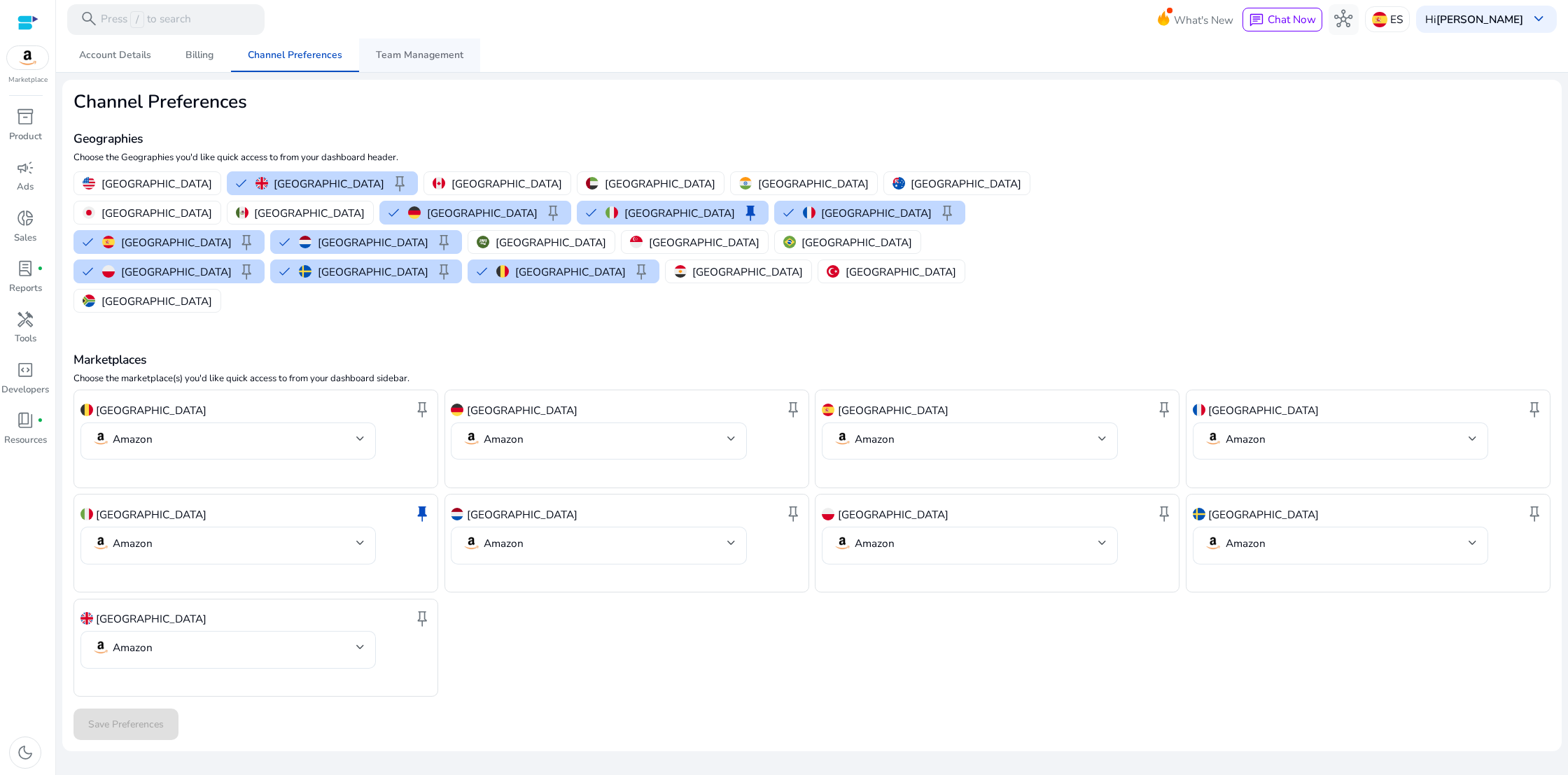
click at [399, 56] on span "Team Management" at bounding box center [420, 56] width 87 height 10
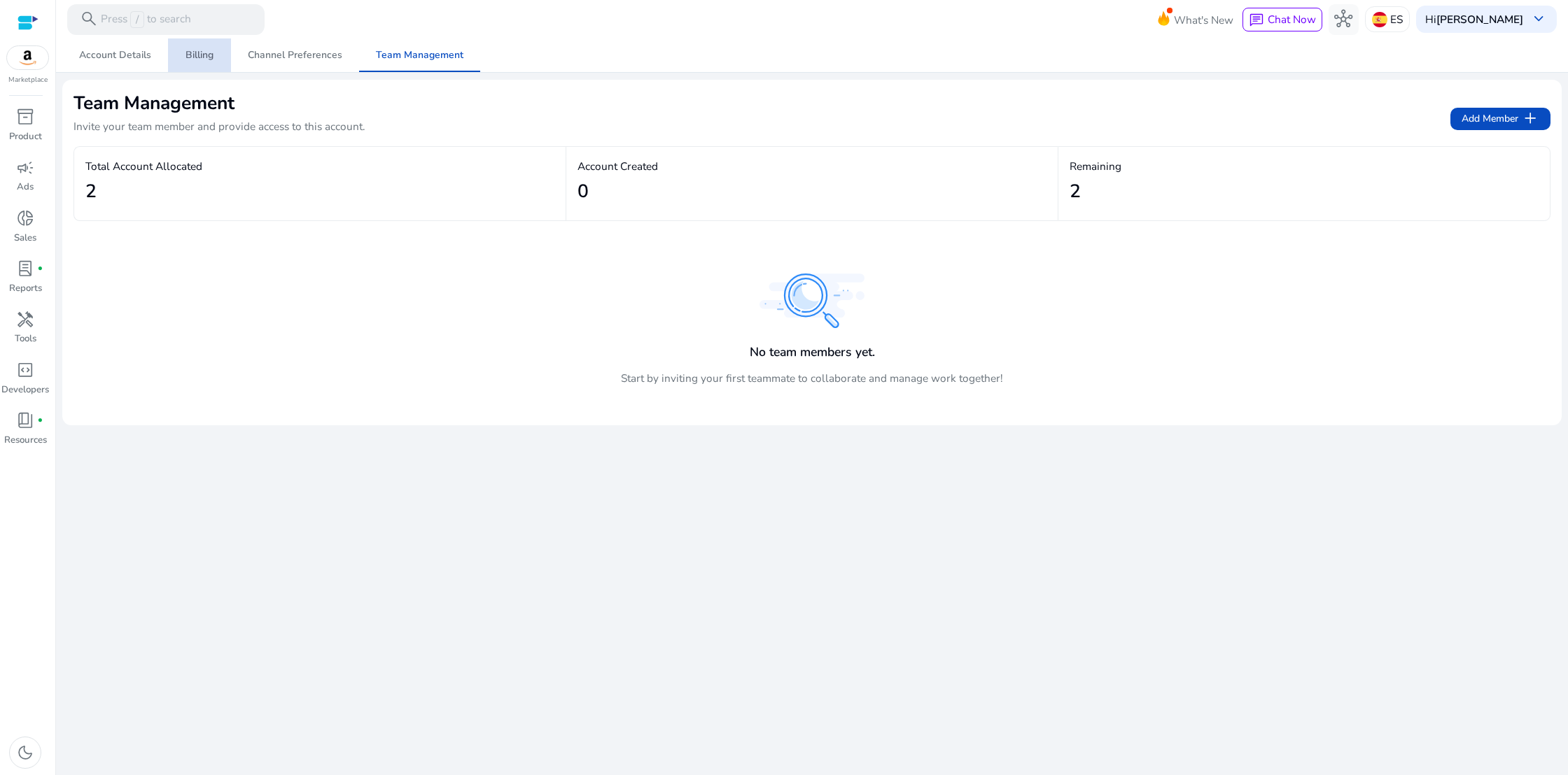
click at [212, 60] on span "Billing" at bounding box center [200, 56] width 28 height 10
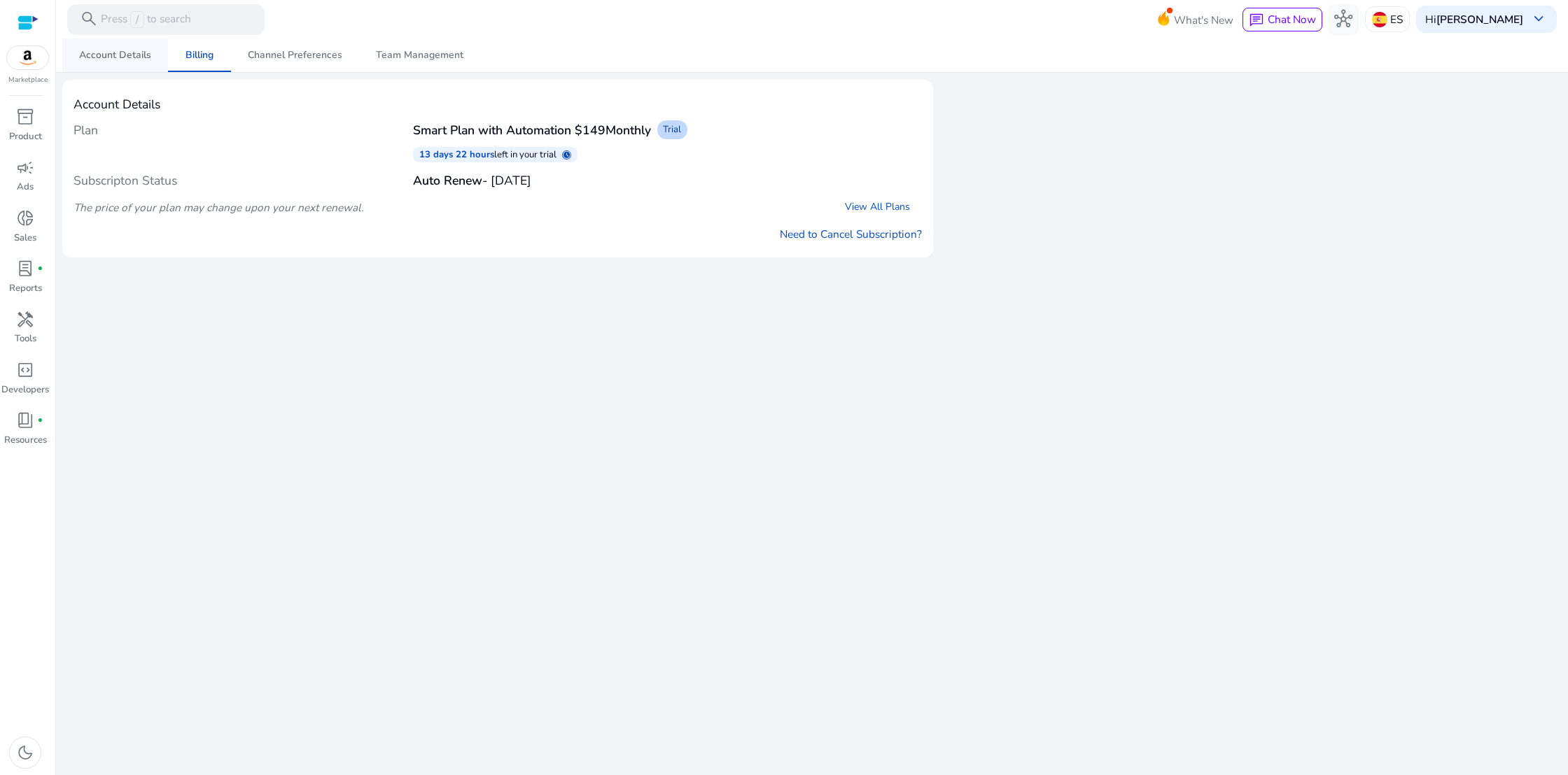
click at [133, 57] on span "Account Details" at bounding box center [115, 56] width 72 height 10
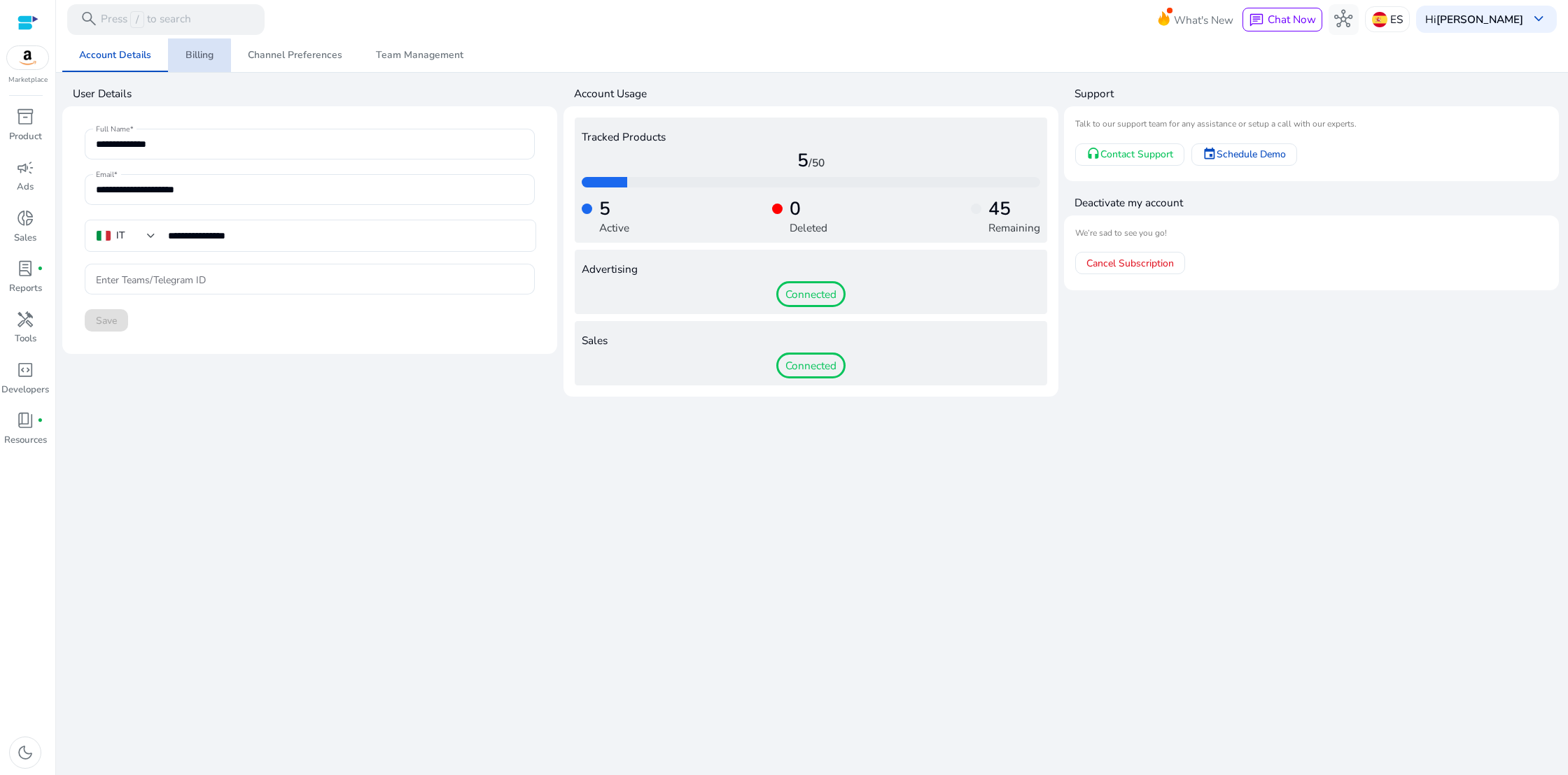
click at [186, 58] on span "Billing" at bounding box center [200, 56] width 28 height 10
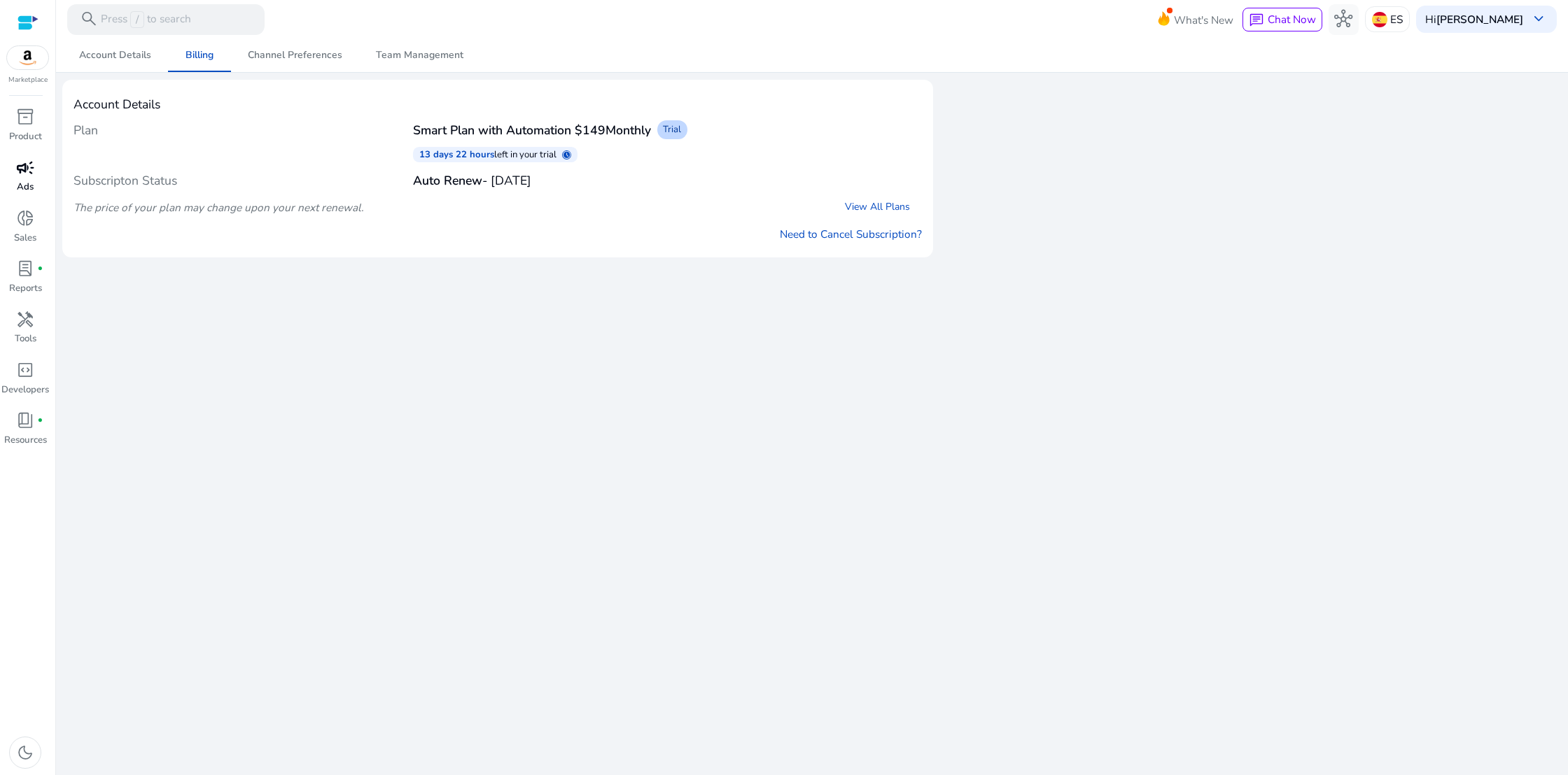
click at [22, 166] on span "campaign" at bounding box center [25, 168] width 18 height 18
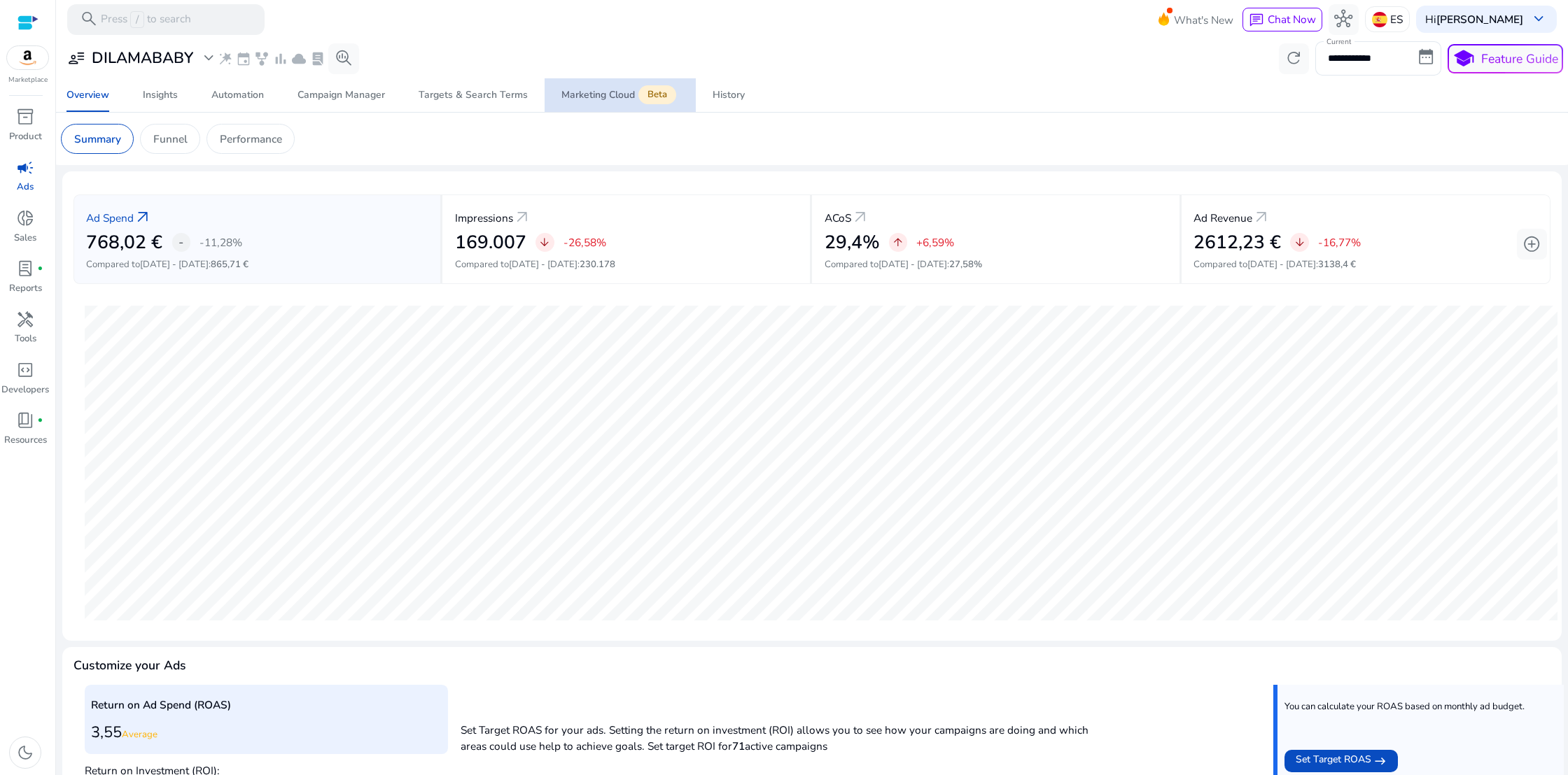
click at [607, 91] on div "Marketing Cloud Beta" at bounding box center [620, 95] width 117 height 13
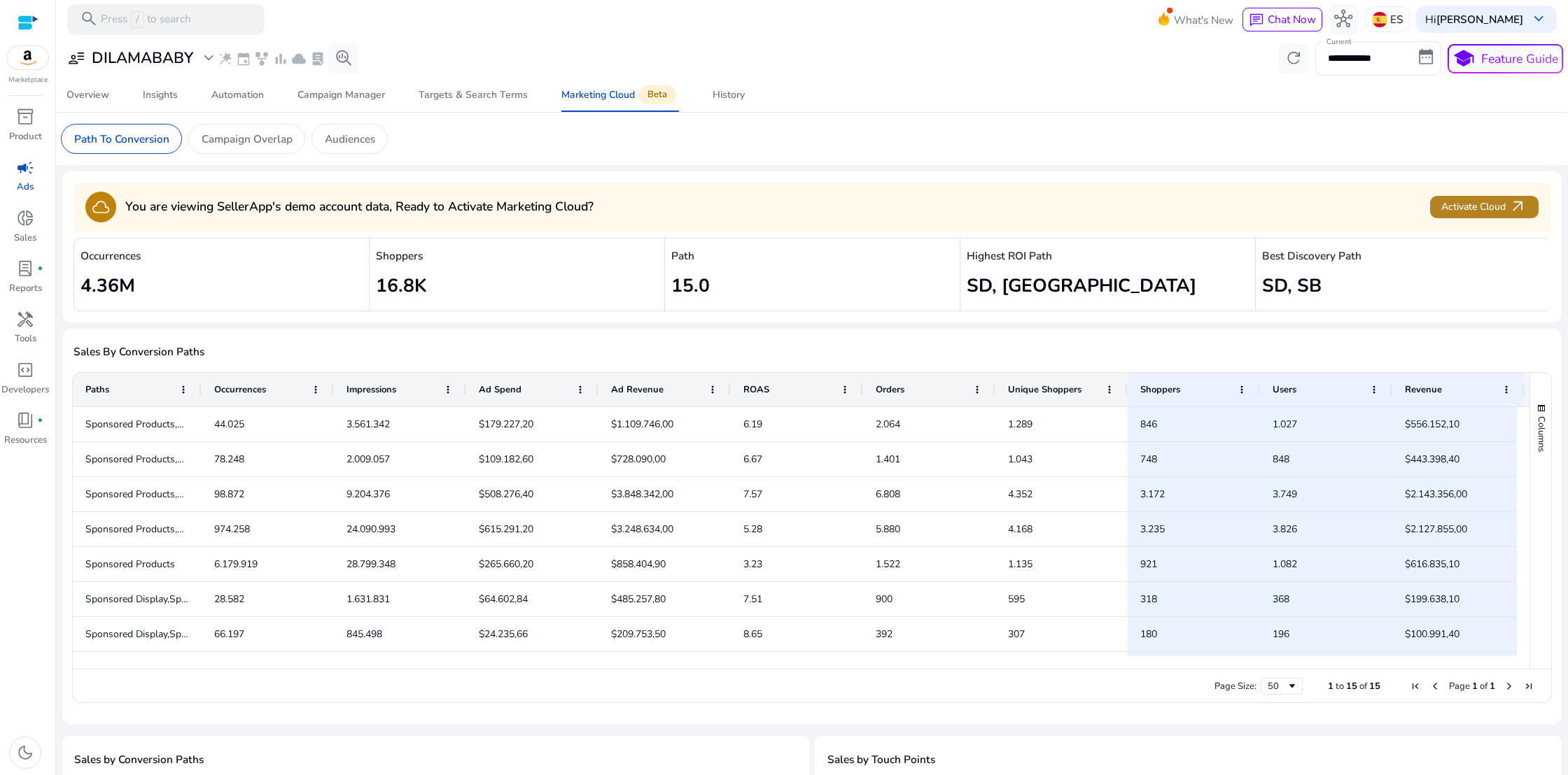
click at [1483, 209] on span "Activate Cloud arrow_outward" at bounding box center [1483, 207] width 85 height 18
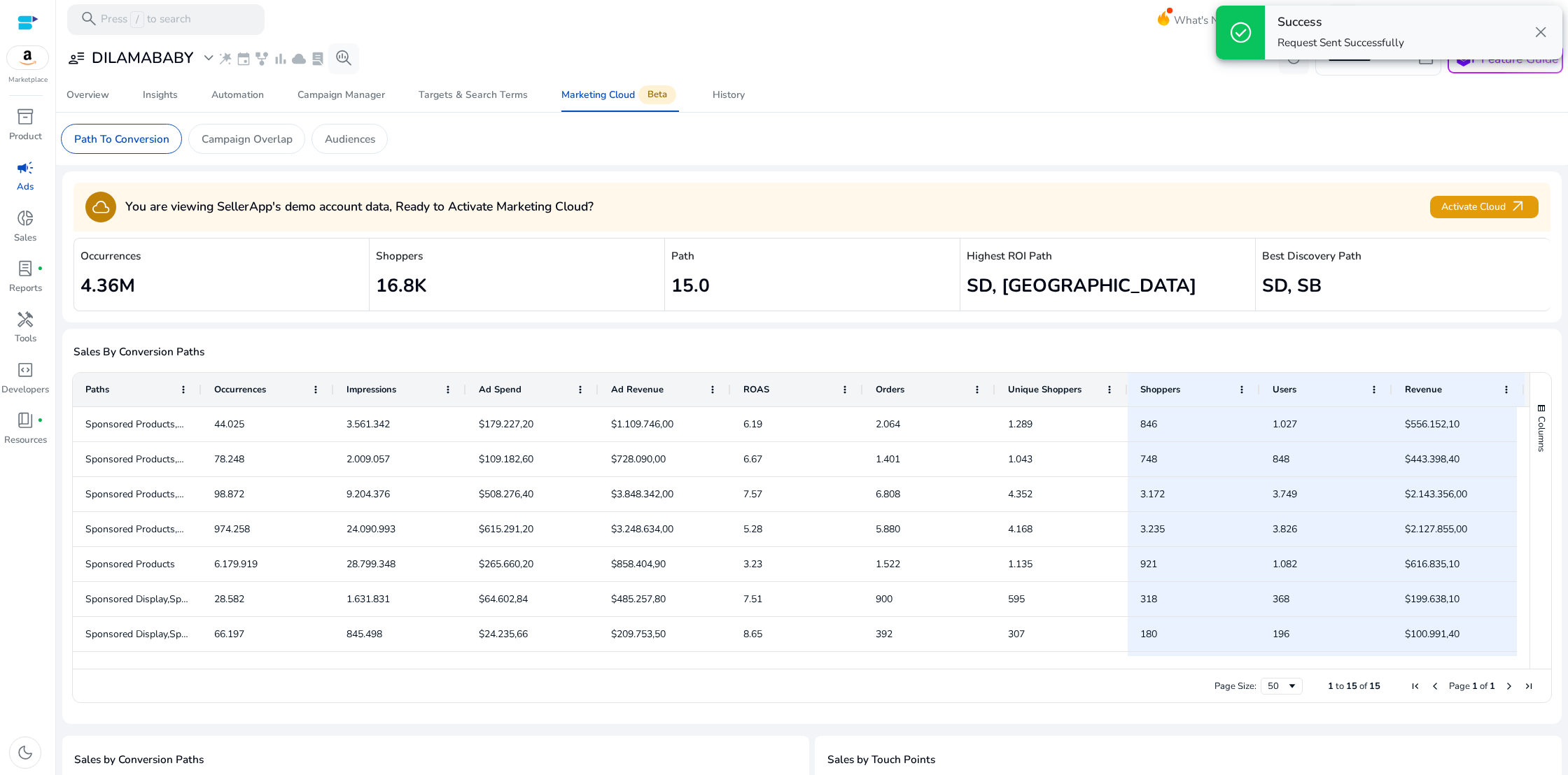
click at [777, 184] on div "cloud You are viewing SellerApp's demo account data, Ready to Activate Marketin…" at bounding box center [812, 207] width 1477 height 49
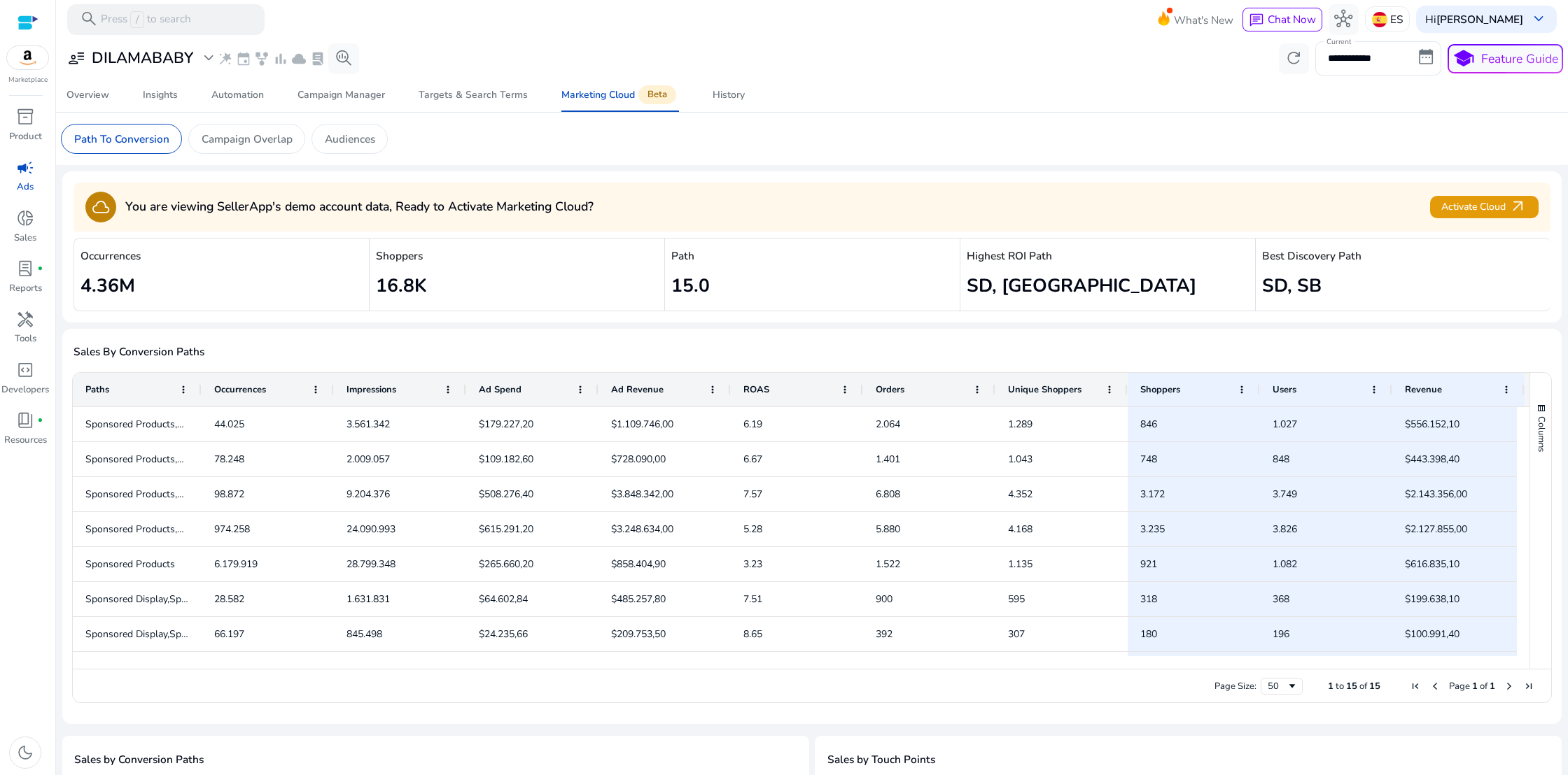
click at [1396, 15] on p "ES" at bounding box center [1397, 19] width 13 height 25
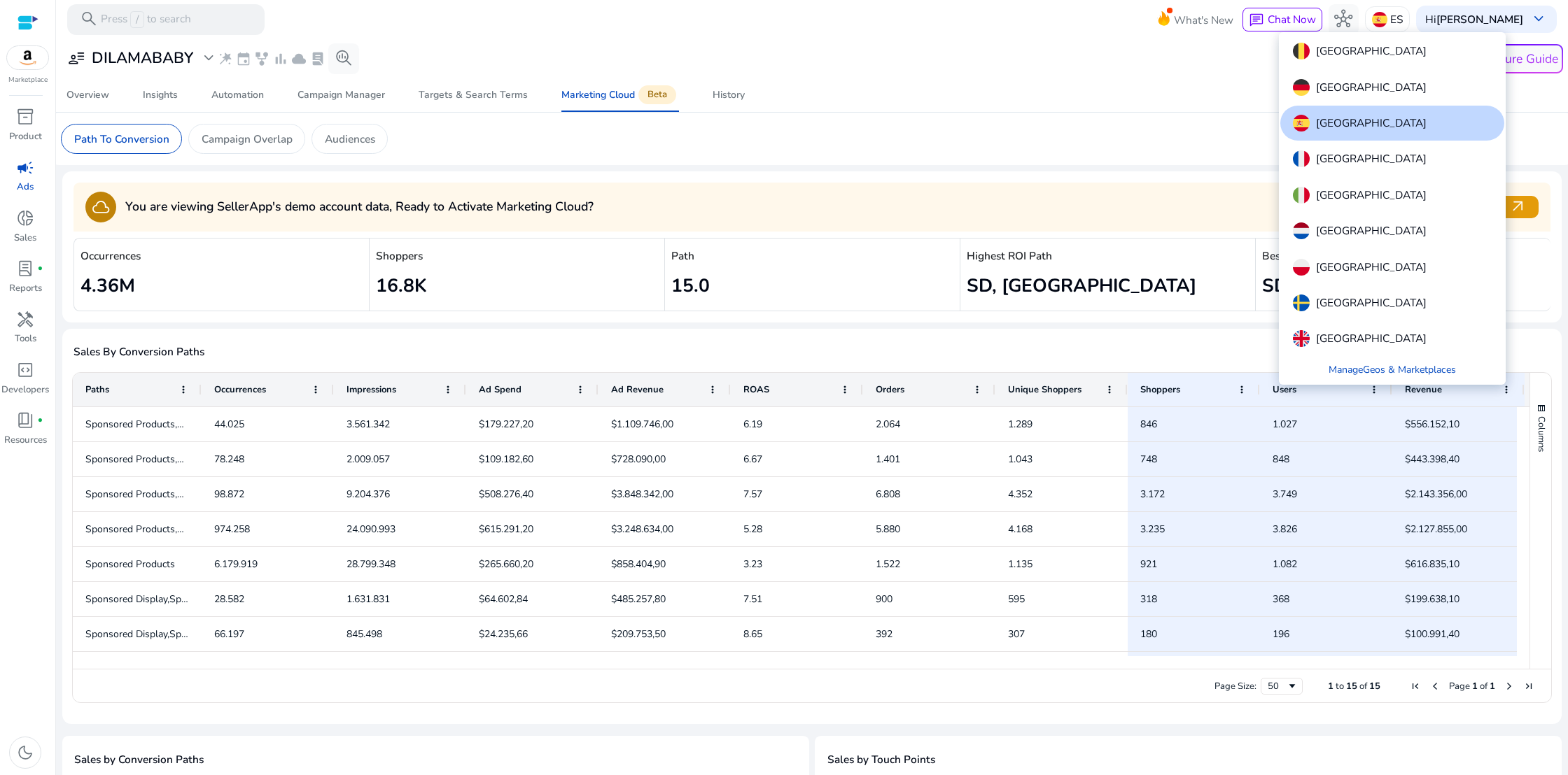
click at [1342, 162] on p "[GEOGRAPHIC_DATA]" at bounding box center [1371, 159] width 110 height 17
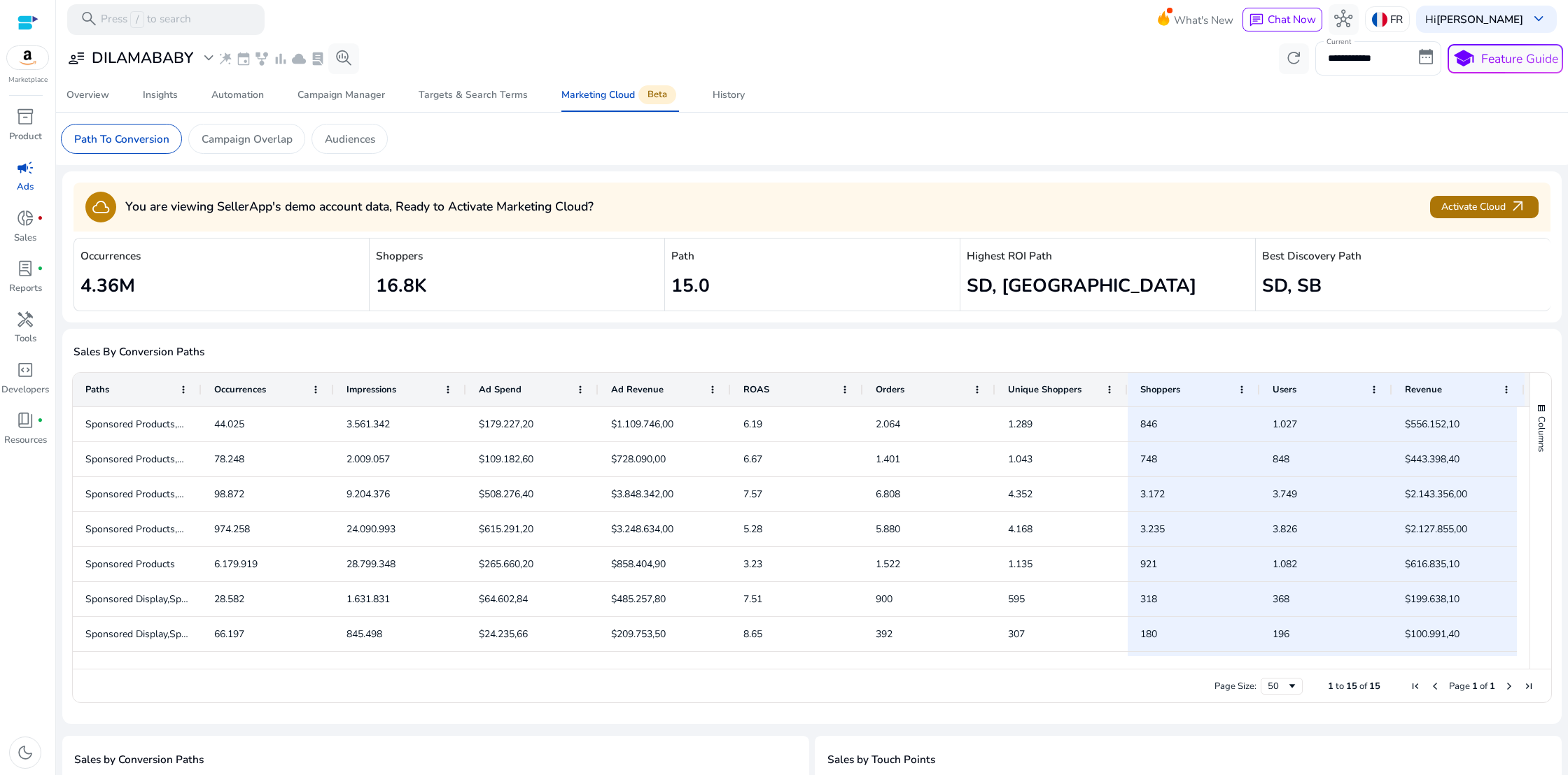
click at [1458, 208] on span "Activate Cloud arrow_outward" at bounding box center [1483, 207] width 85 height 18
click at [1385, 18] on img at bounding box center [1380, 20] width 15 height 15
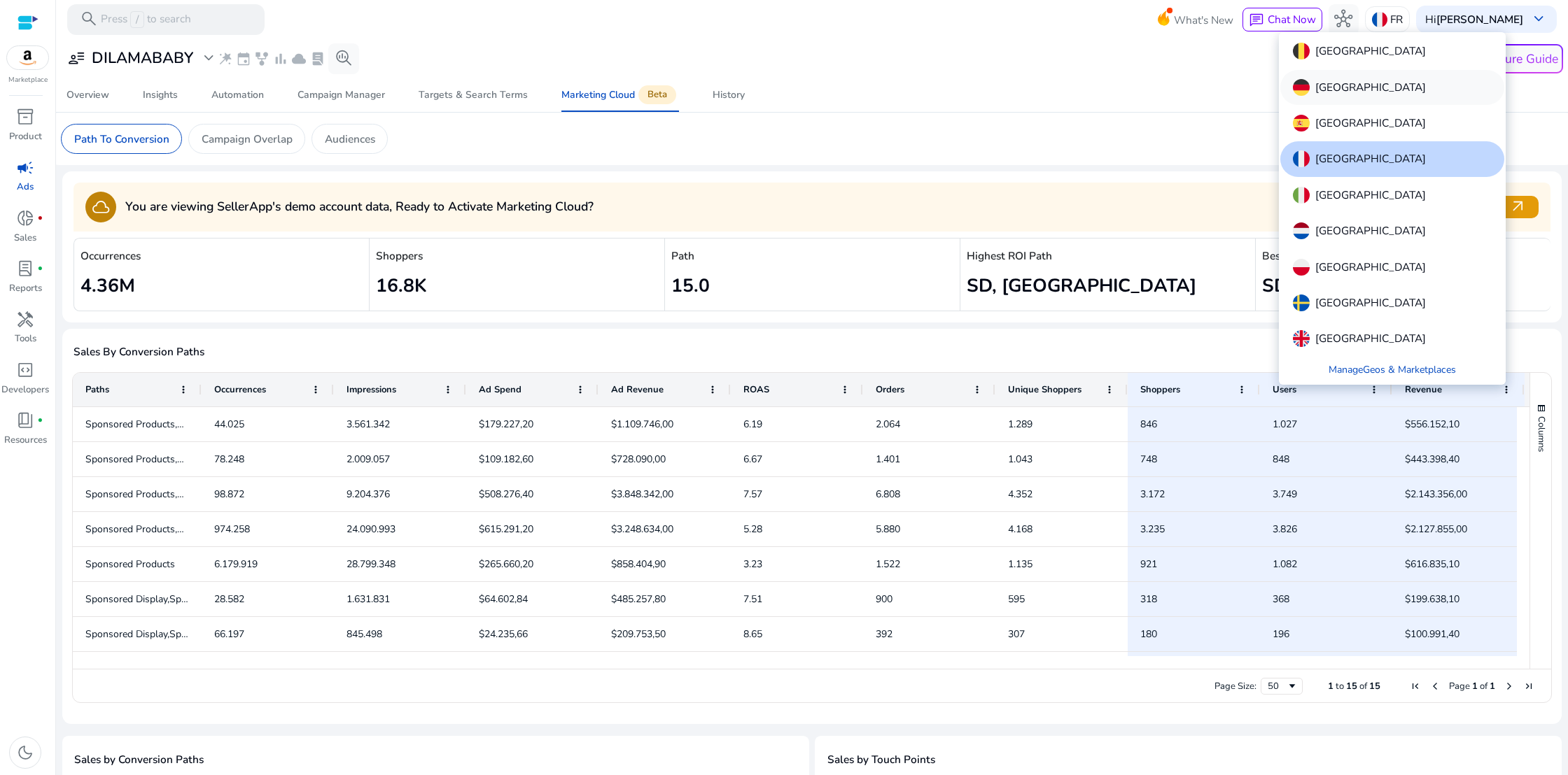
click at [1335, 82] on p "[GEOGRAPHIC_DATA]" at bounding box center [1370, 88] width 110 height 17
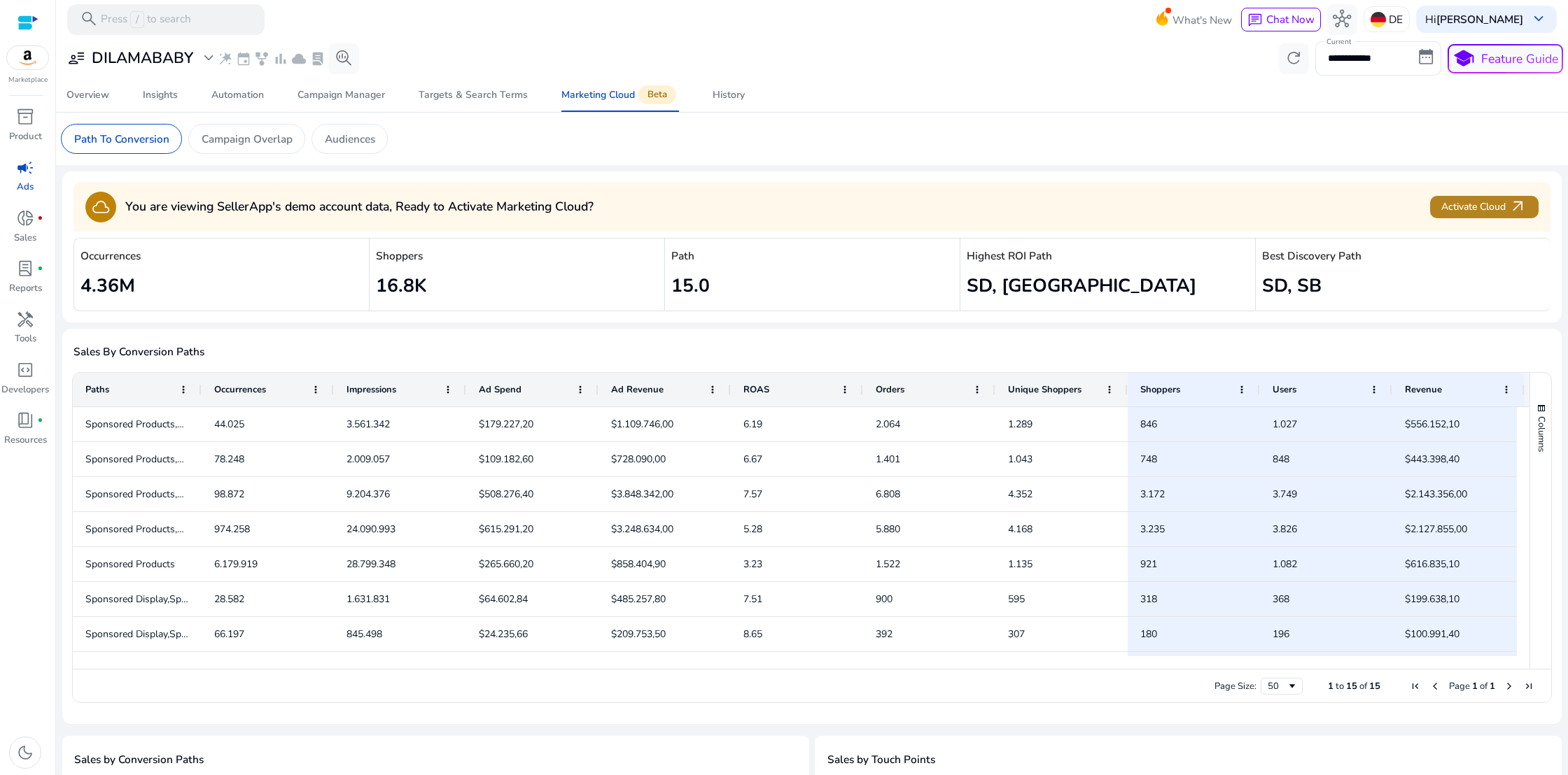
click at [1479, 211] on span "Activate Cloud arrow_outward" at bounding box center [1483, 207] width 85 height 18
click at [259, 141] on p "Campaign Overlap" at bounding box center [247, 138] width 91 height 16
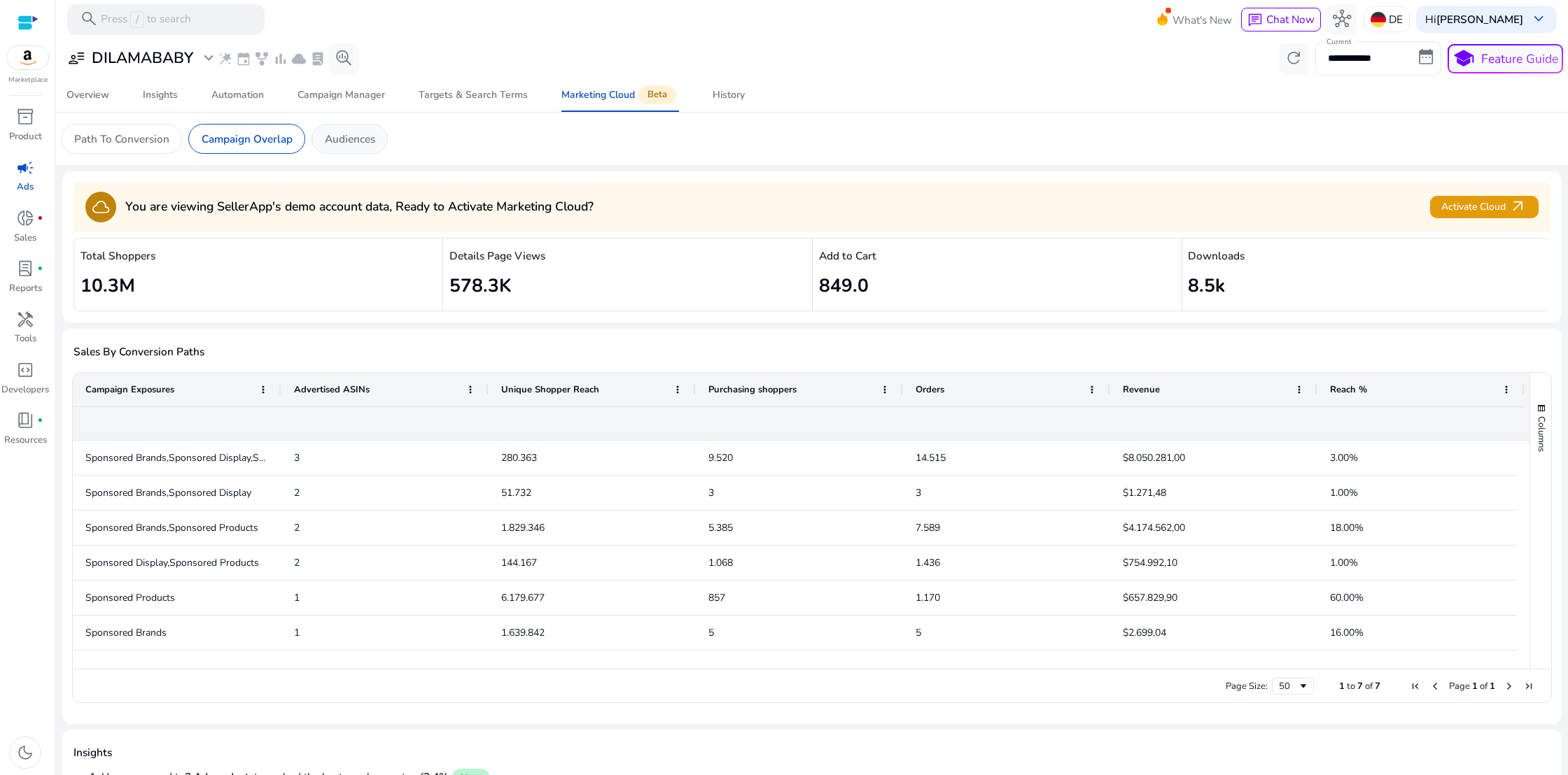
click at [346, 147] on div "Audiences" at bounding box center [349, 138] width 77 height 30
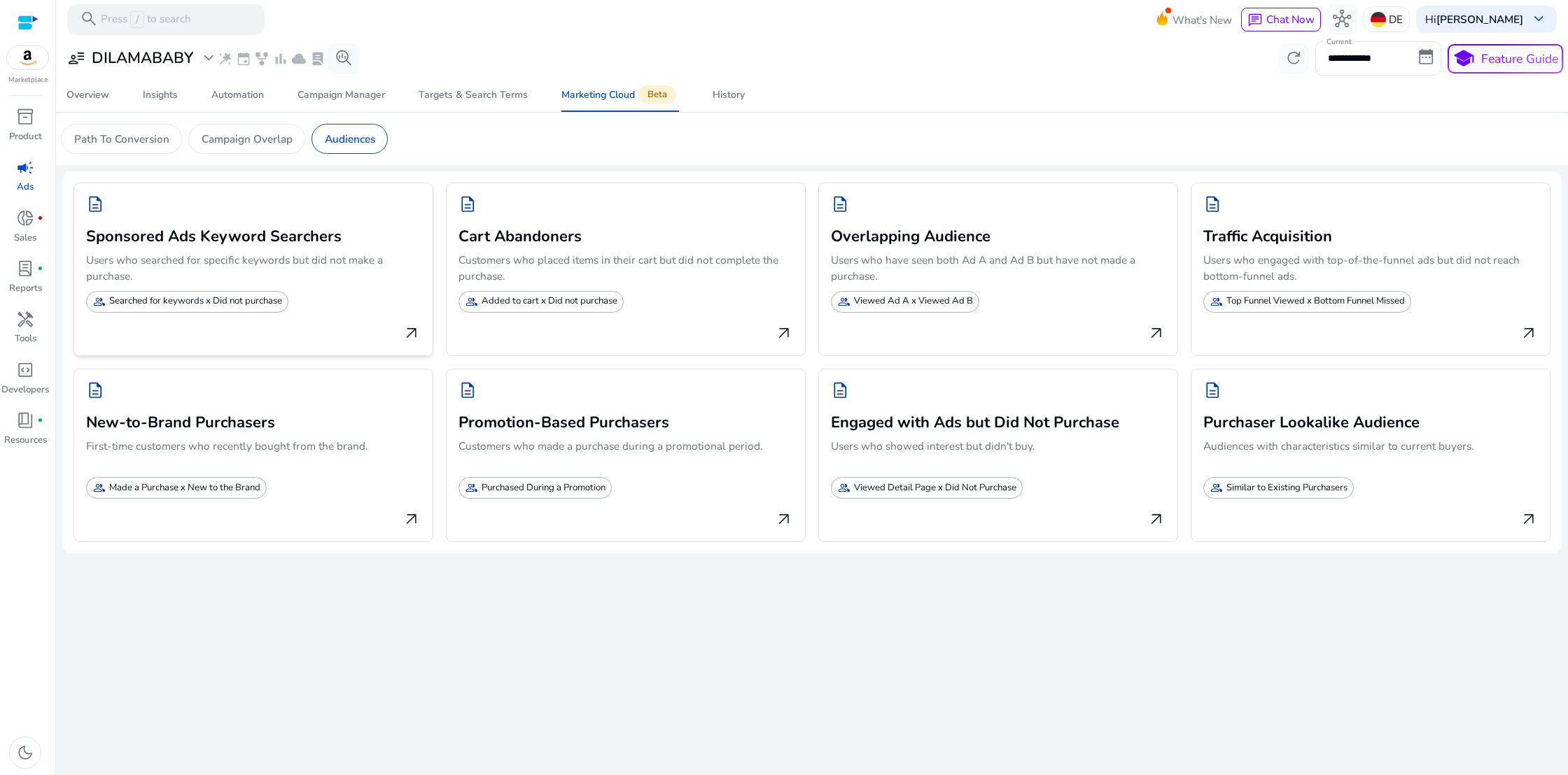
click at [405, 337] on span "arrow_outward" at bounding box center [412, 334] width 18 height 18
click at [1011, 456] on p "Users who showed interest but didn't buy." at bounding box center [997, 455] width 334 height 35
click at [1386, 22] on img at bounding box center [1378, 20] width 15 height 15
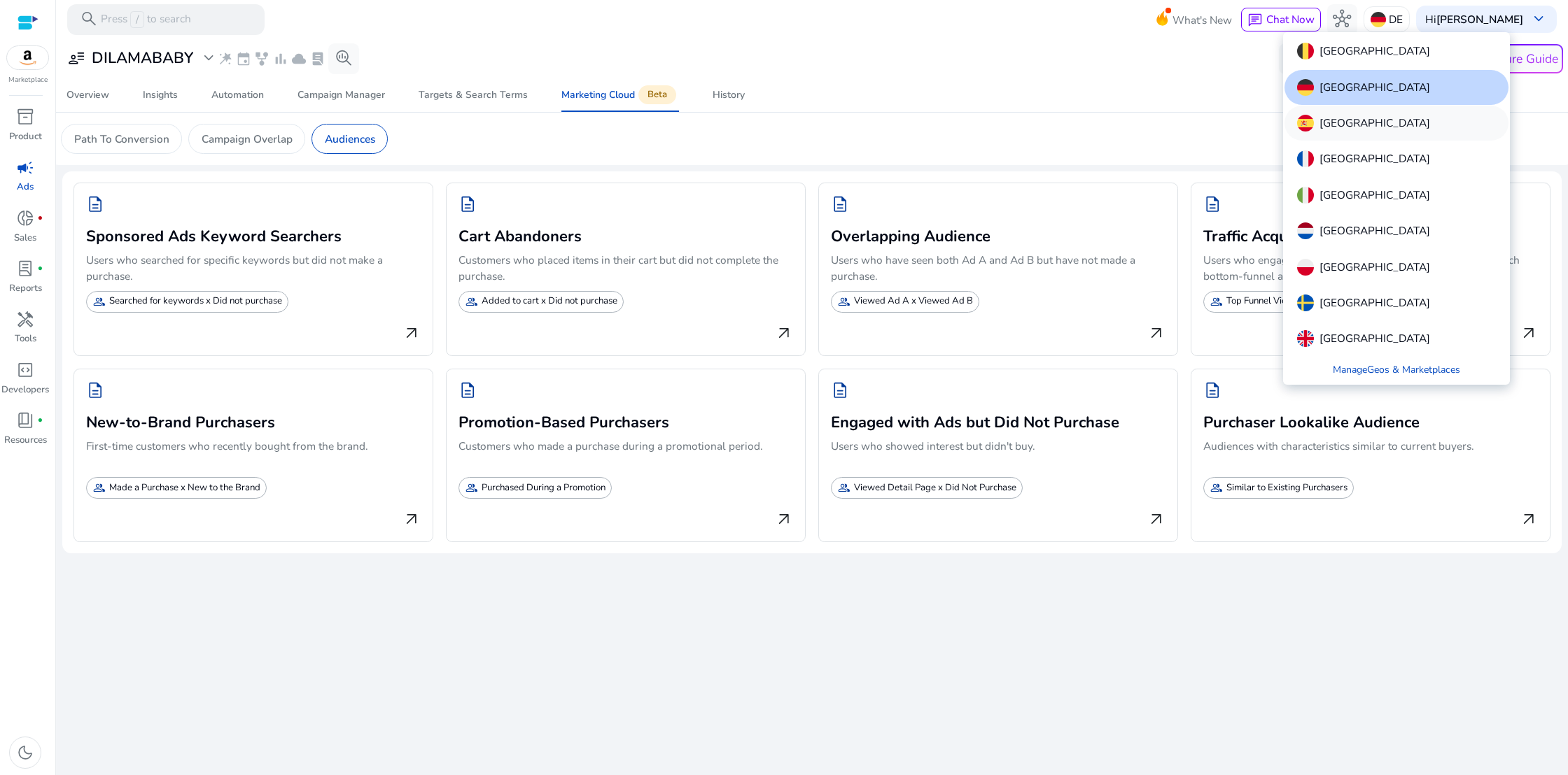
click at [1333, 126] on p "[GEOGRAPHIC_DATA]" at bounding box center [1374, 123] width 110 height 17
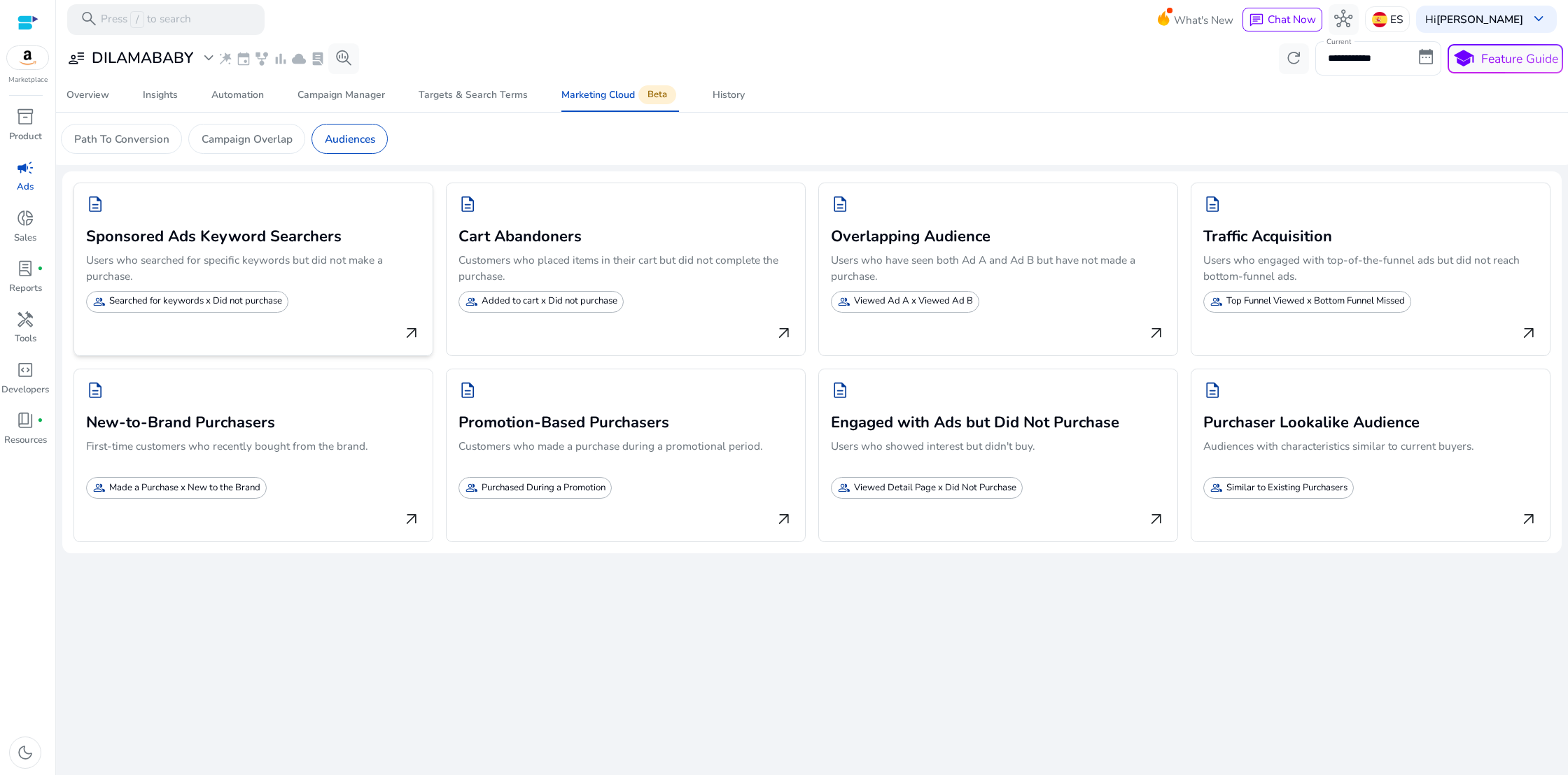
click at [276, 297] on p "Searched for keywords x Did not purchase" at bounding box center [195, 301] width 173 height 14
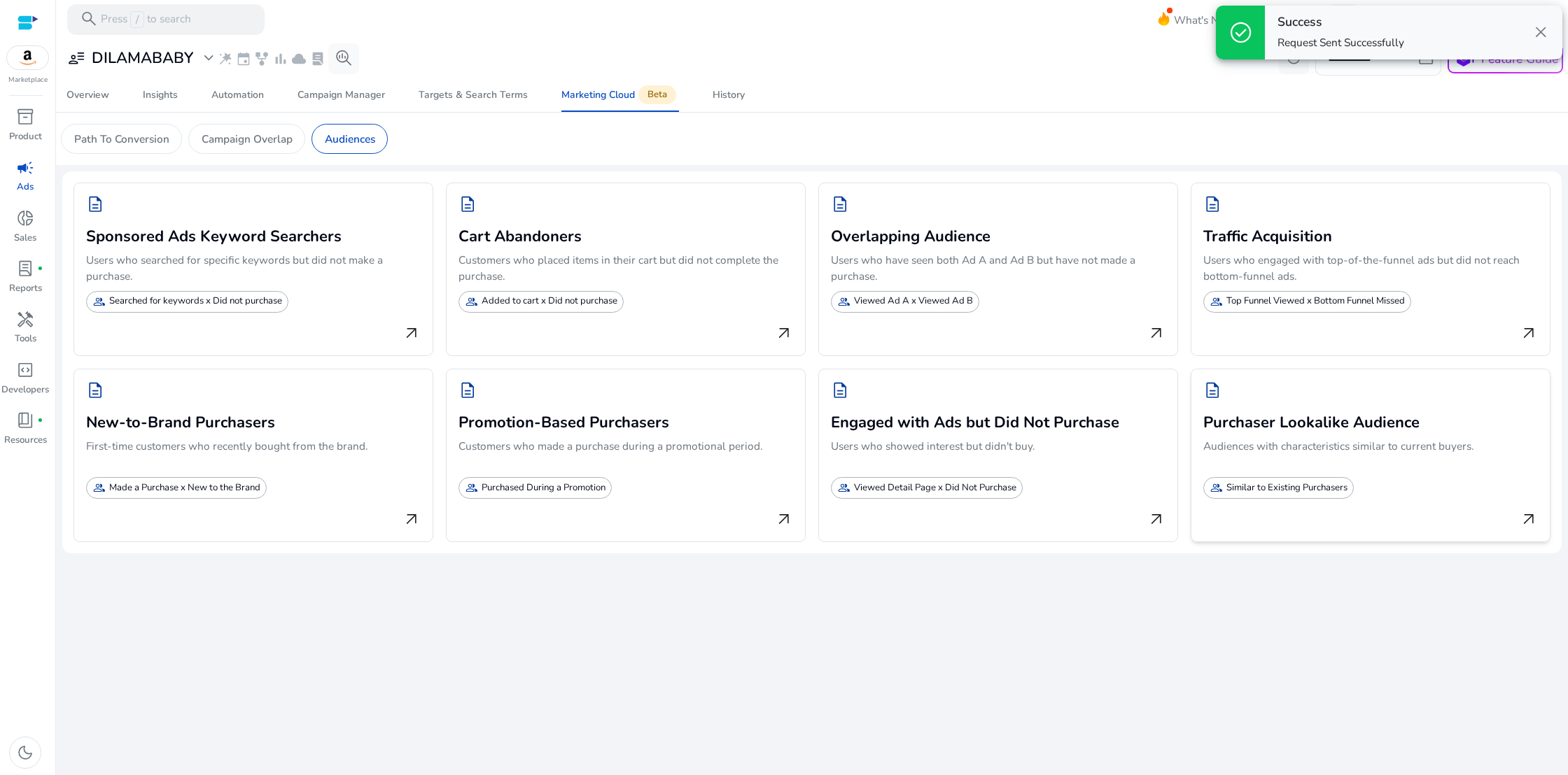
click at [1268, 424] on h3 "Purchaser Lookalike Audience" at bounding box center [1370, 421] width 334 height 22
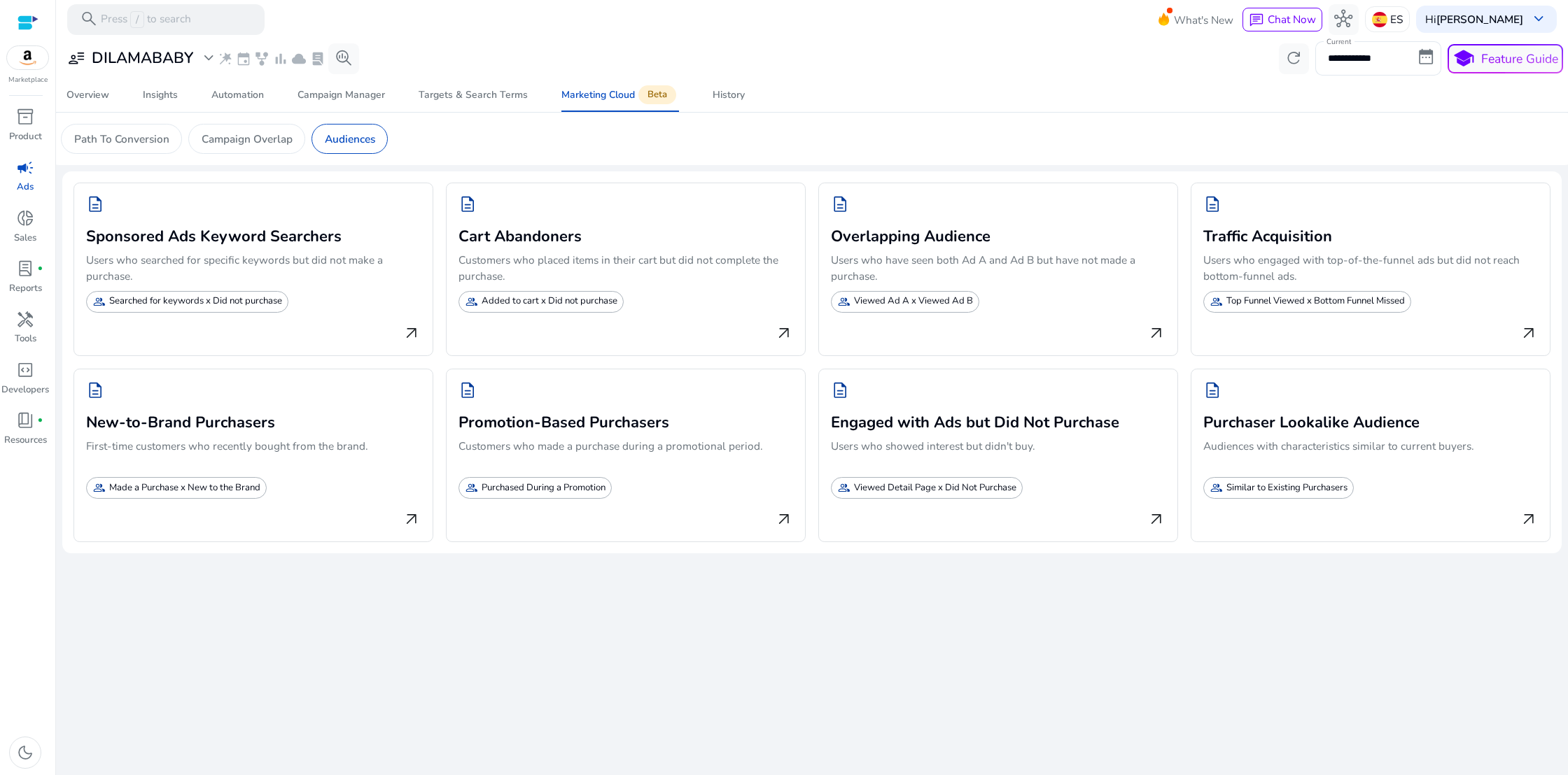
click at [30, 179] on div "campaign" at bounding box center [25, 167] width 43 height 25
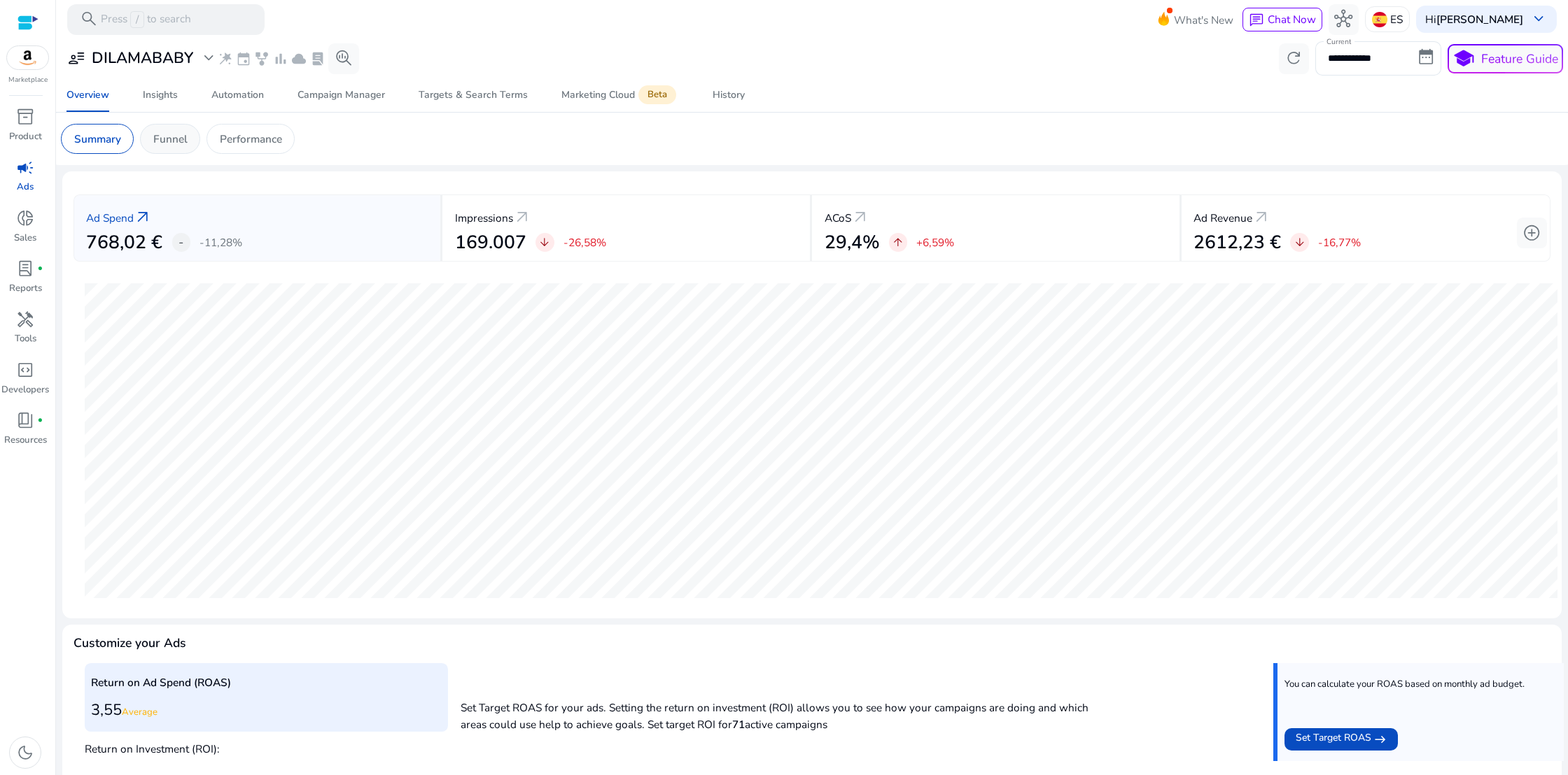
click at [167, 148] on div "Funnel" at bounding box center [170, 138] width 60 height 30
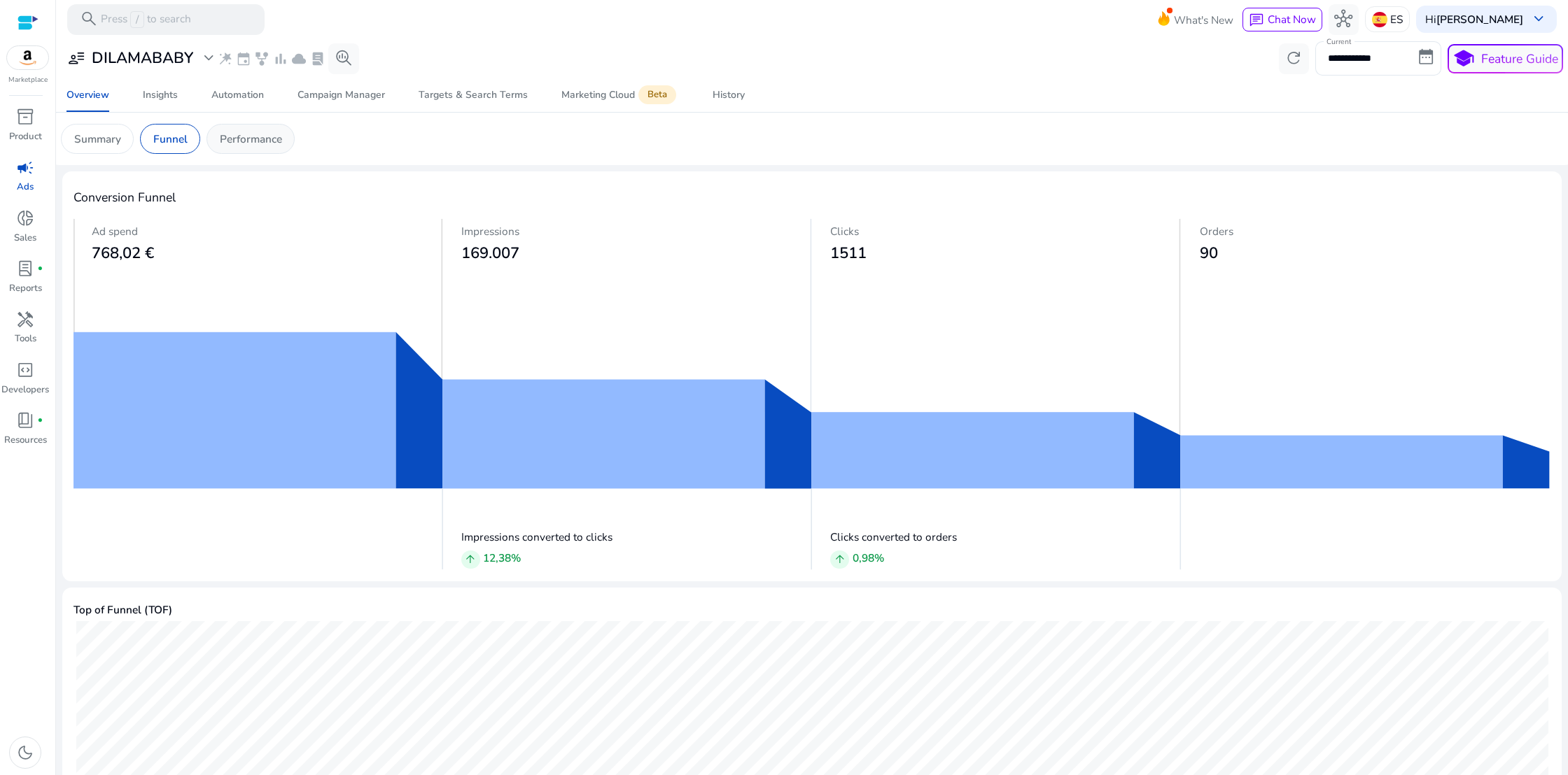
click at [240, 143] on p "Performance" at bounding box center [251, 138] width 63 height 16
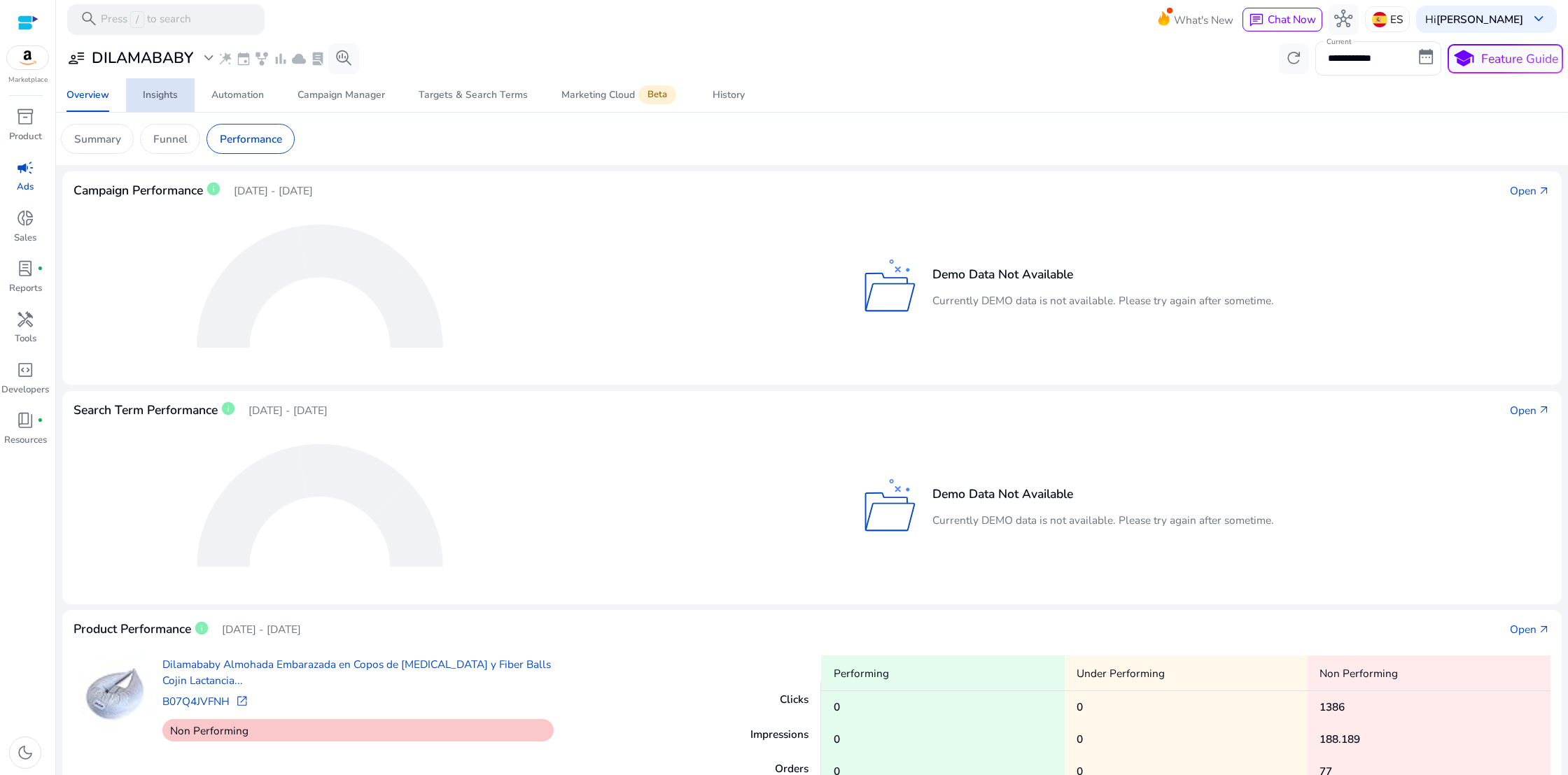
click at [158, 91] on div "Insights" at bounding box center [160, 95] width 35 height 10
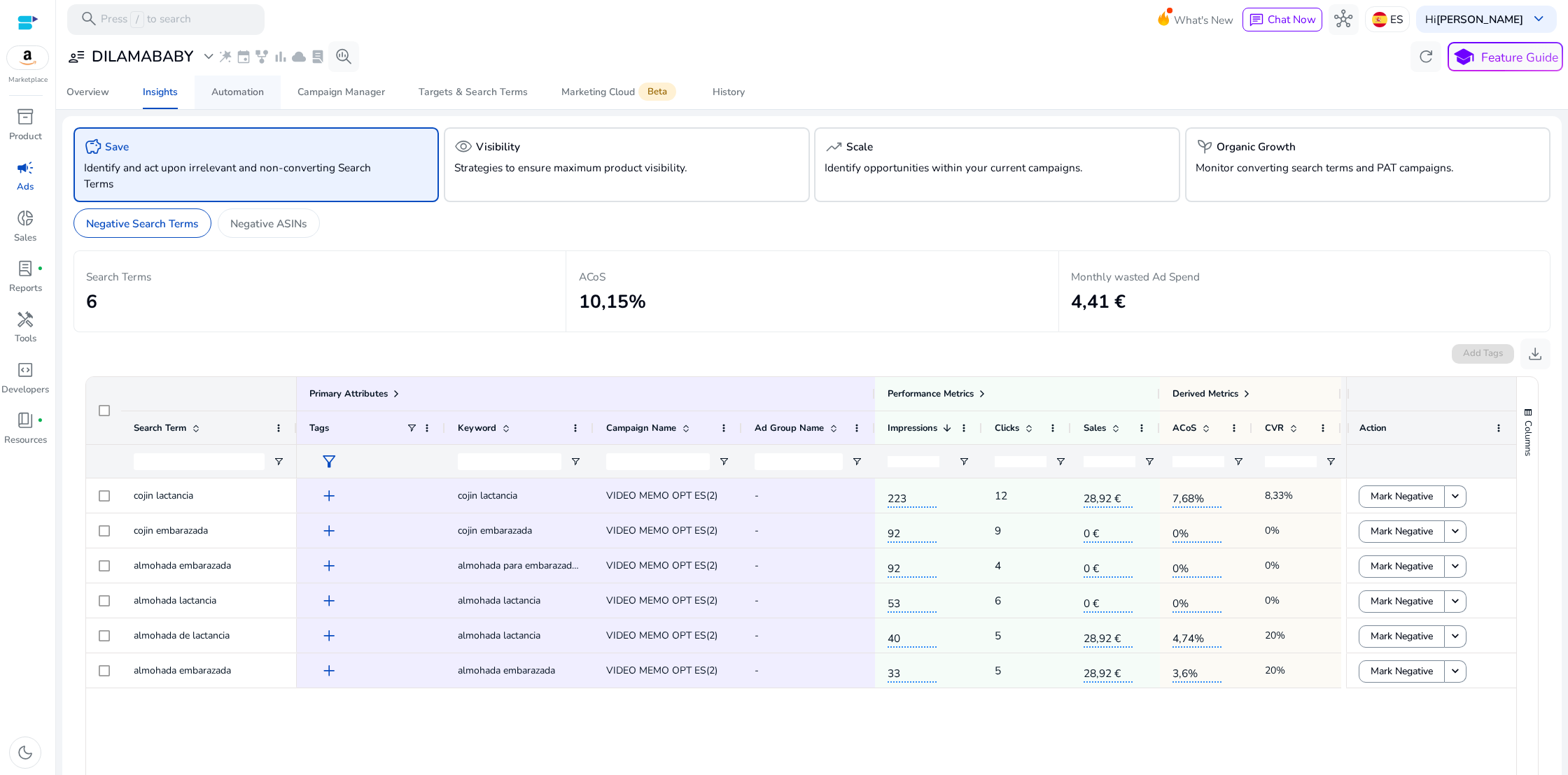
click at [224, 91] on div "Automation" at bounding box center [238, 92] width 53 height 10
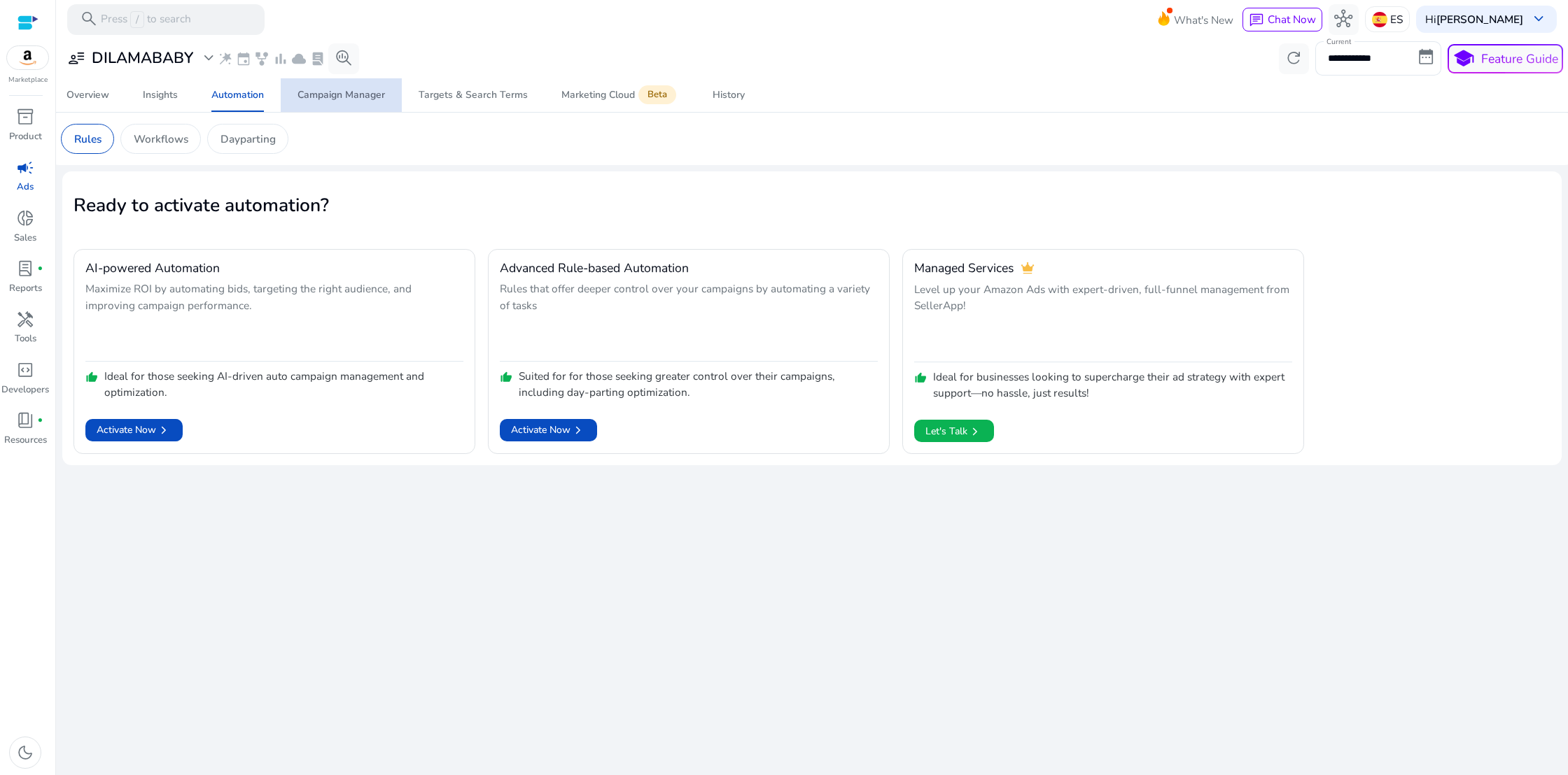
click at [333, 103] on span "Campaign Manager" at bounding box center [341, 96] width 87 height 34
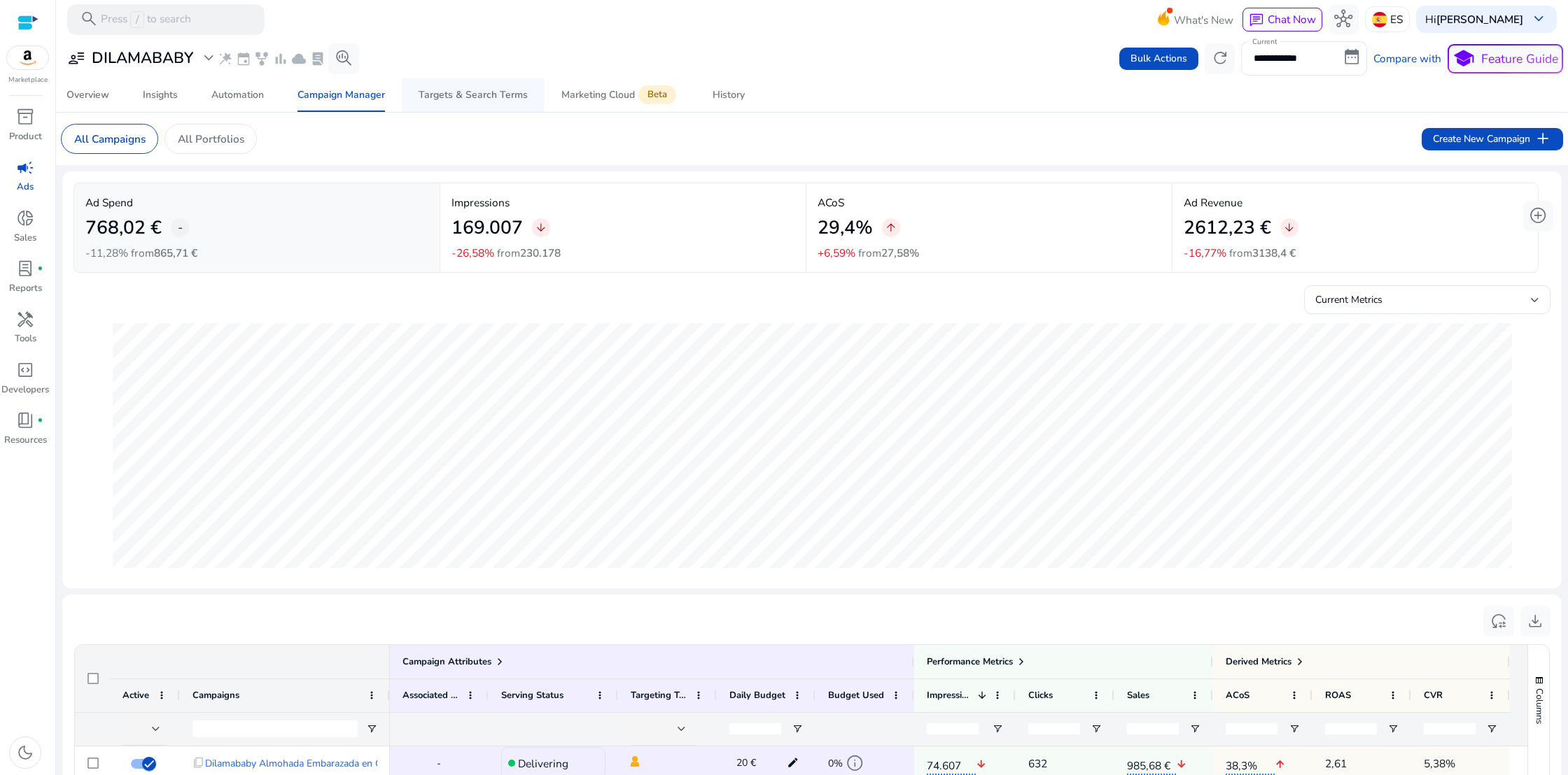
click at [460, 102] on span "Targets & Search Terms" at bounding box center [472, 96] width 109 height 34
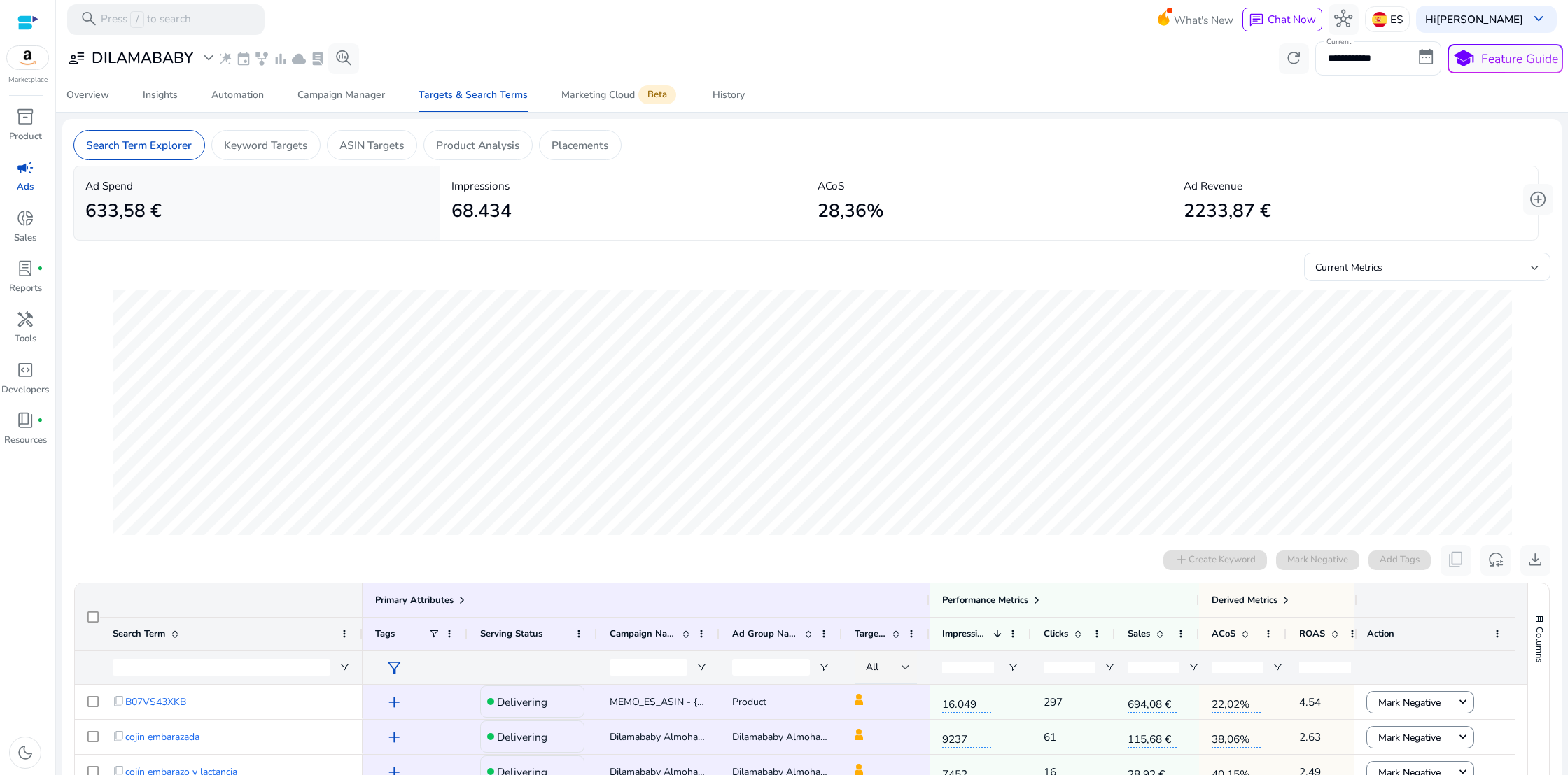
click at [22, 177] on span "campaign" at bounding box center [25, 168] width 18 height 18
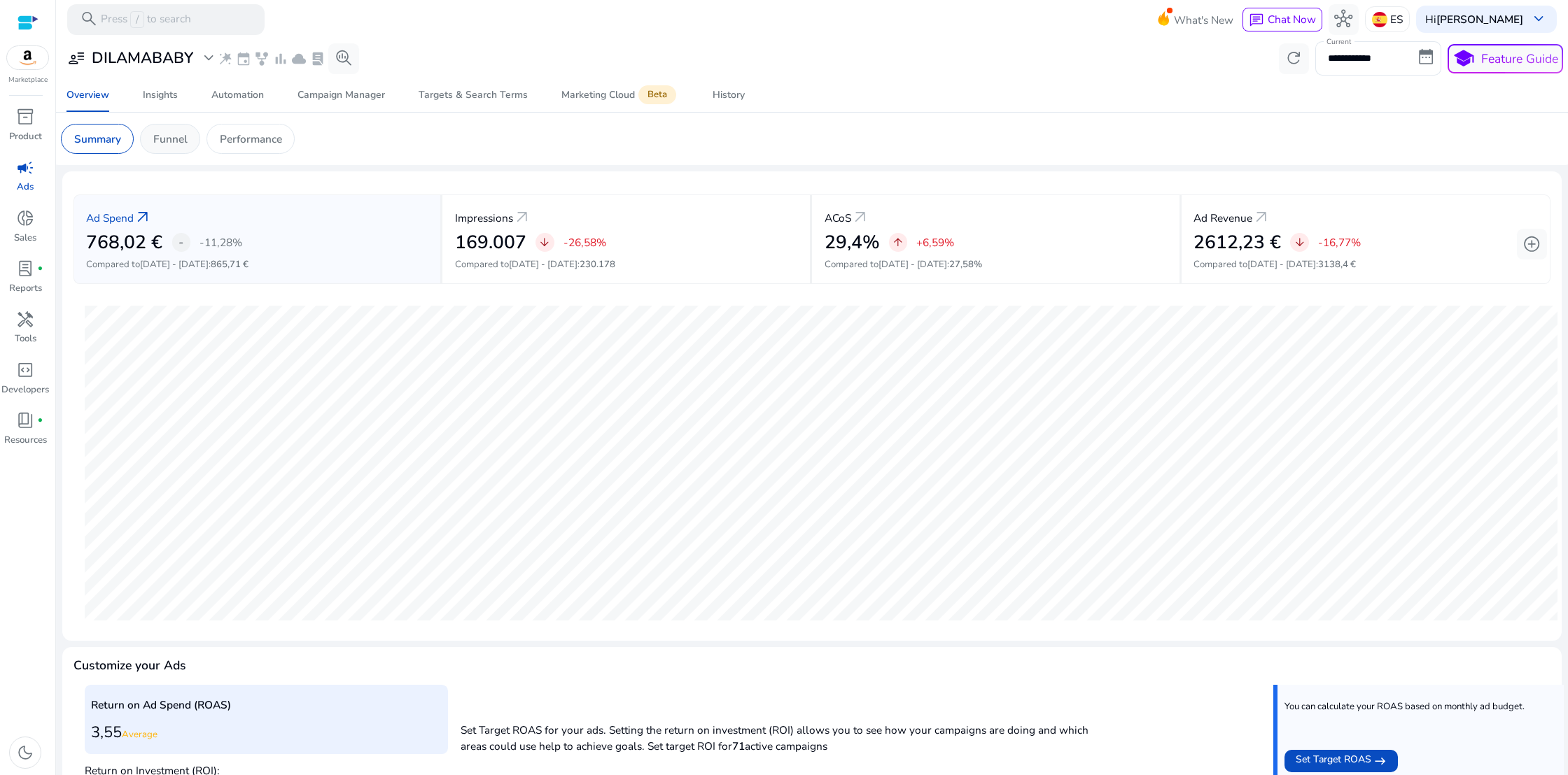
click at [168, 146] on p "Funnel" at bounding box center [170, 138] width 34 height 16
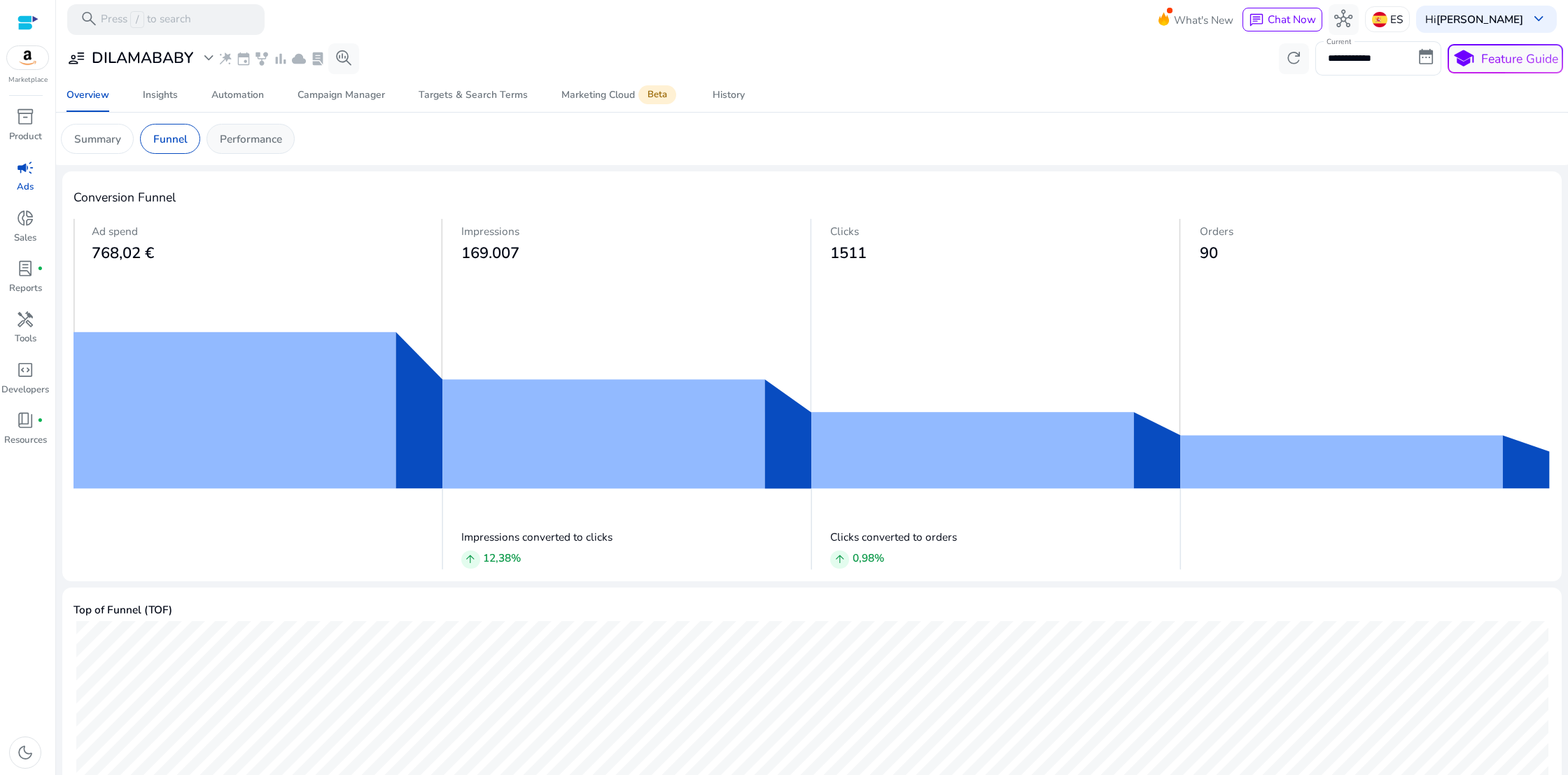
click at [225, 141] on p "Performance" at bounding box center [251, 138] width 63 height 16
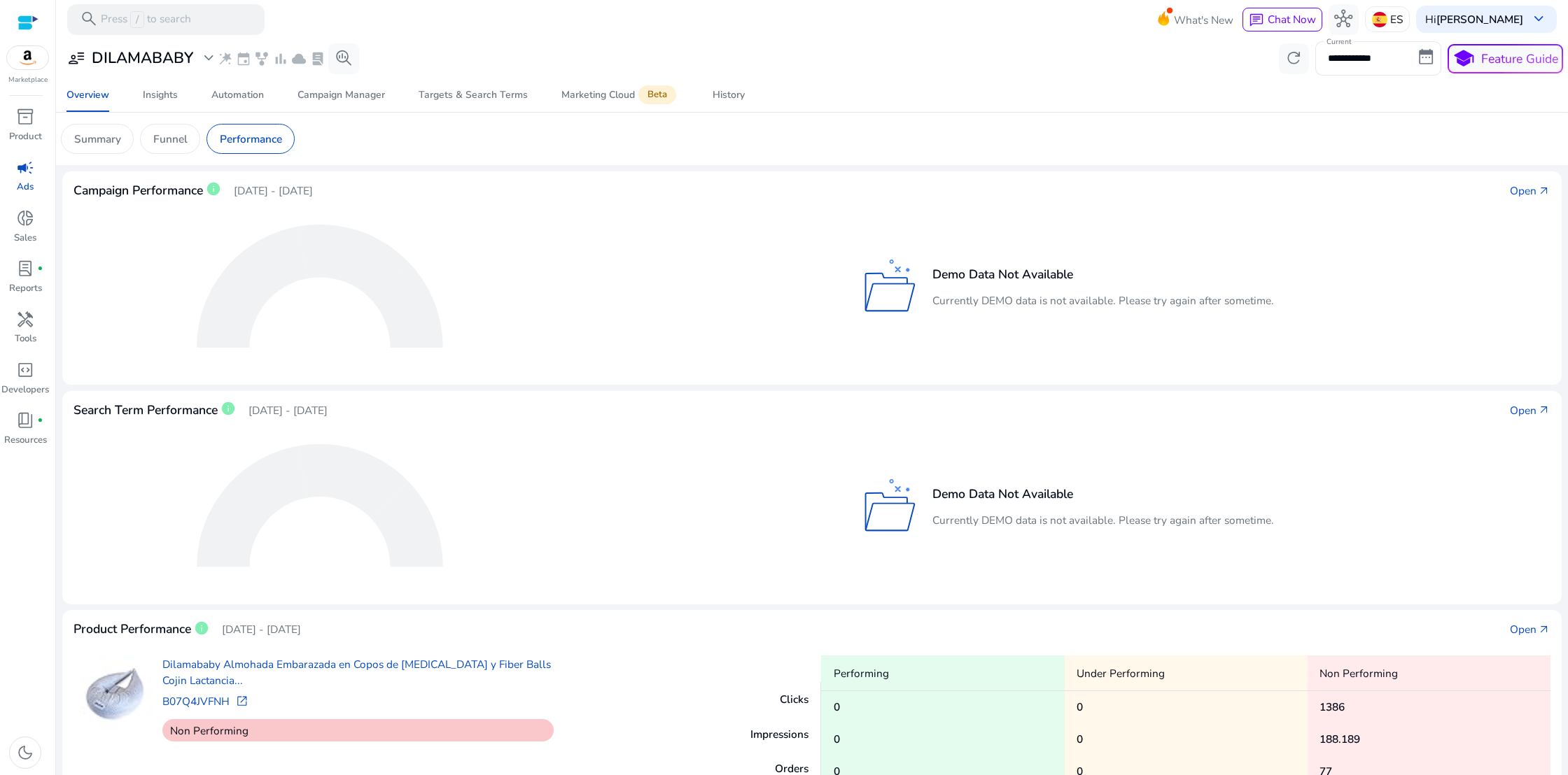
click at [28, 175] on span "campaign" at bounding box center [25, 168] width 18 height 18
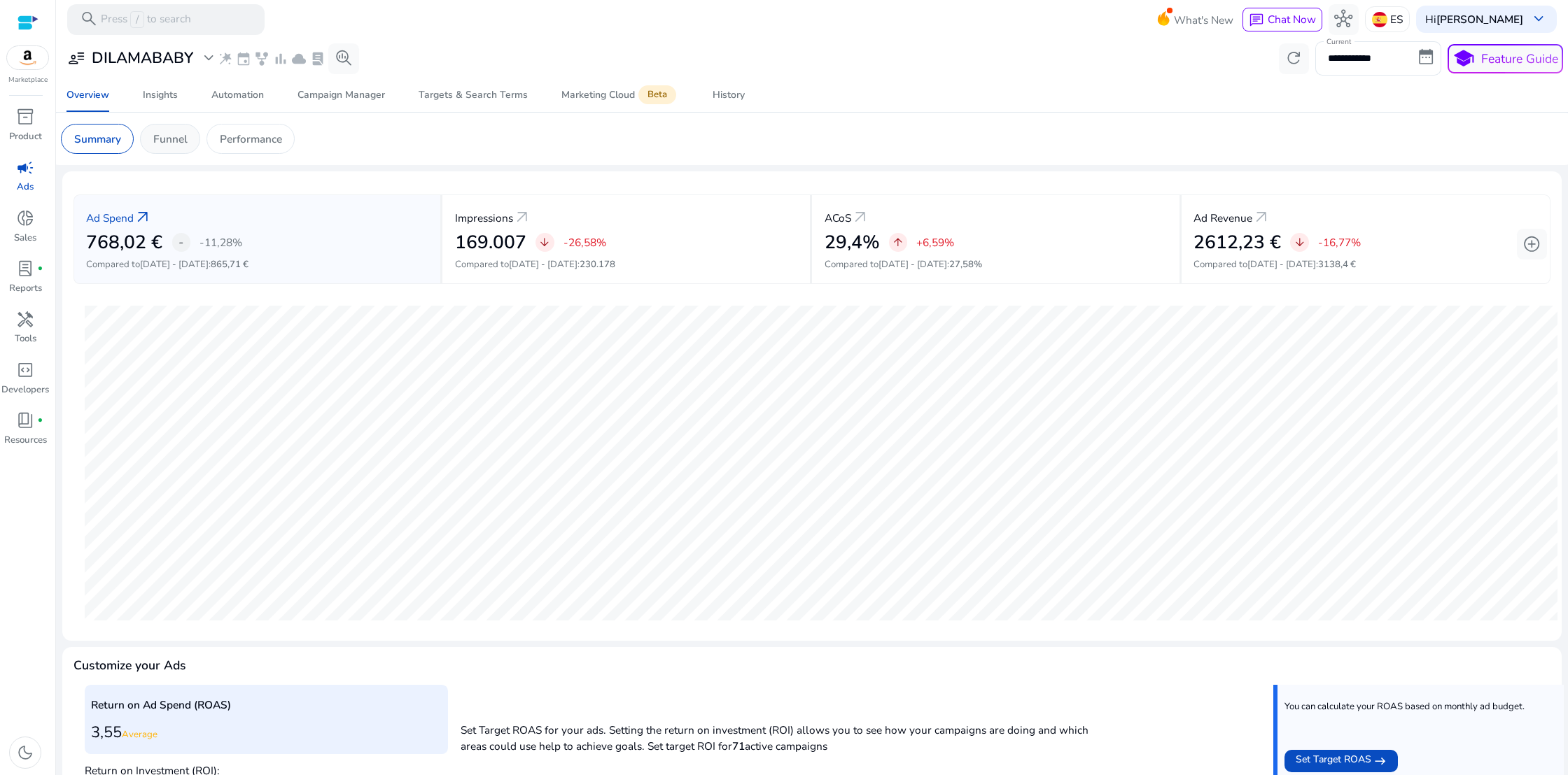
click at [175, 132] on p "Funnel" at bounding box center [170, 138] width 34 height 16
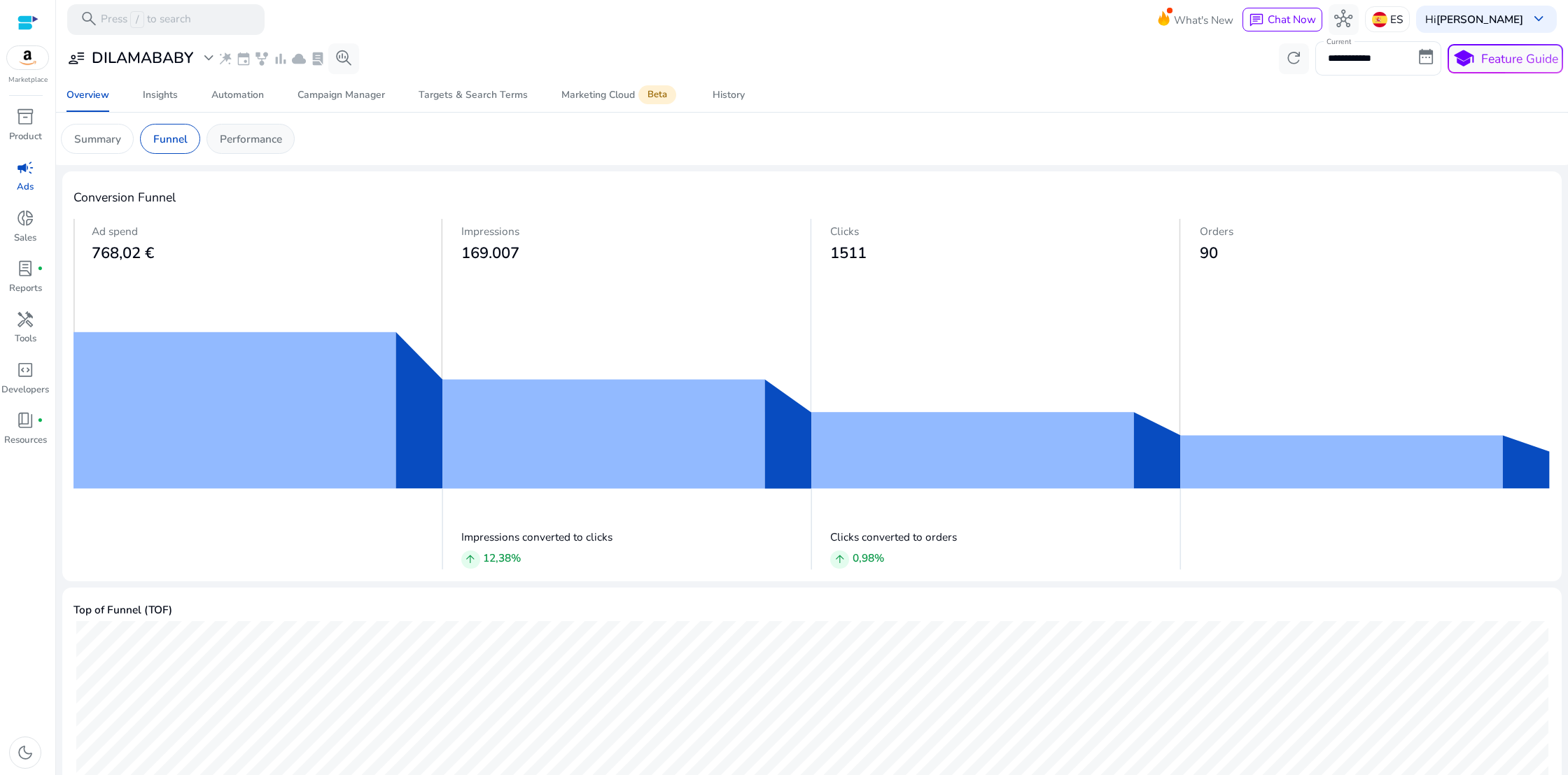
click at [268, 141] on p "Performance" at bounding box center [251, 138] width 63 height 16
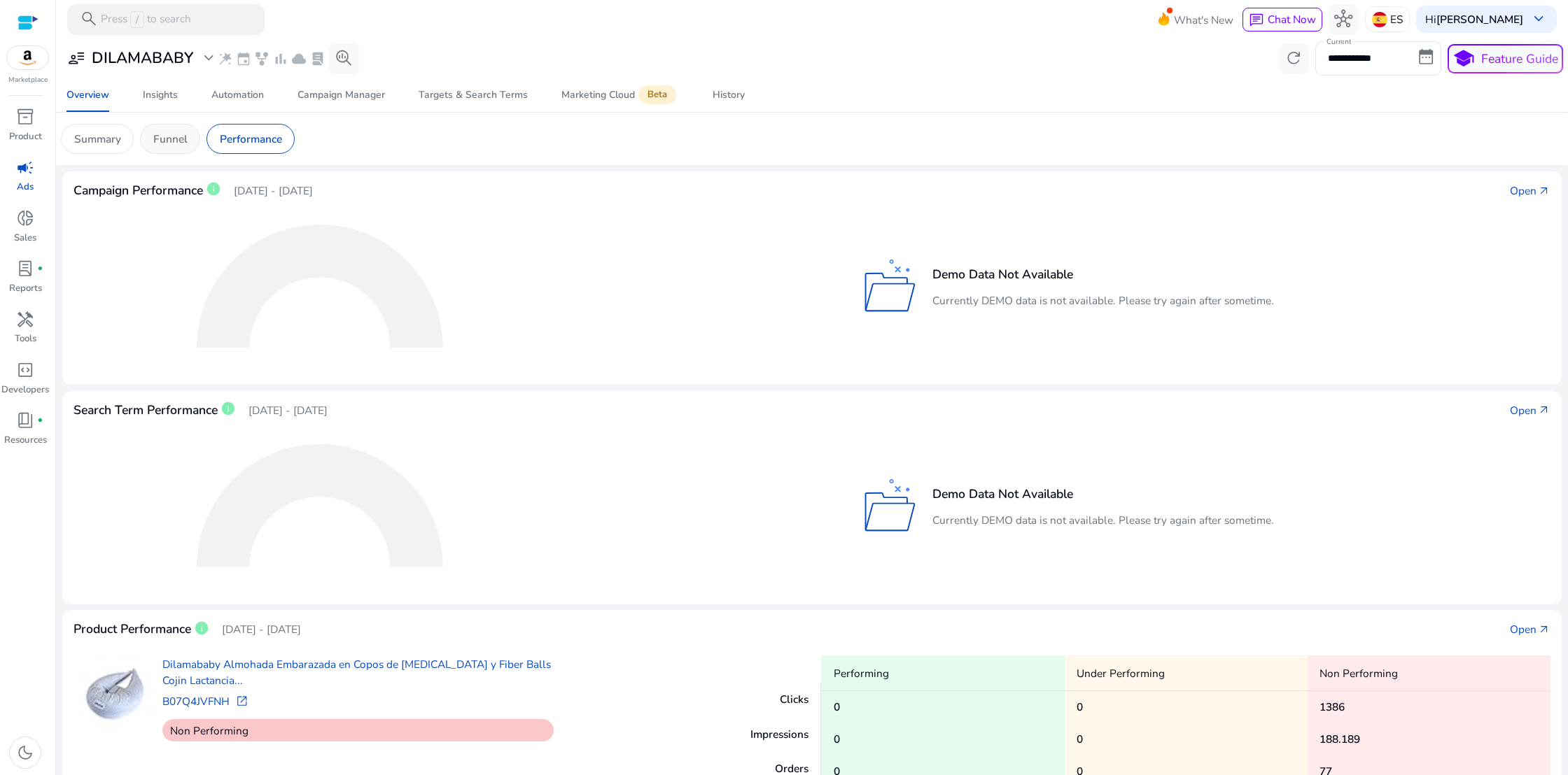
click at [183, 141] on p "Funnel" at bounding box center [170, 138] width 34 height 16
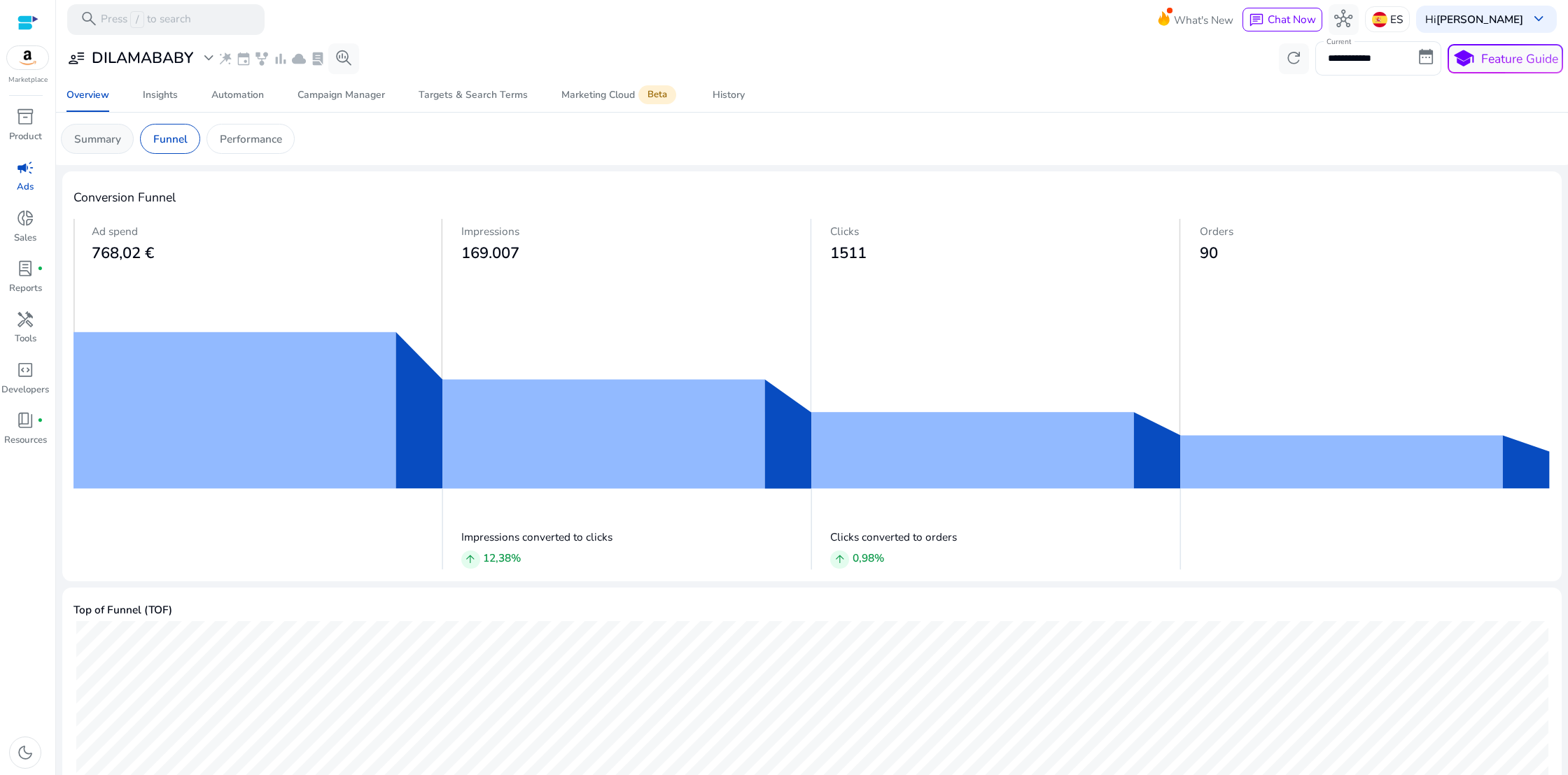
click at [97, 138] on p "Summary" at bounding box center [98, 138] width 47 height 16
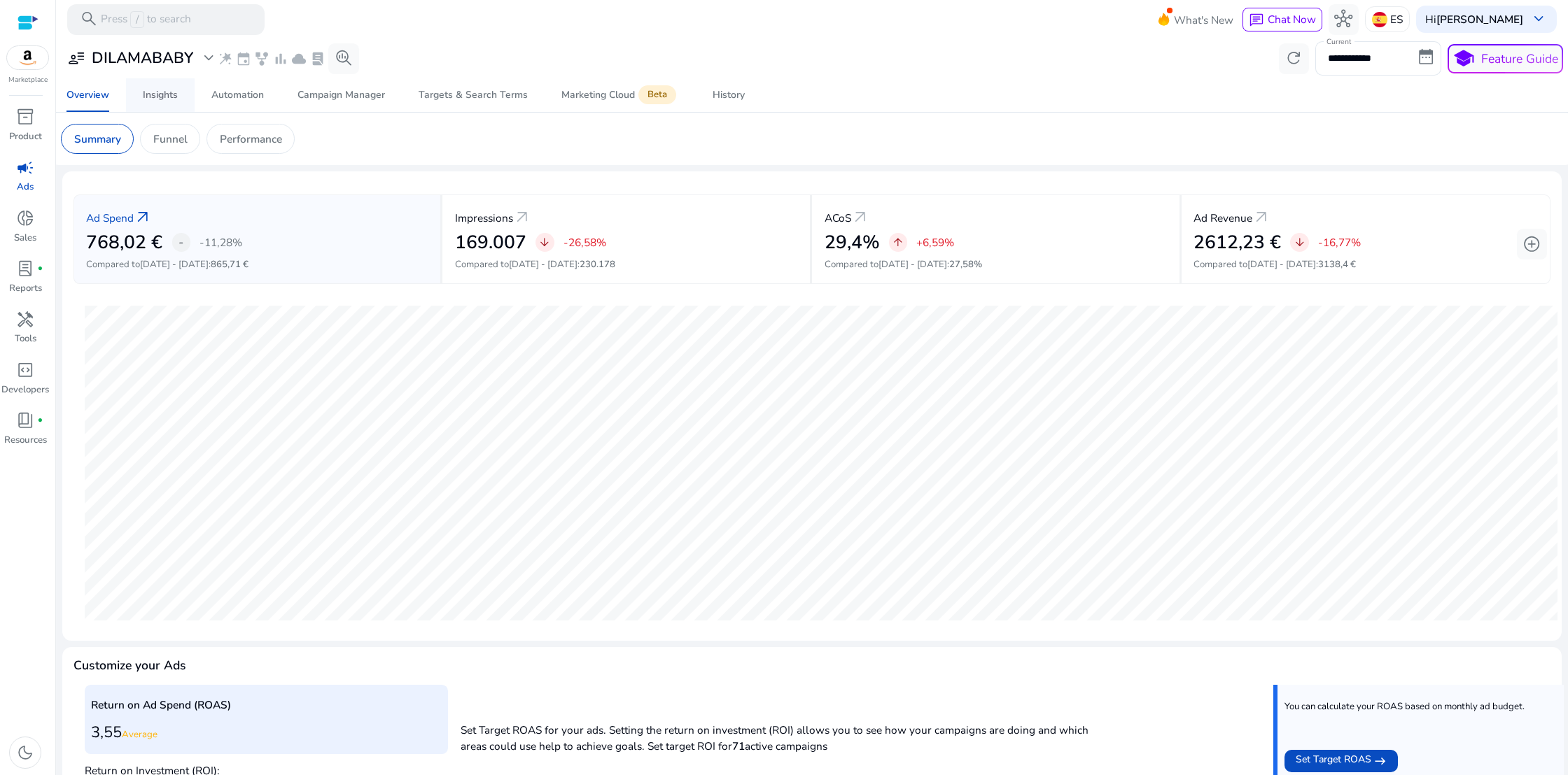
click at [150, 100] on div "Insights" at bounding box center [160, 95] width 35 height 10
